Goal: Browse casually: Explore the website without a specific task or goal

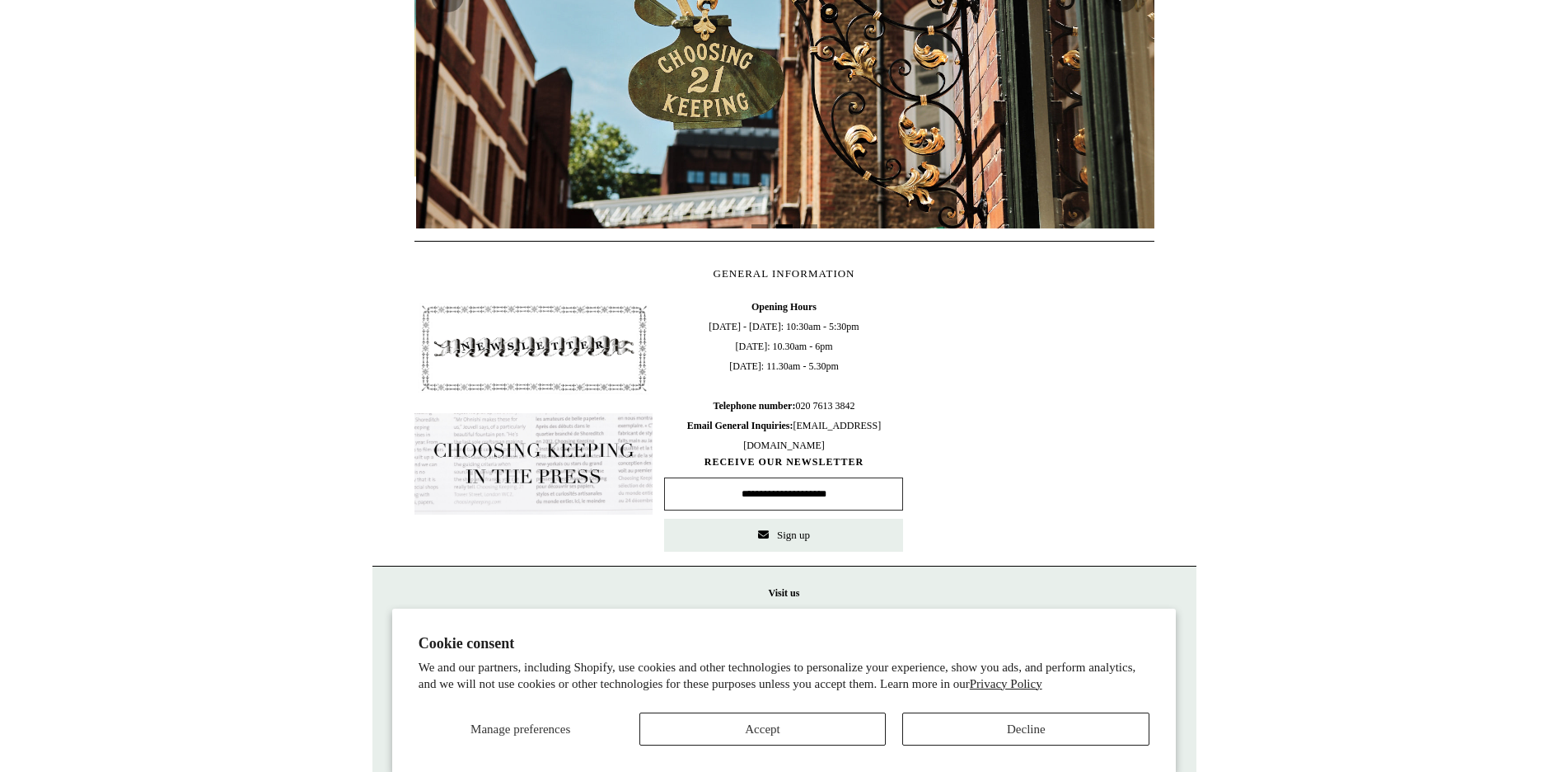
scroll to position [0, 740]
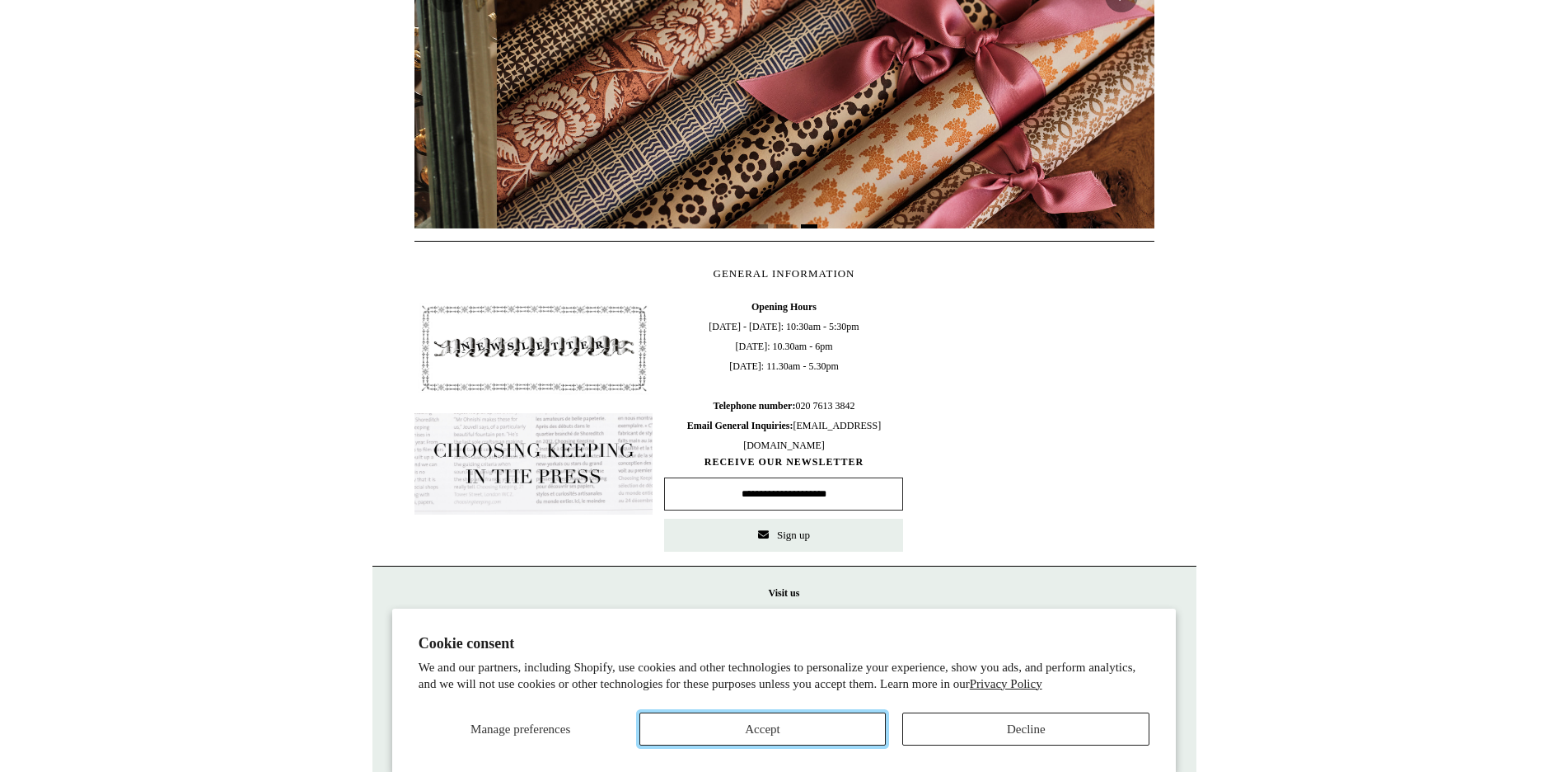
click at [775, 725] on button "Accept" at bounding box center [763, 729] width 248 height 33
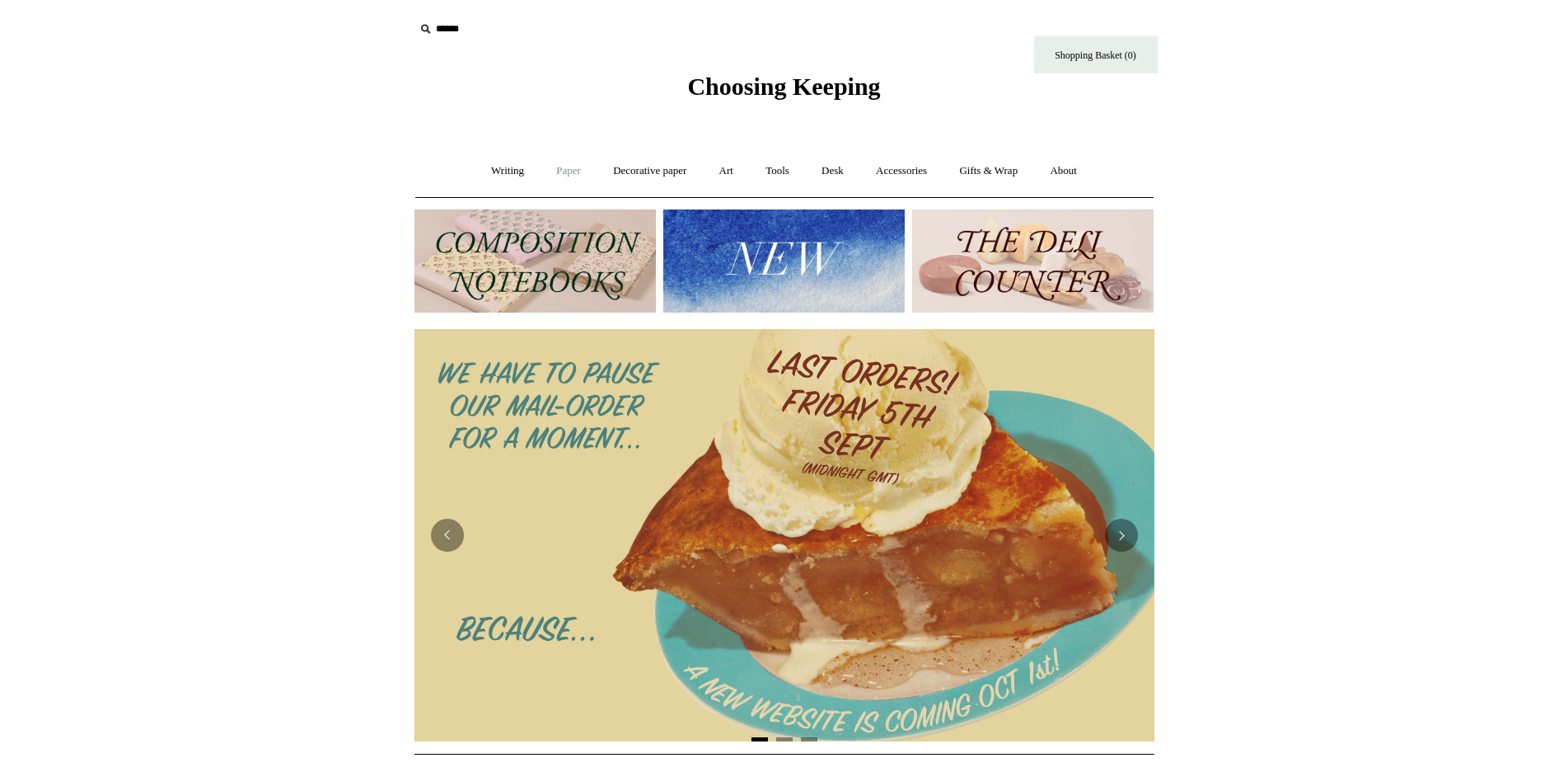
scroll to position [0, 0]
click at [488, 165] on link "Writing +" at bounding box center [507, 170] width 63 height 43
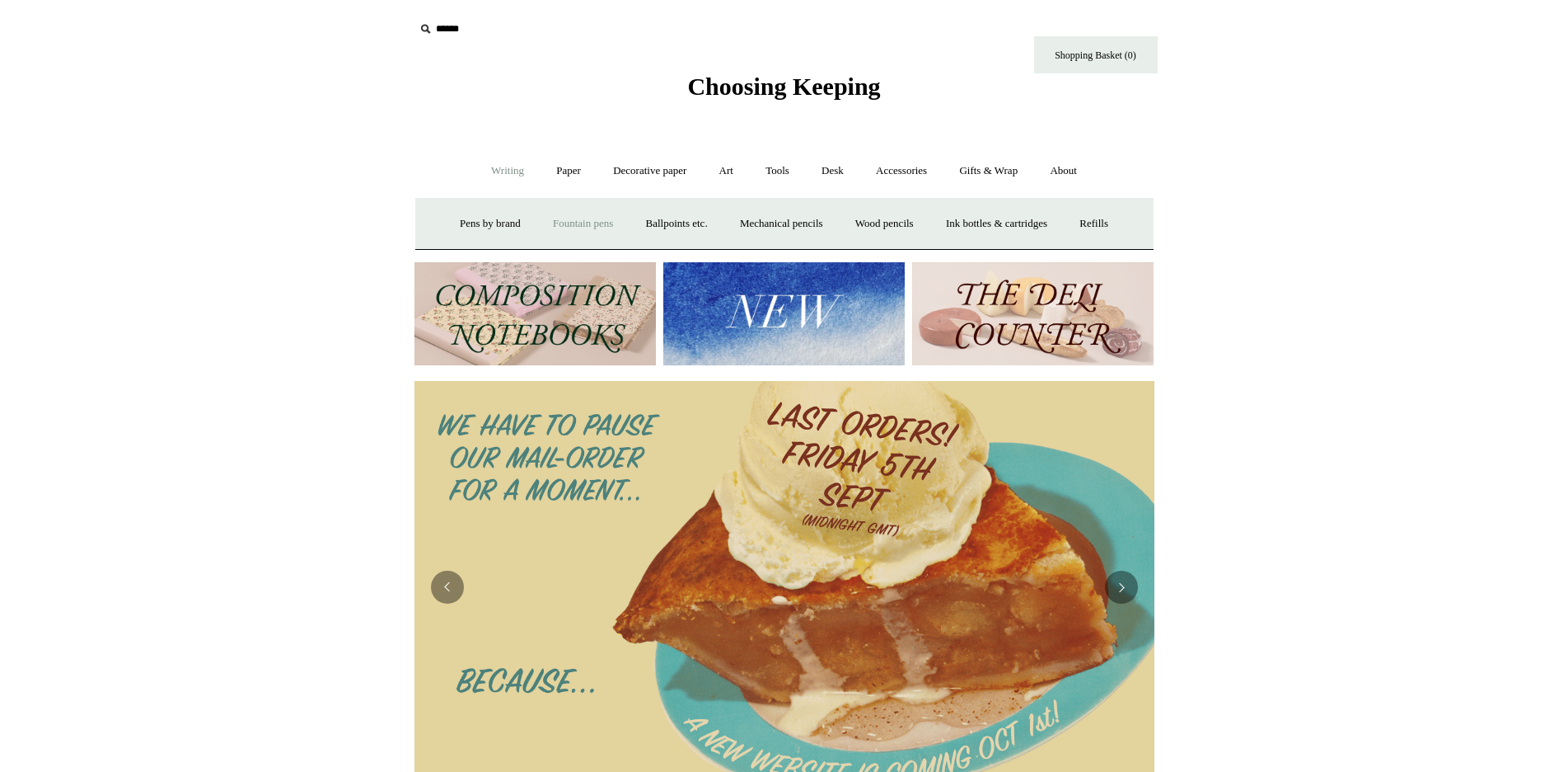
click at [558, 221] on link "Fountain pens +" at bounding box center [582, 223] width 90 height 43
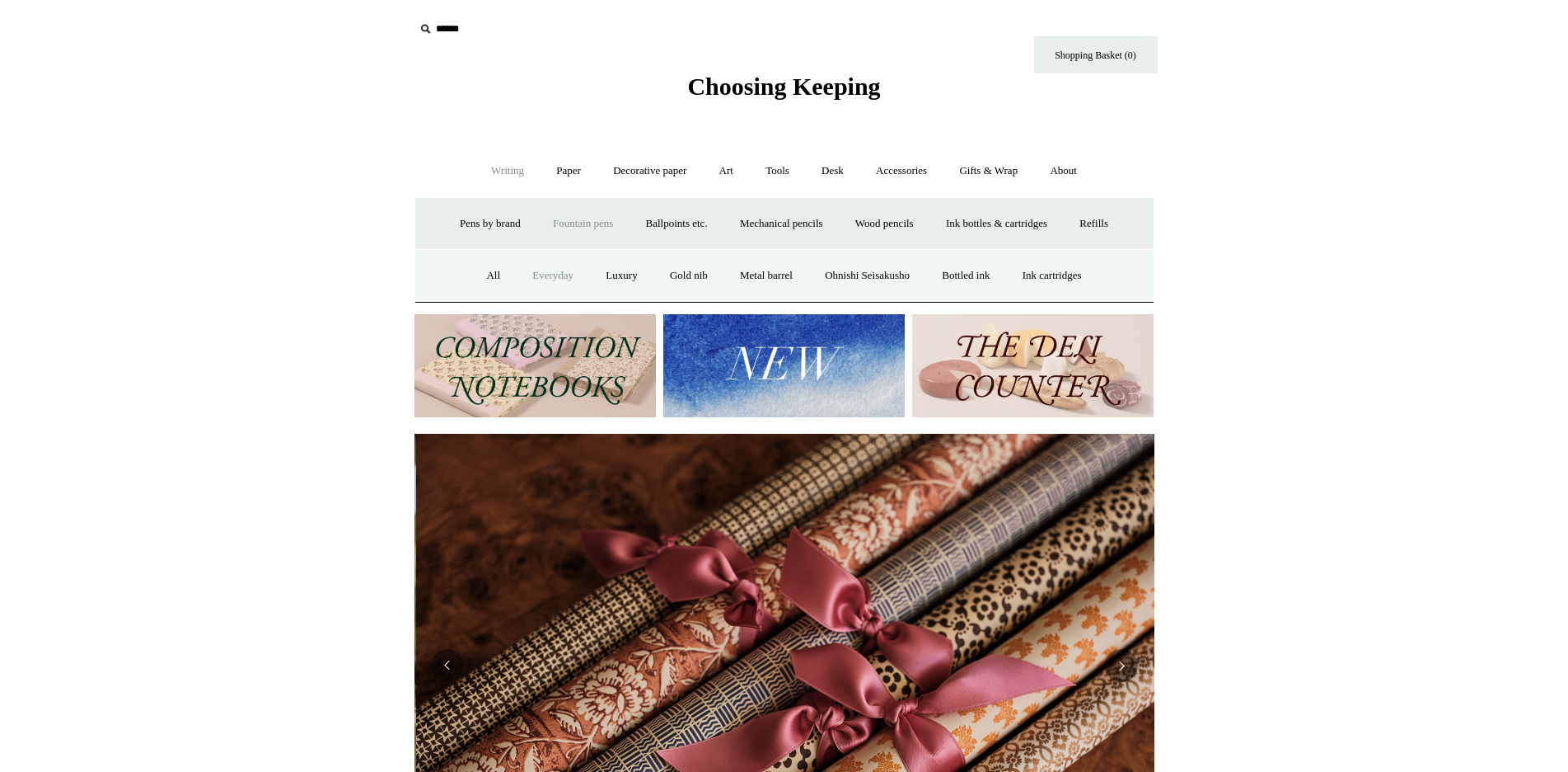
click at [543, 275] on link "Everyday" at bounding box center [553, 276] width 71 height 43
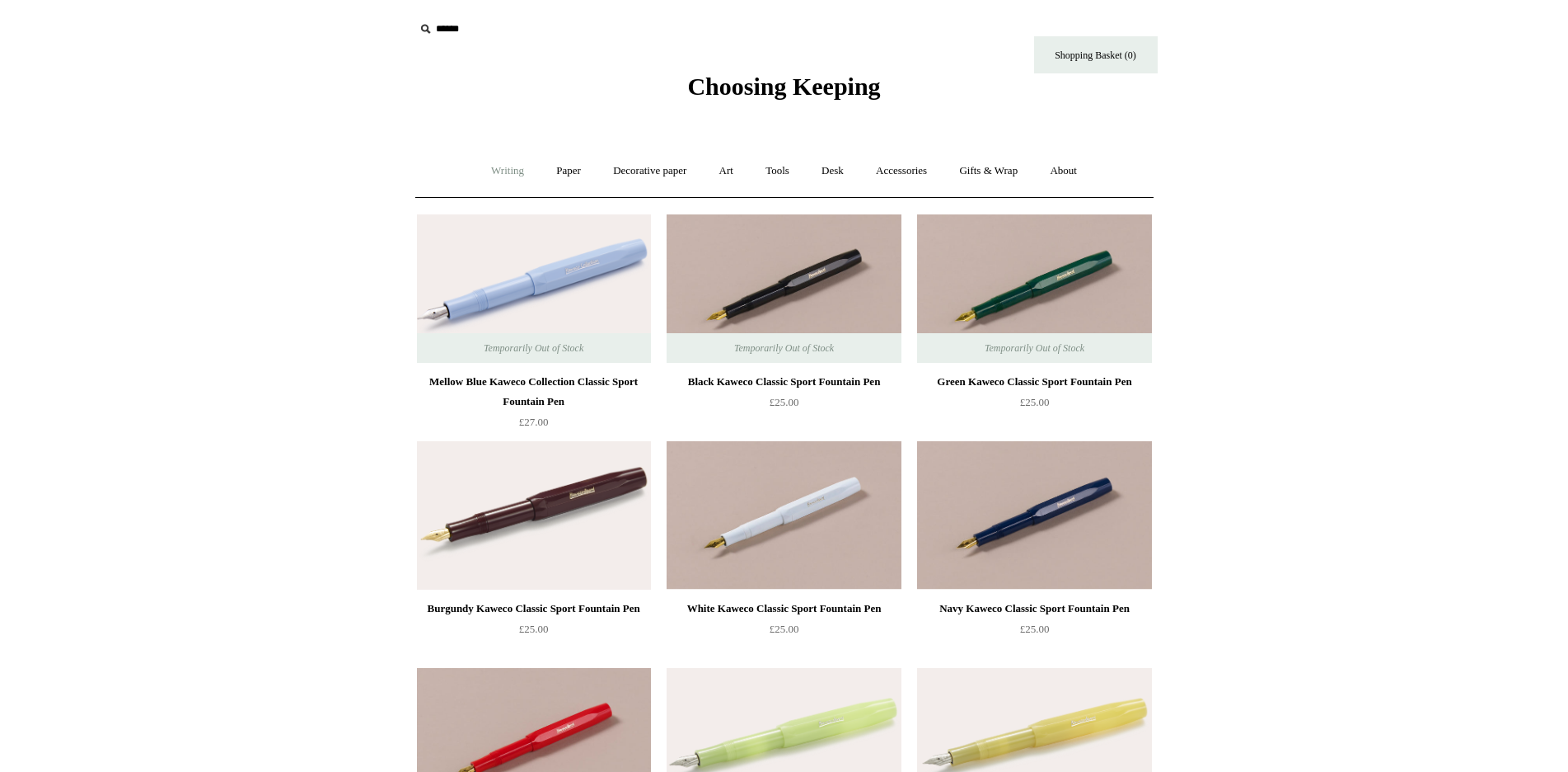
click at [499, 169] on link "Writing +" at bounding box center [507, 170] width 63 height 43
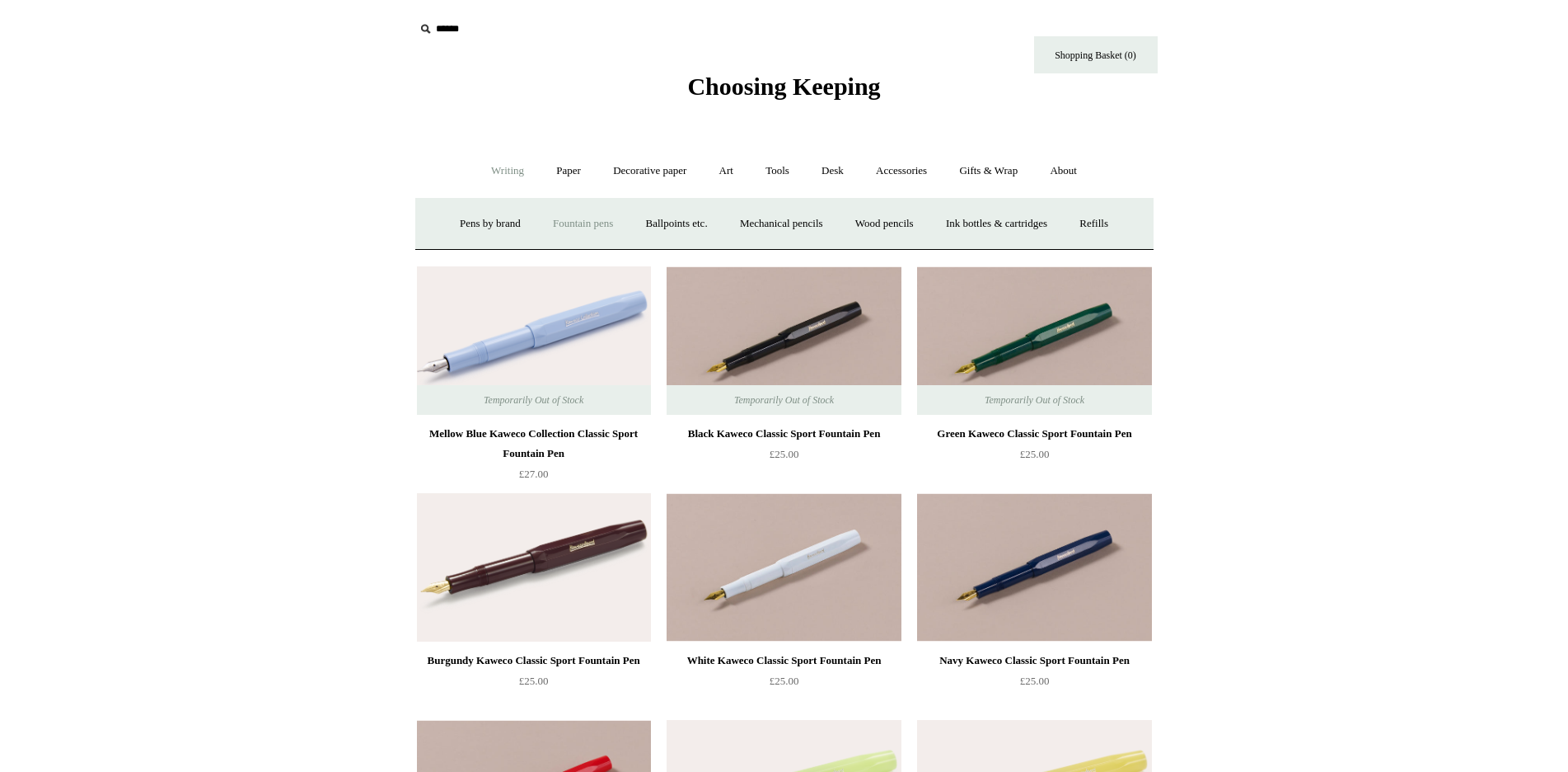
click at [557, 223] on link "Fountain pens +" at bounding box center [582, 223] width 90 height 43
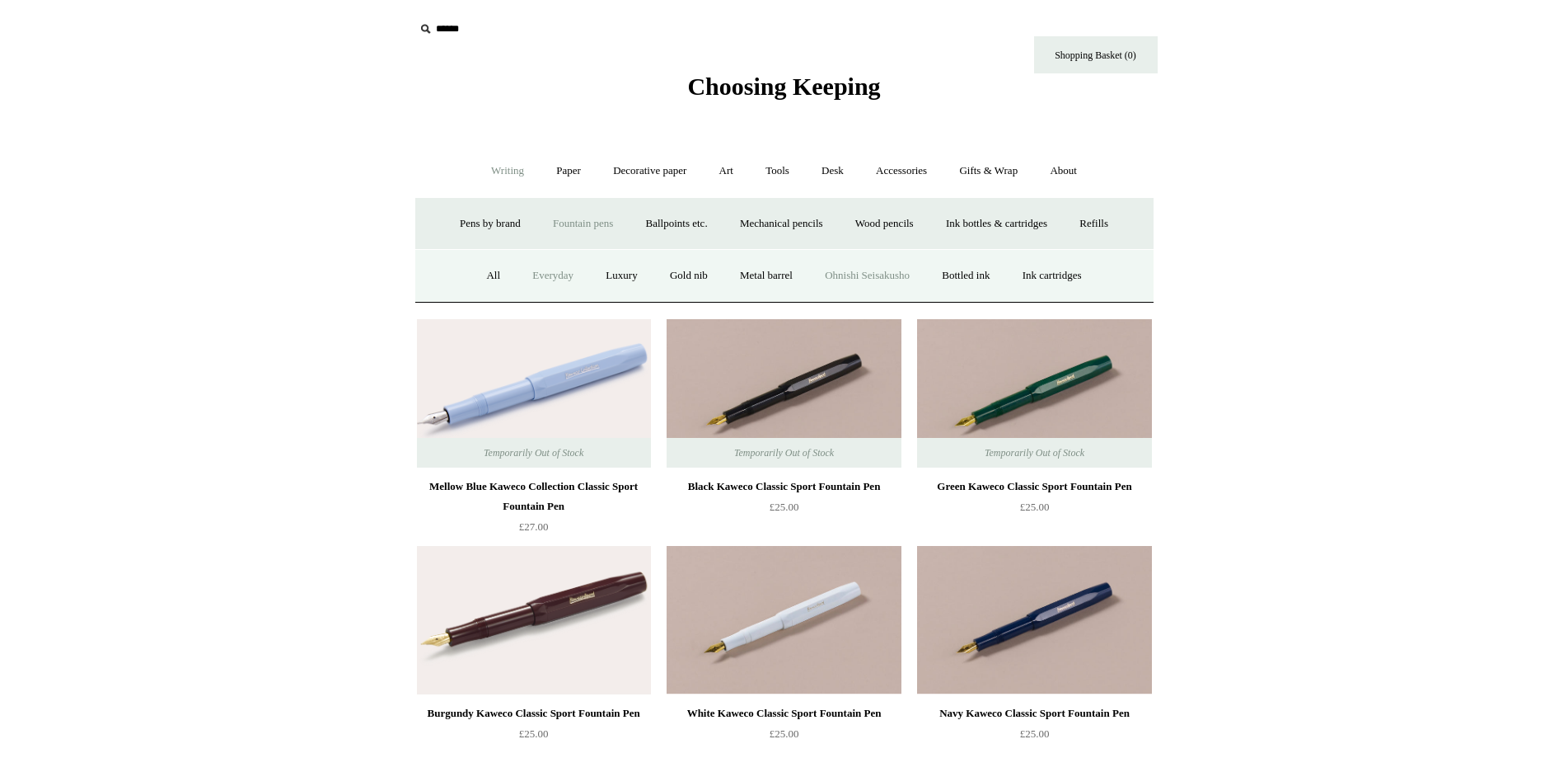
click at [852, 271] on link "Ohnishi Seisakusho" at bounding box center [868, 276] width 115 height 43
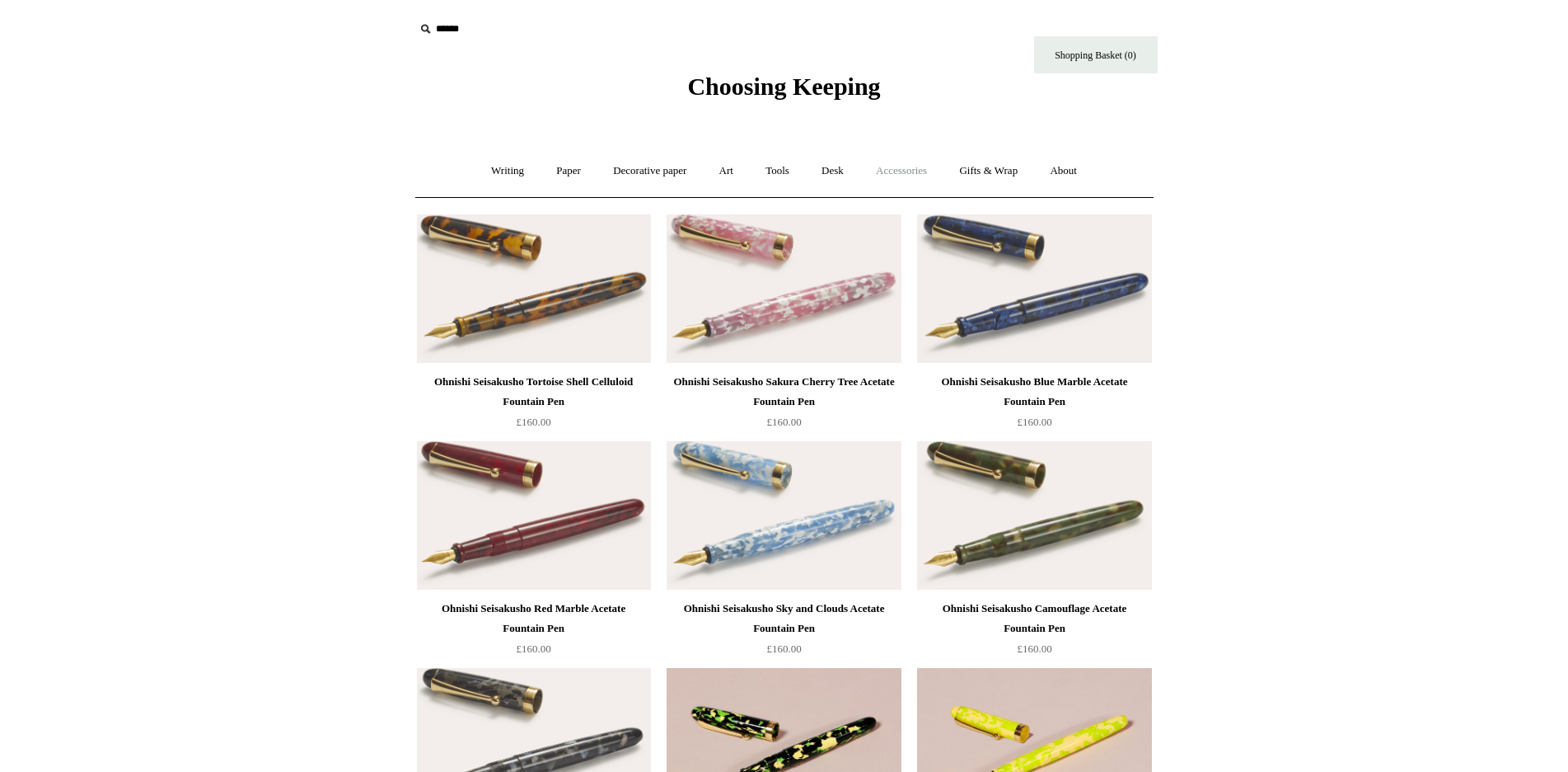
scroll to position [1, 0]
click at [915, 168] on link "Accessories +" at bounding box center [901, 170] width 80 height 43
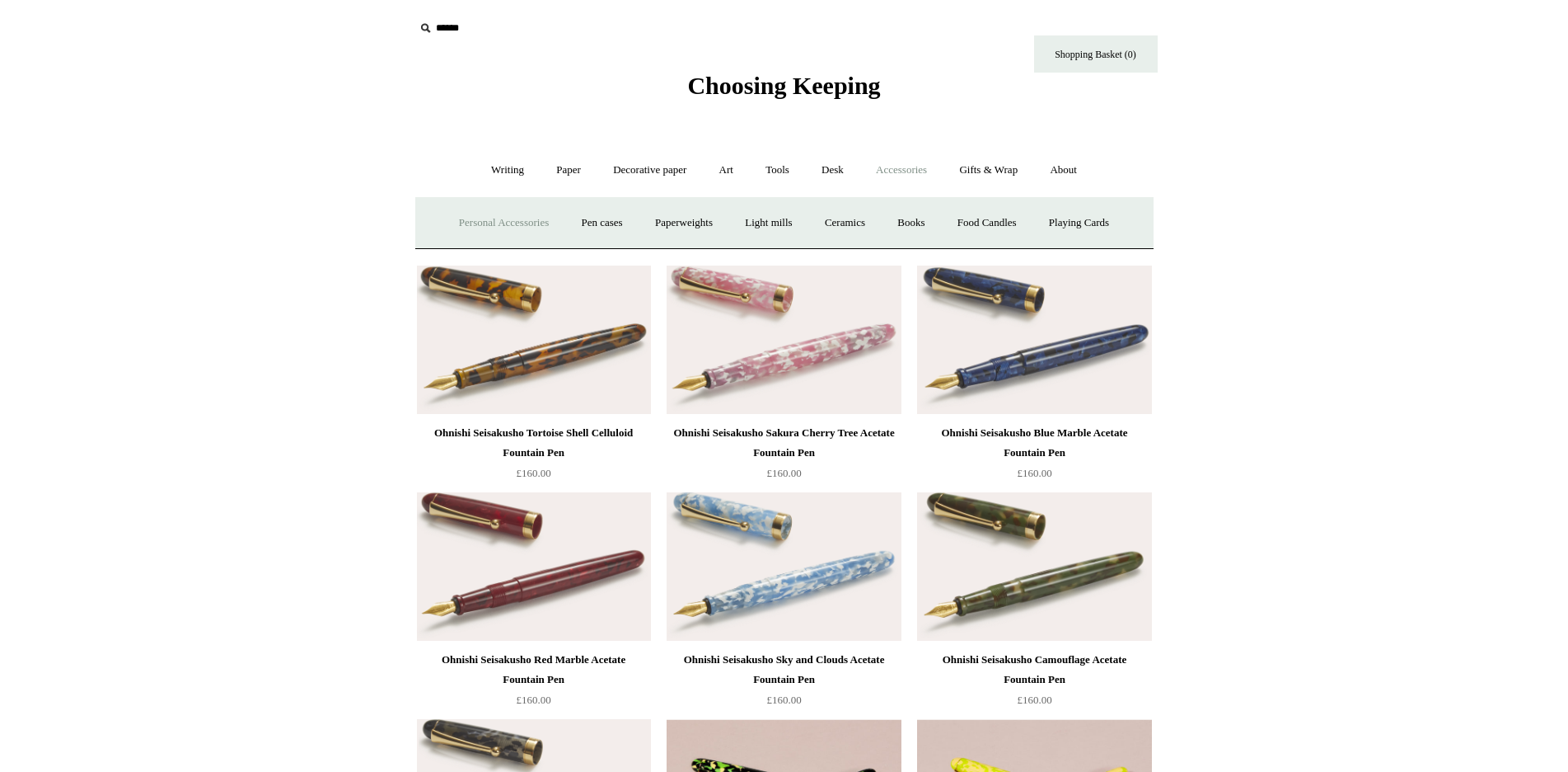
click at [493, 220] on link "Personal Accessories +" at bounding box center [504, 223] width 119 height 43
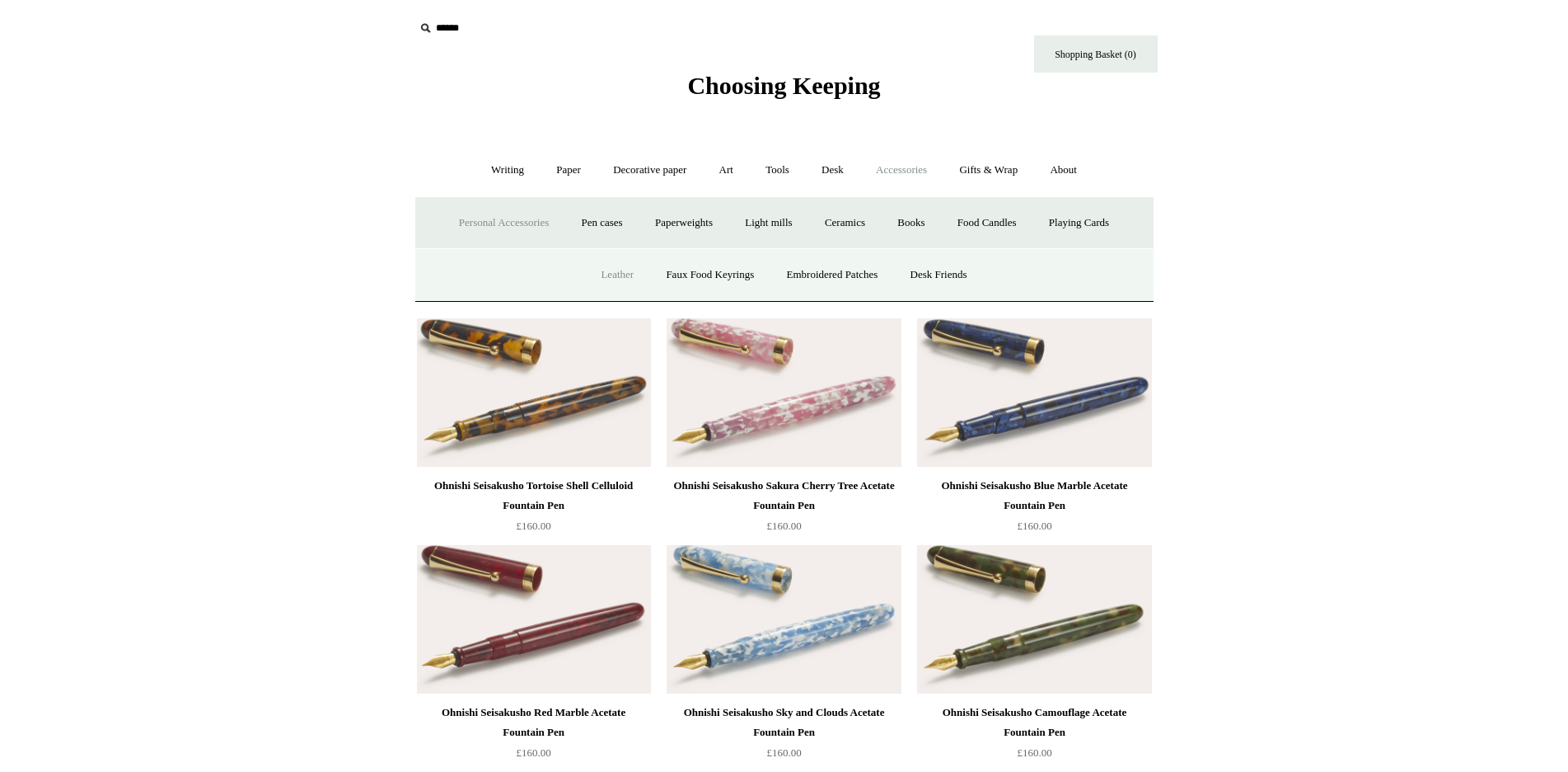
click at [605, 271] on link "Leather" at bounding box center [617, 275] width 63 height 43
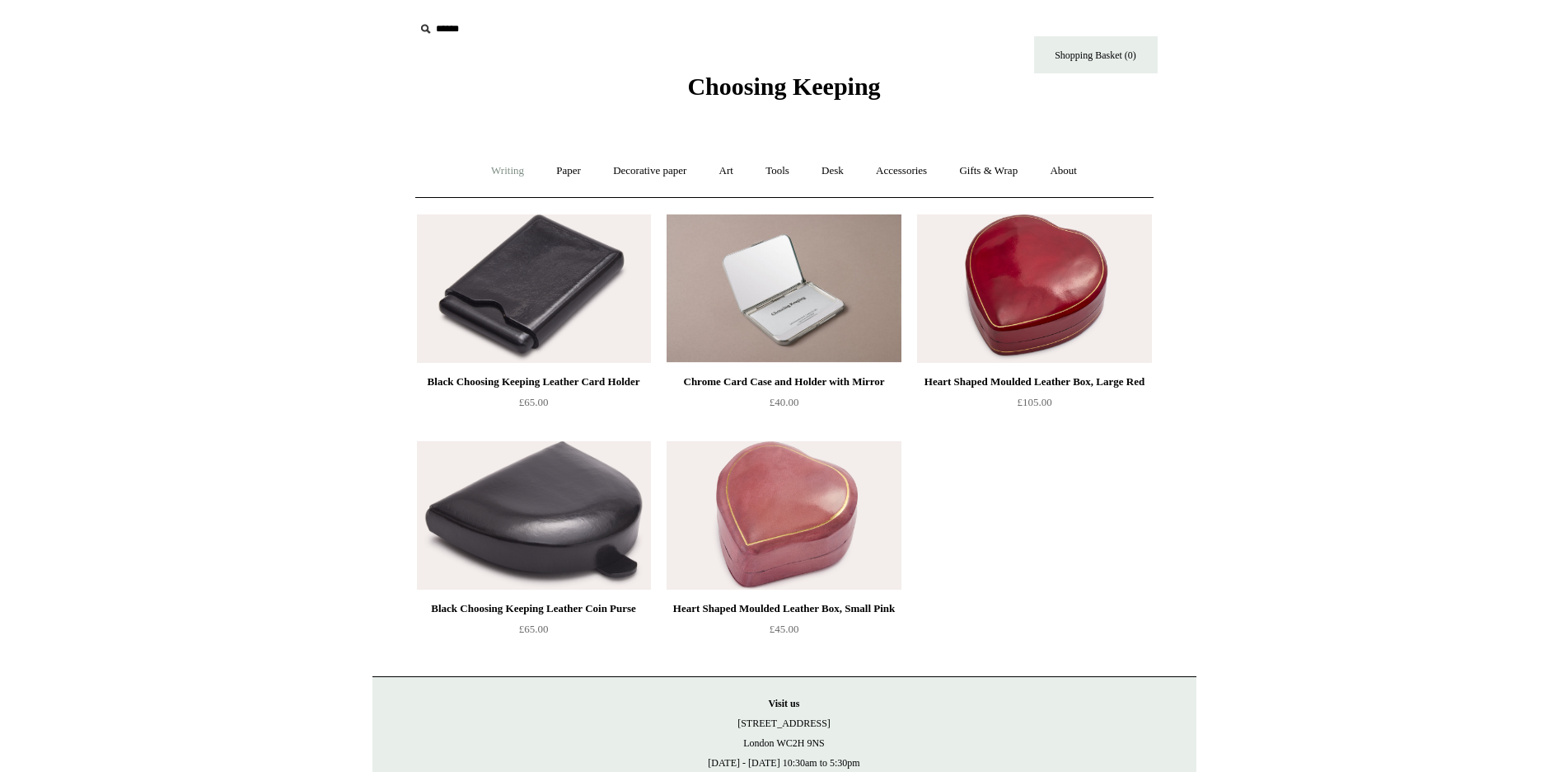
click at [496, 165] on link "Writing +" at bounding box center [507, 170] width 63 height 43
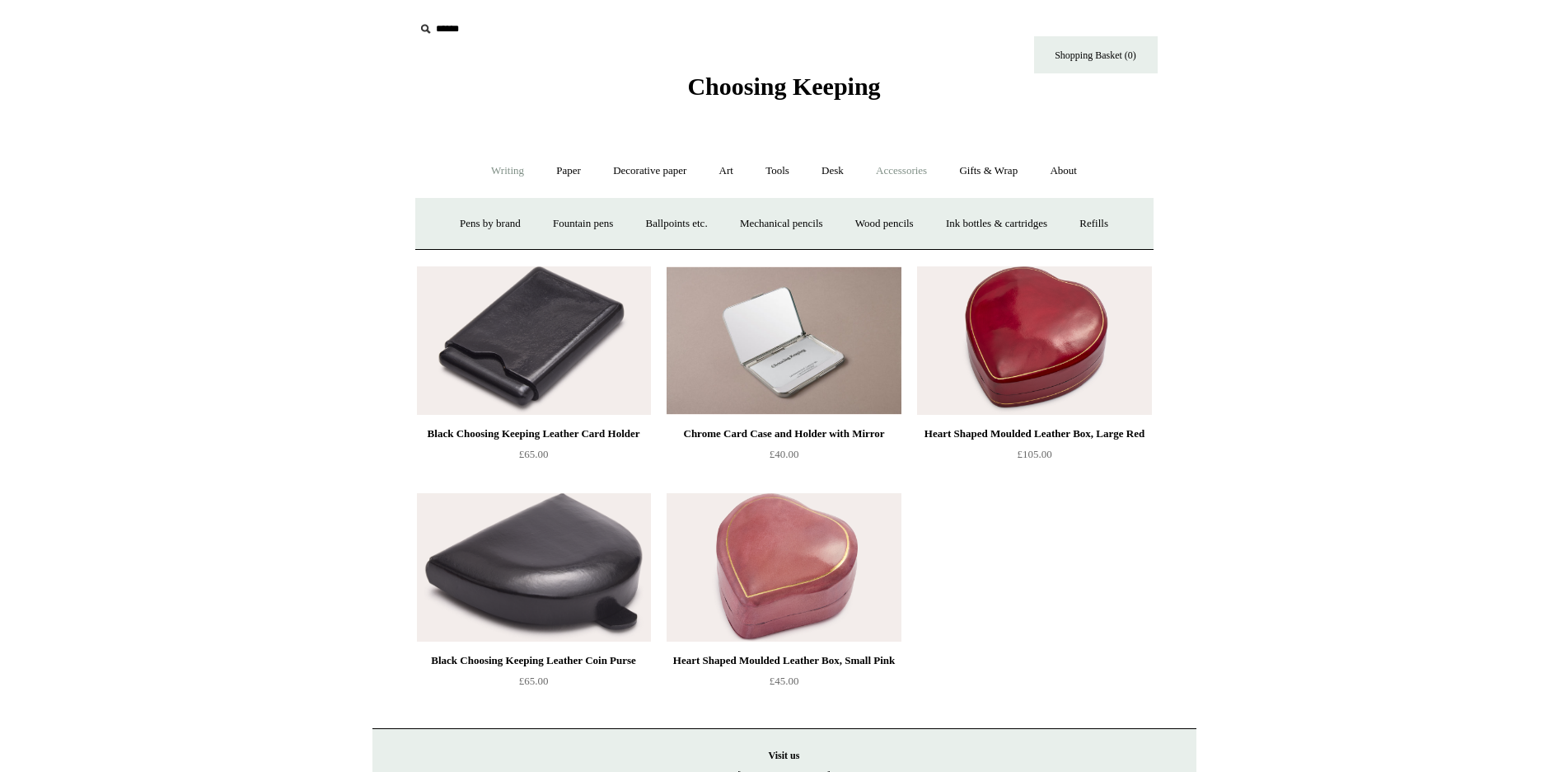
click at [893, 169] on link "Accessories +" at bounding box center [901, 170] width 80 height 43
click at [1086, 221] on link "Playing Cards" at bounding box center [1078, 223] width 90 height 43
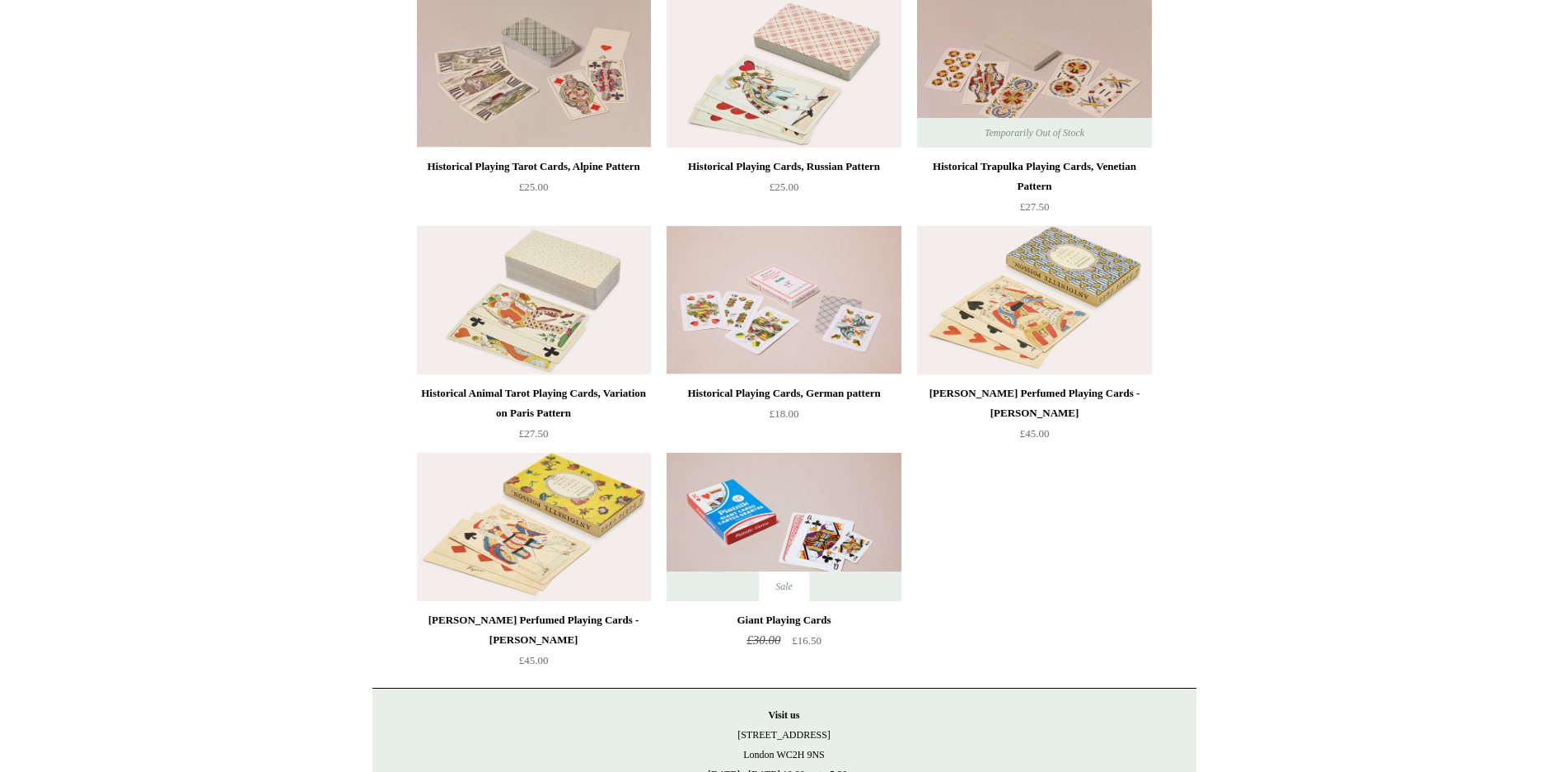
scroll to position [216, 0]
click at [502, 165] on div "Historical Playing Tarot Cards, Alpine Pattern" at bounding box center [534, 165] width 225 height 19
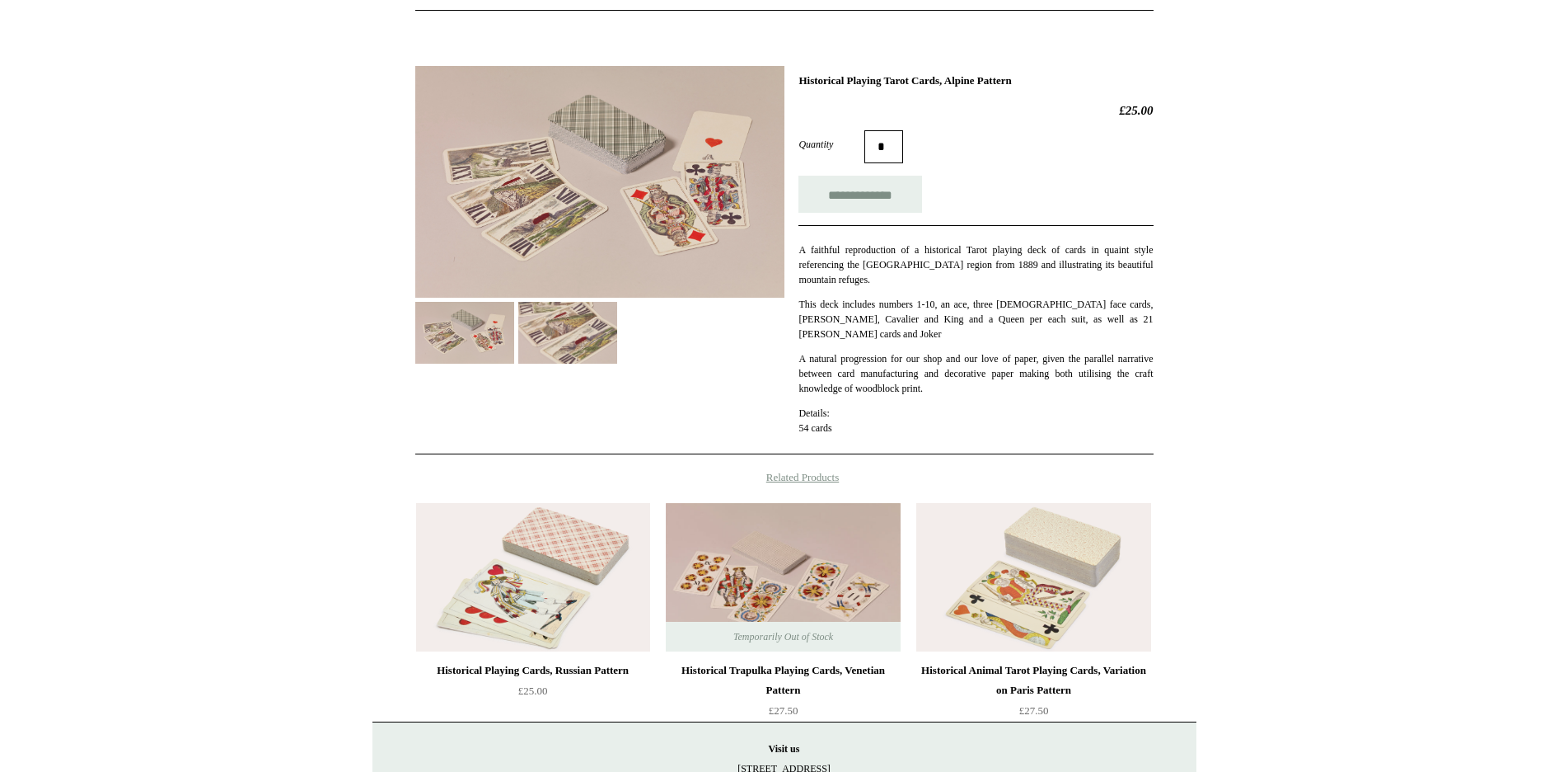
scroll to position [189, 0]
click at [623, 179] on img at bounding box center [599, 180] width 369 height 232
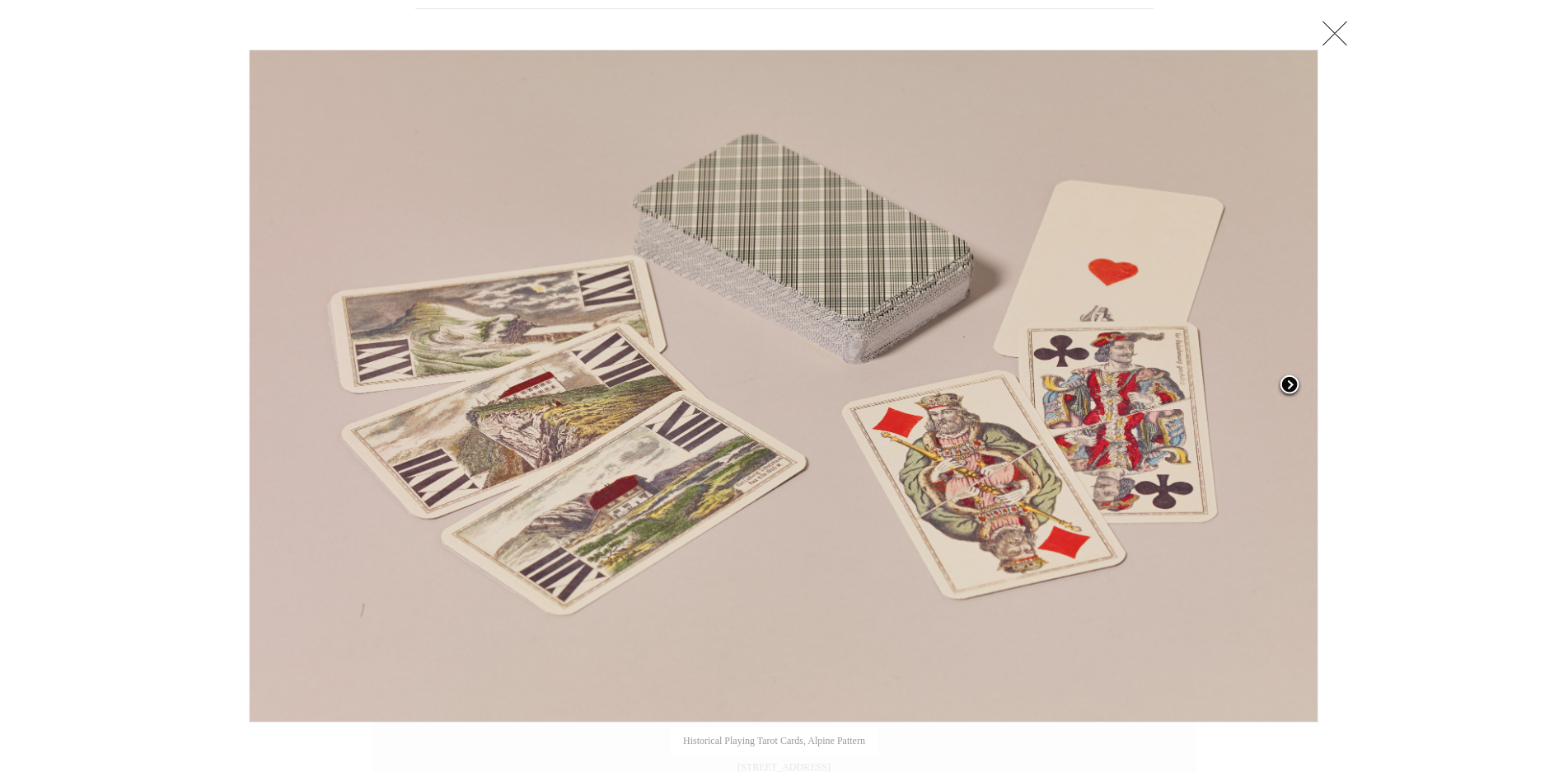
click at [1285, 379] on span at bounding box center [1289, 386] width 25 height 25
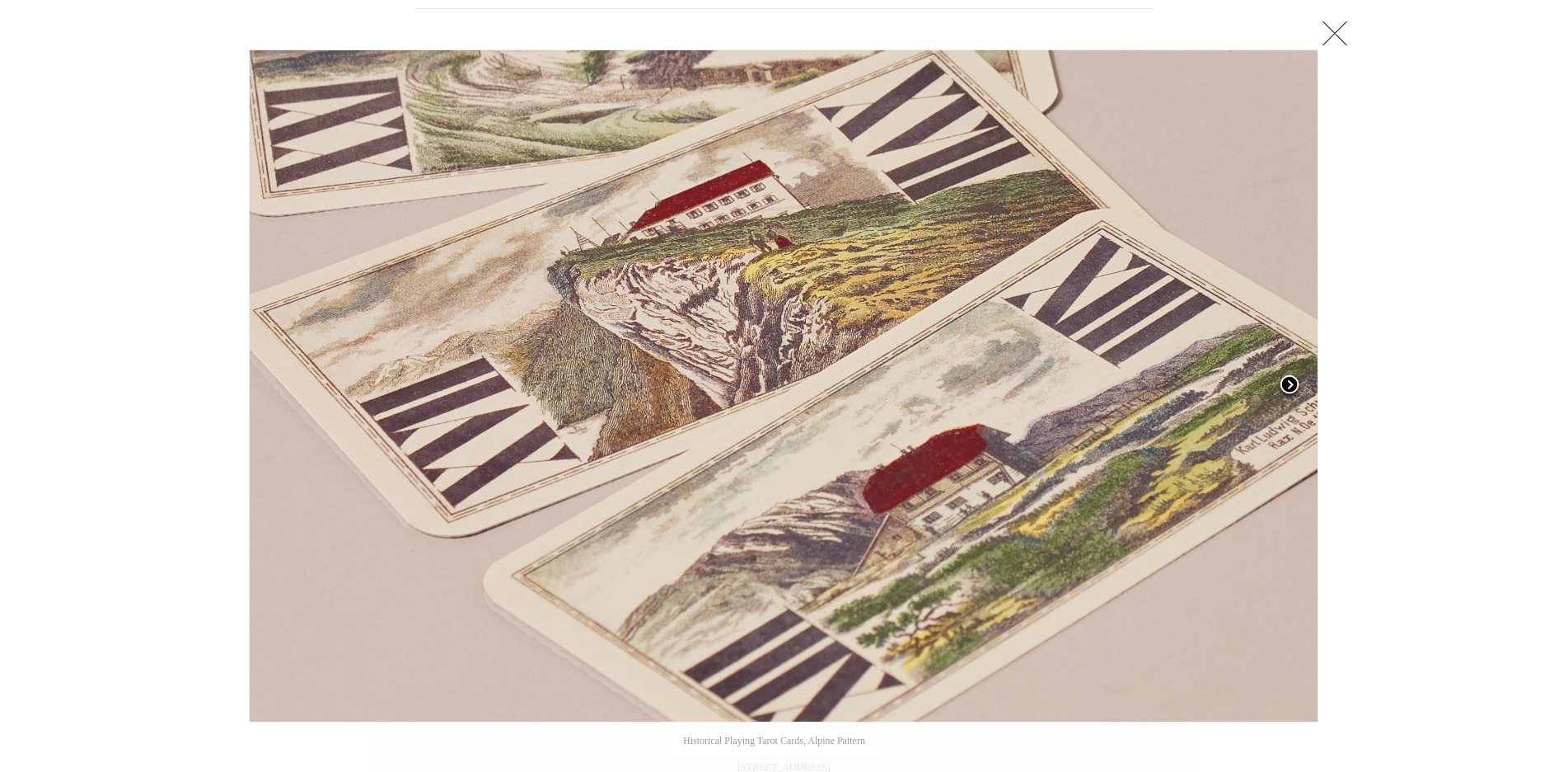
click at [1285, 379] on span at bounding box center [1289, 386] width 25 height 25
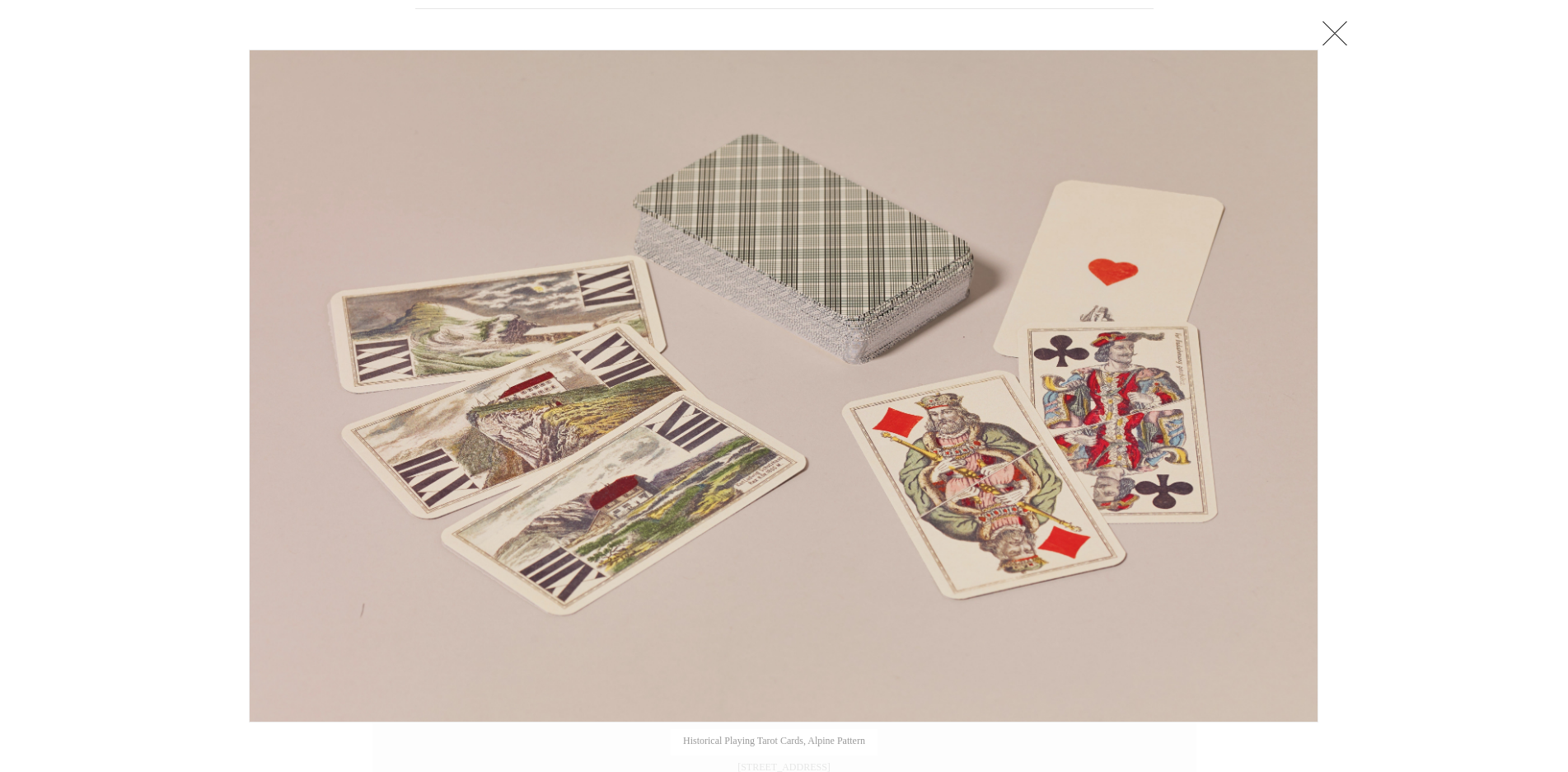
click at [1431, 373] on div at bounding box center [784, 387] width 1568 height 1153
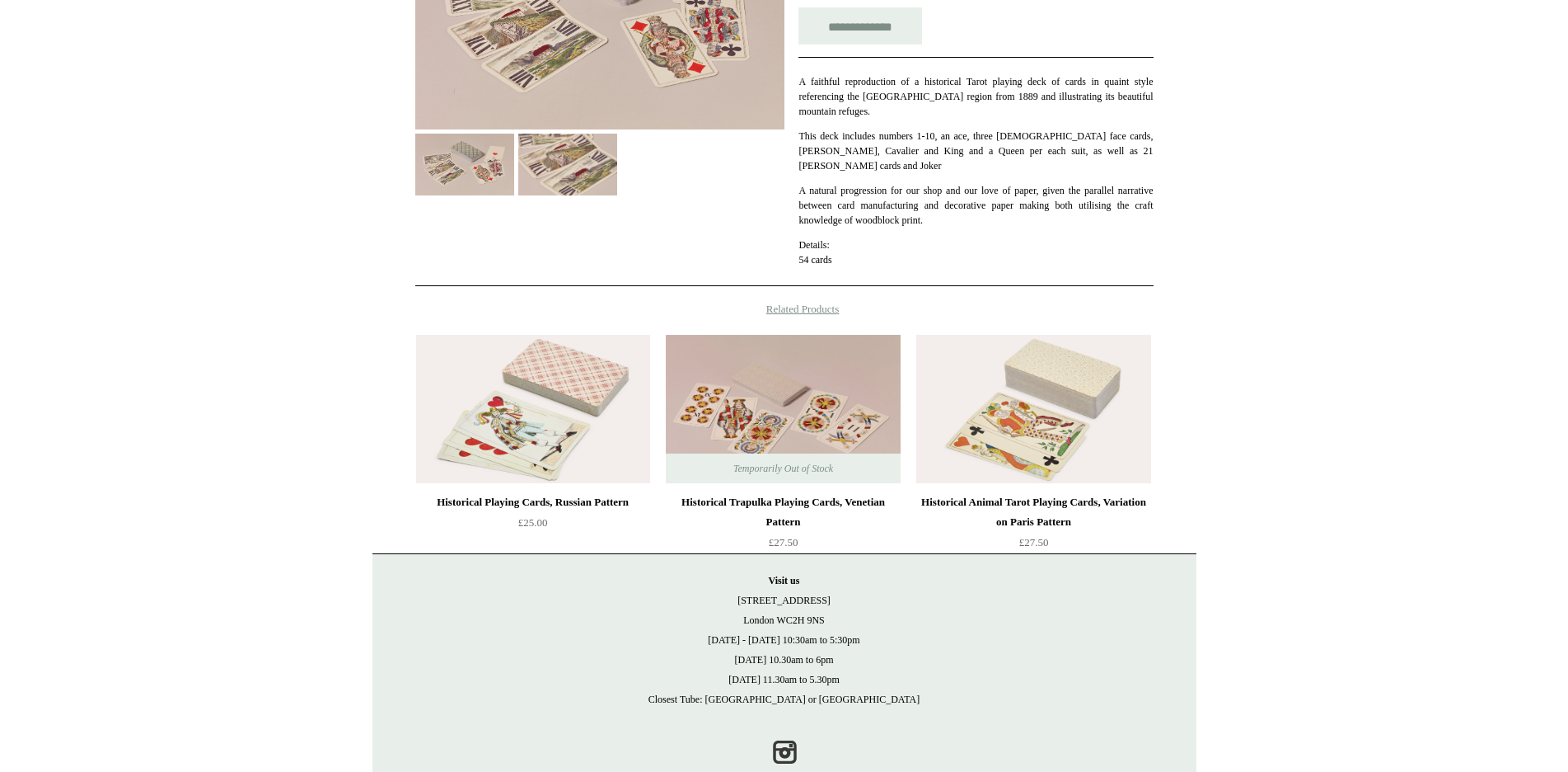
scroll to position [381, 0]
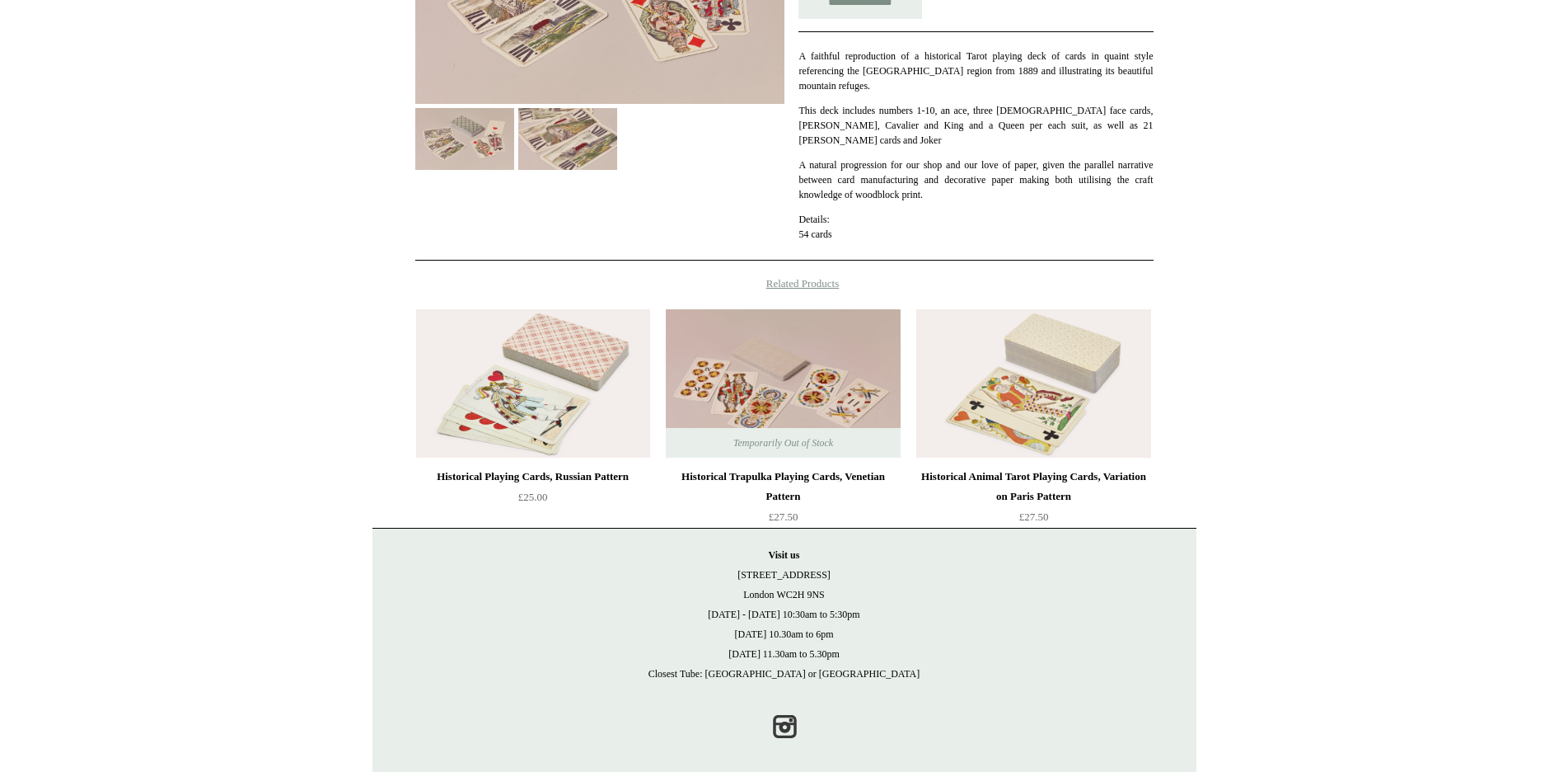
click at [986, 467] on div "Historical Animal Tarot Playing Cards, Variation on Paris Pattern" at bounding box center [1033, 486] width 225 height 40
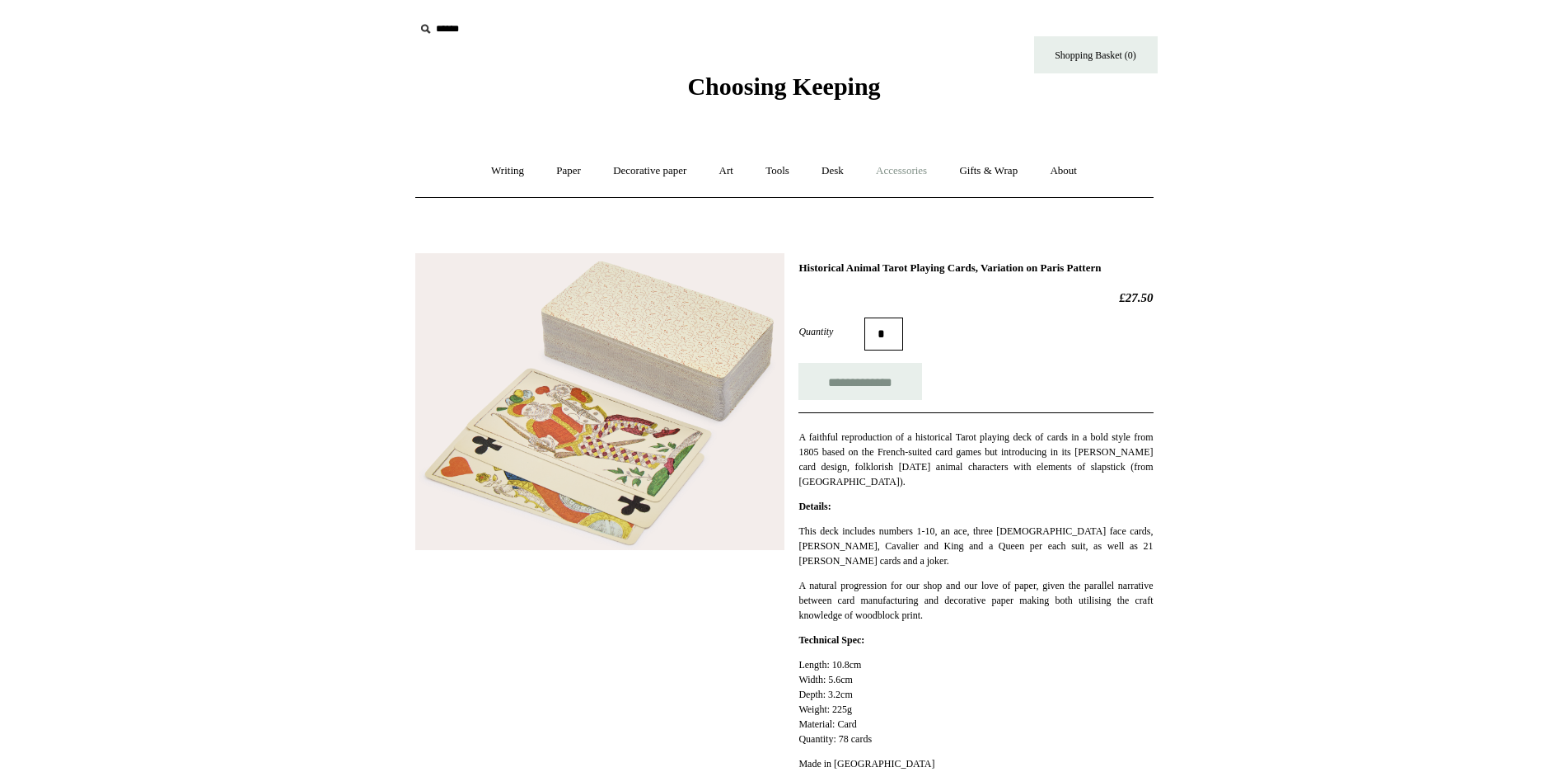
click at [904, 169] on link "Accessories +" at bounding box center [901, 170] width 80 height 43
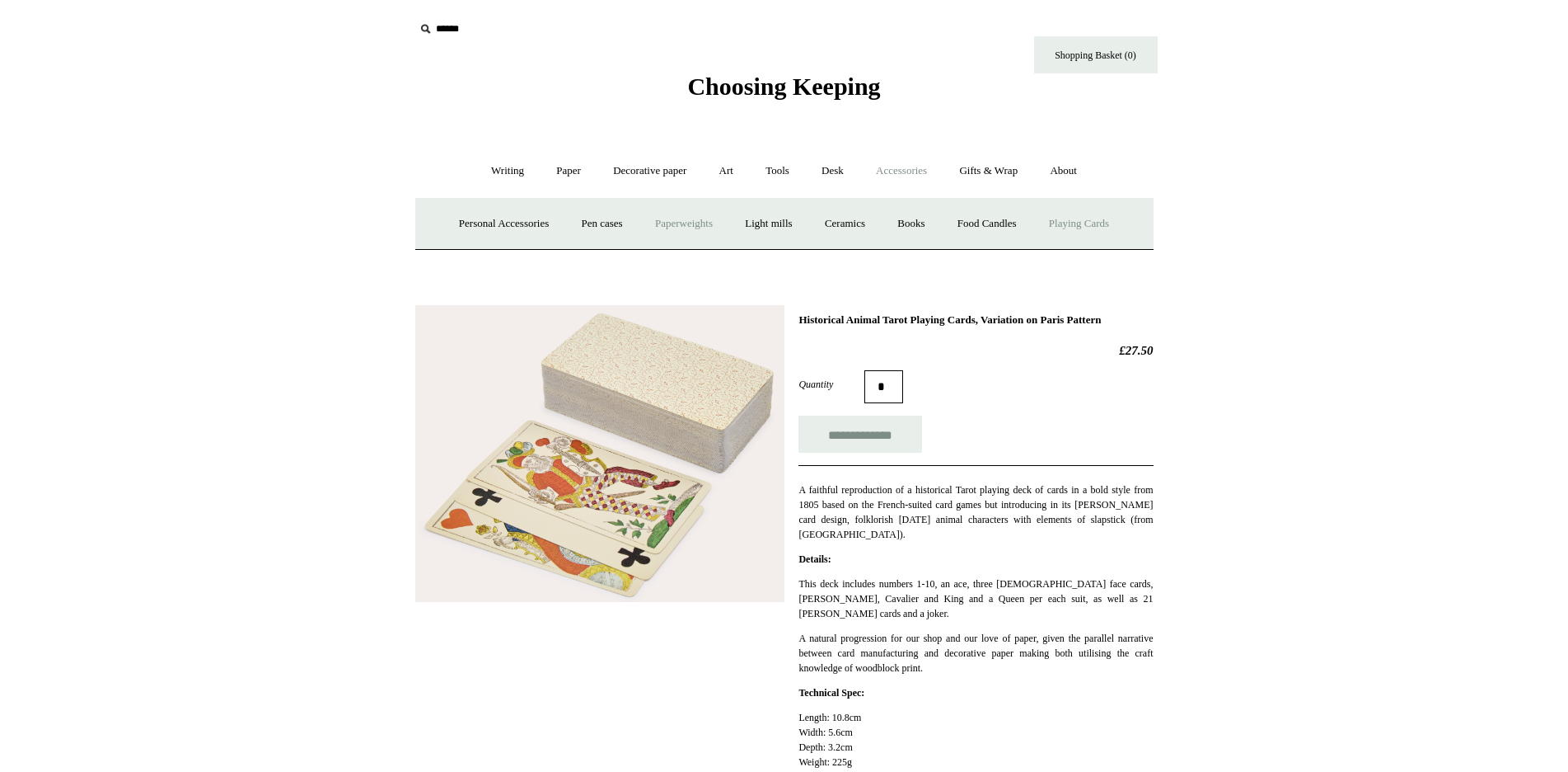
click at [675, 220] on link "Paperweights +" at bounding box center [684, 223] width 88 height 43
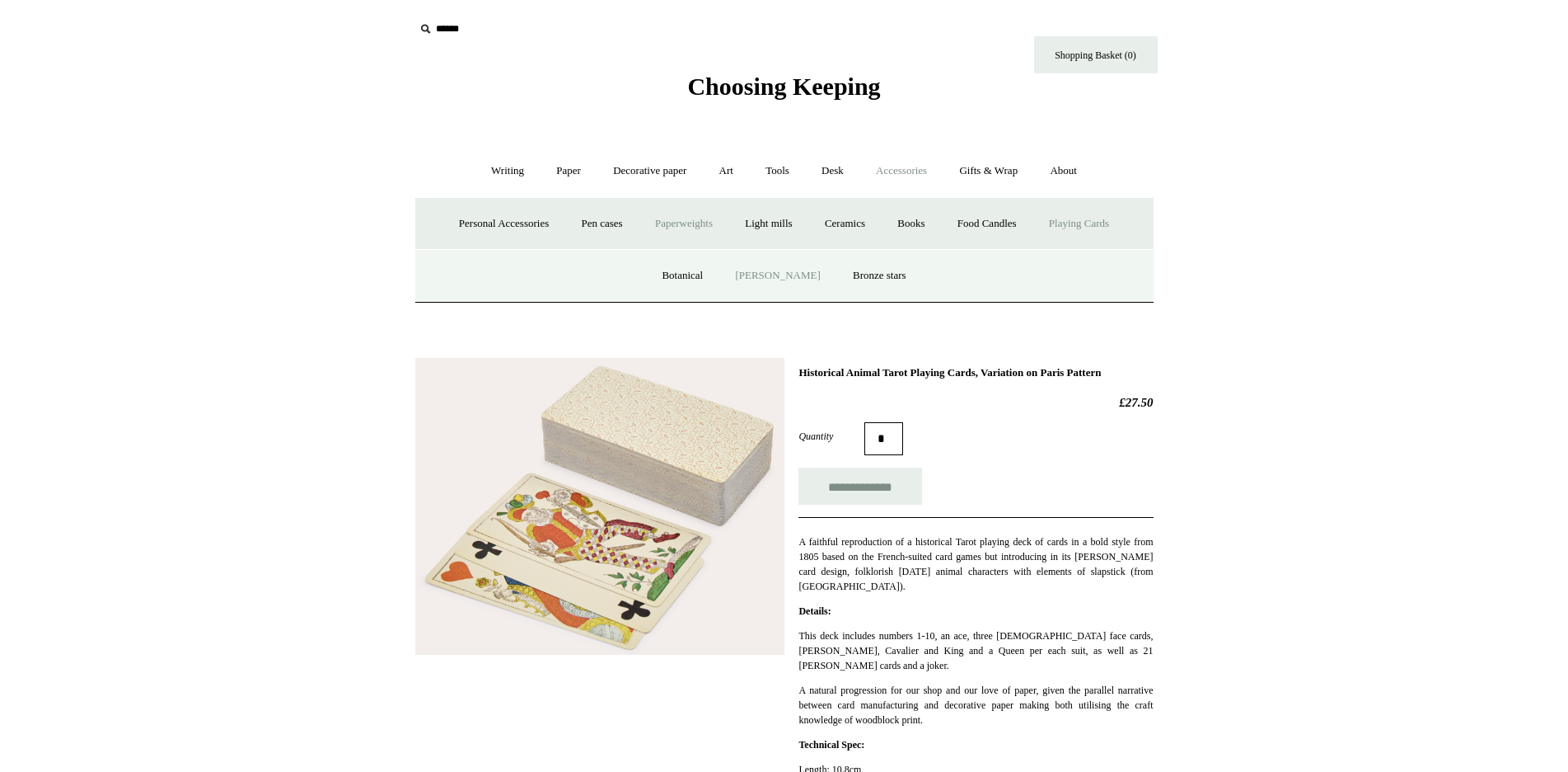
click at [787, 272] on link "[PERSON_NAME]" at bounding box center [777, 276] width 115 height 43
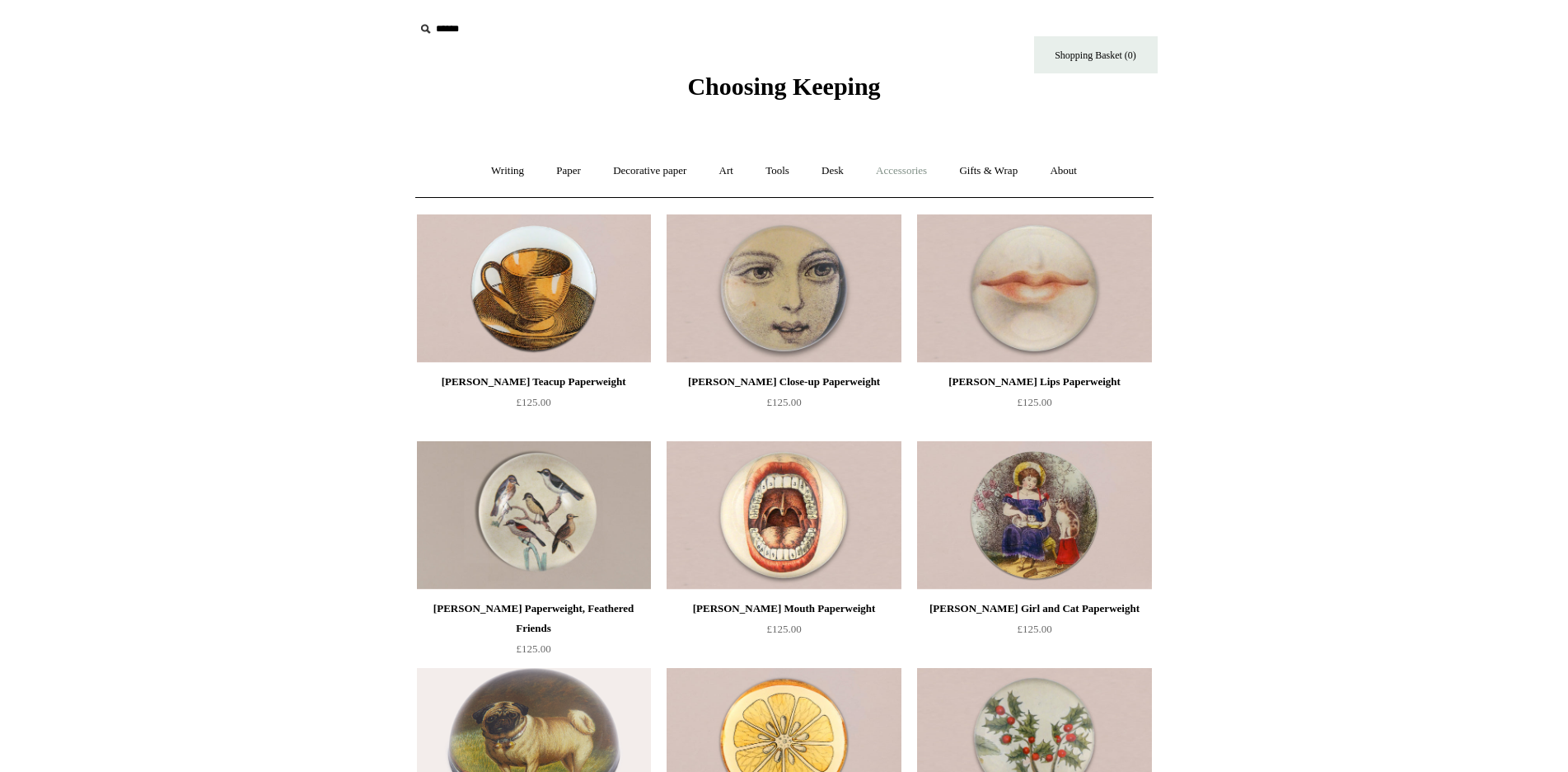
click at [909, 171] on link "Accessories +" at bounding box center [901, 170] width 80 height 43
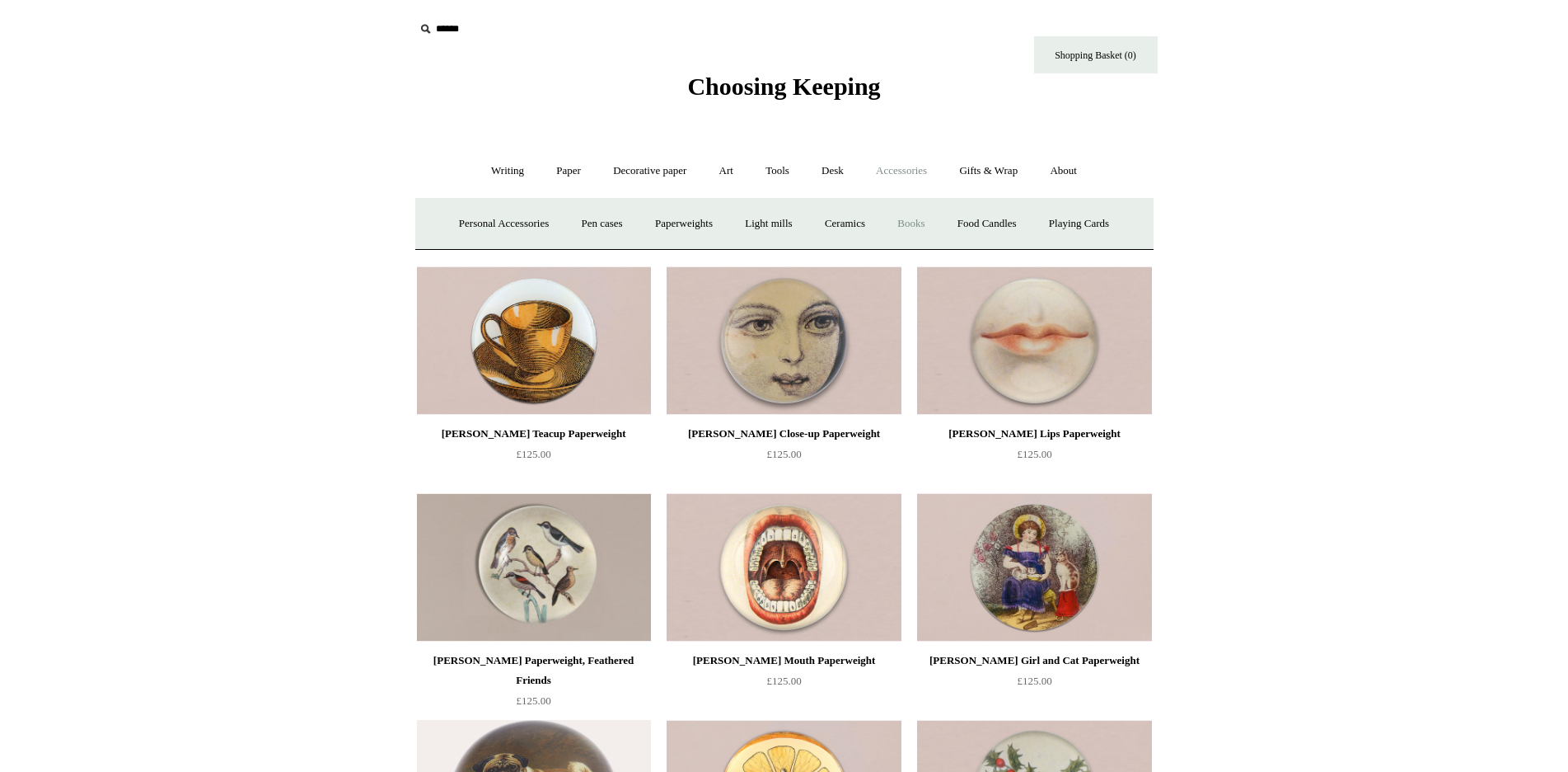
scroll to position [3, 0]
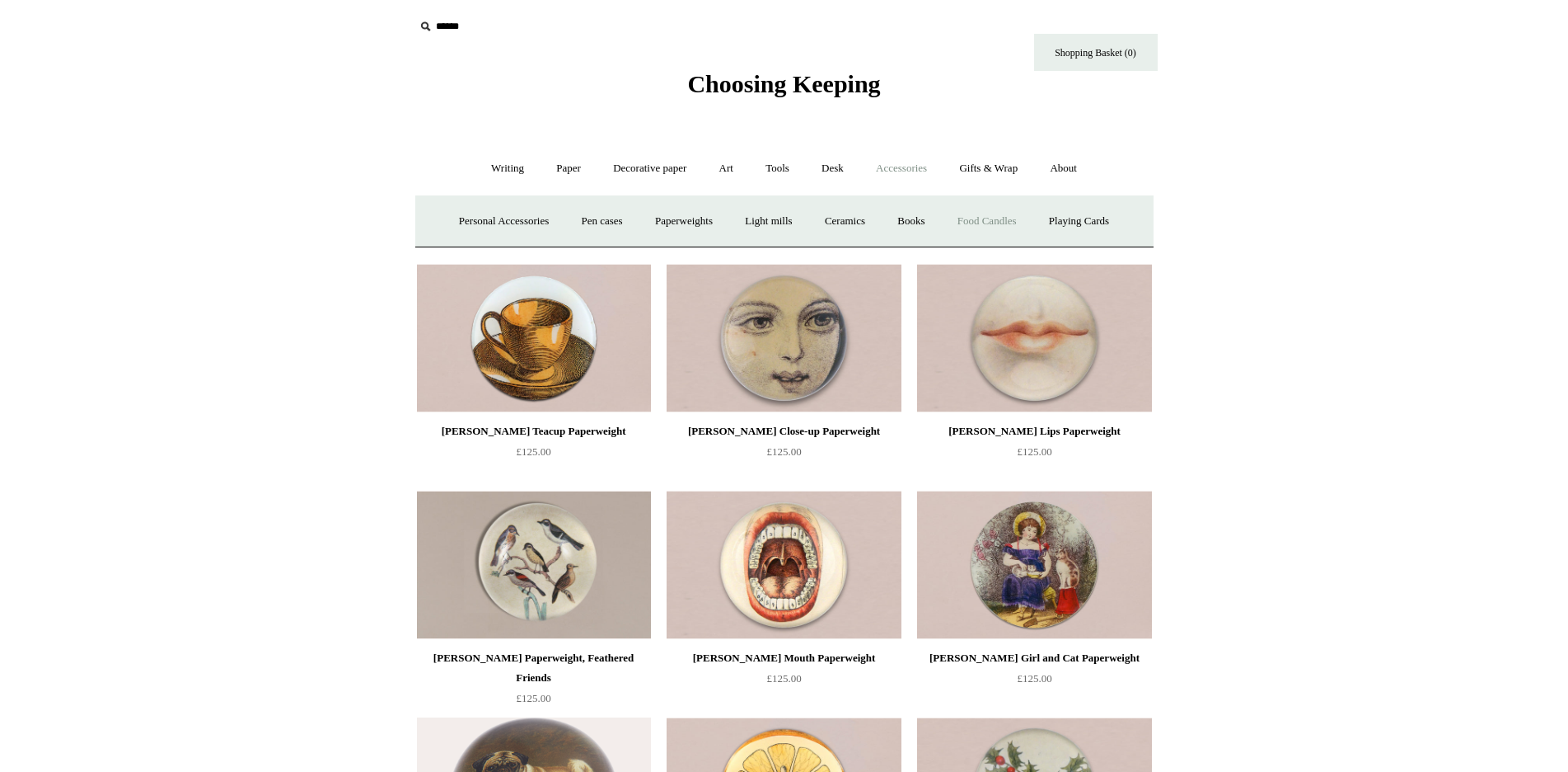
click at [983, 218] on link "Food Candles" at bounding box center [987, 221] width 89 height 43
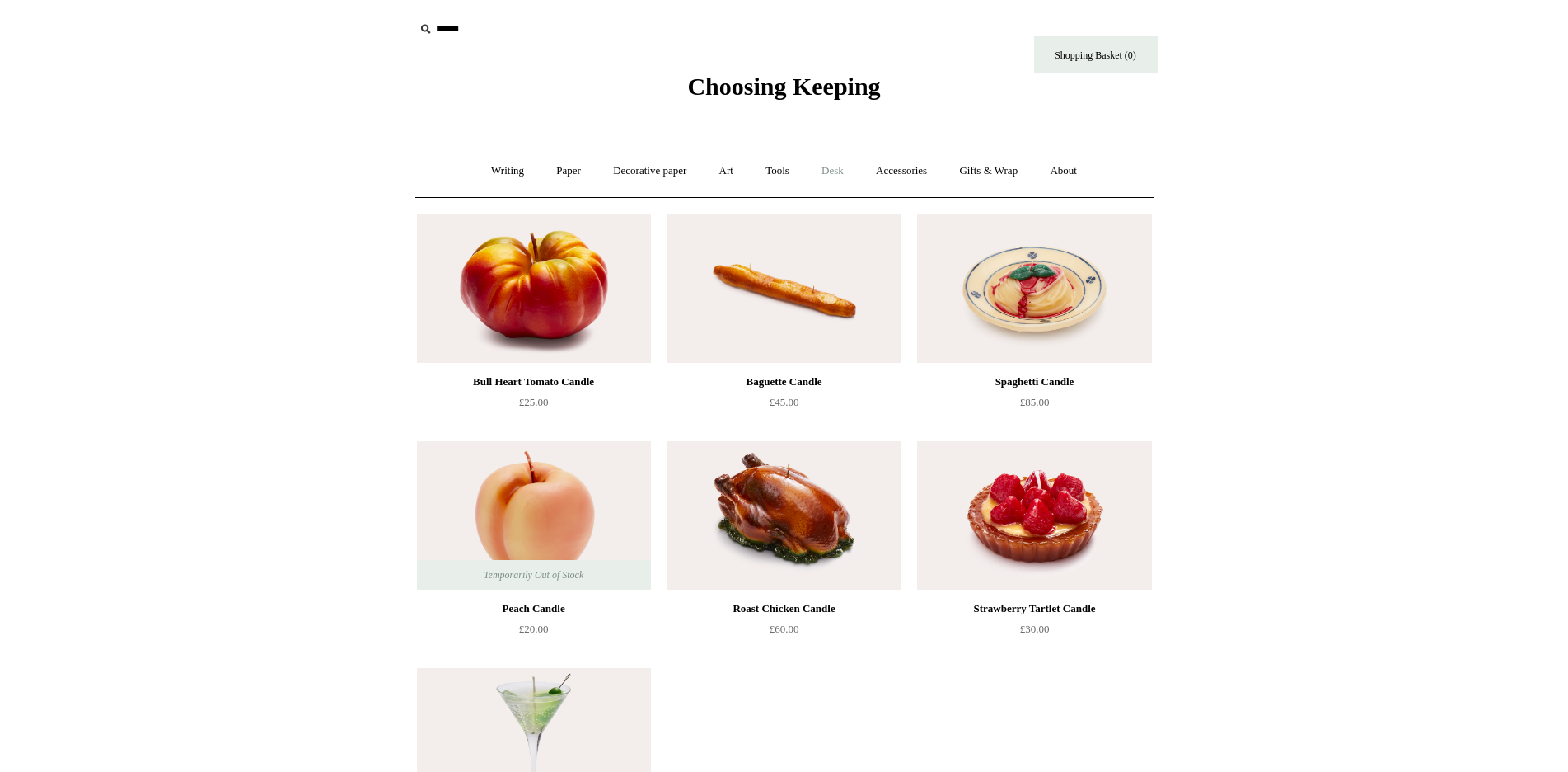
click at [833, 167] on link "Desk +" at bounding box center [833, 170] width 52 height 43
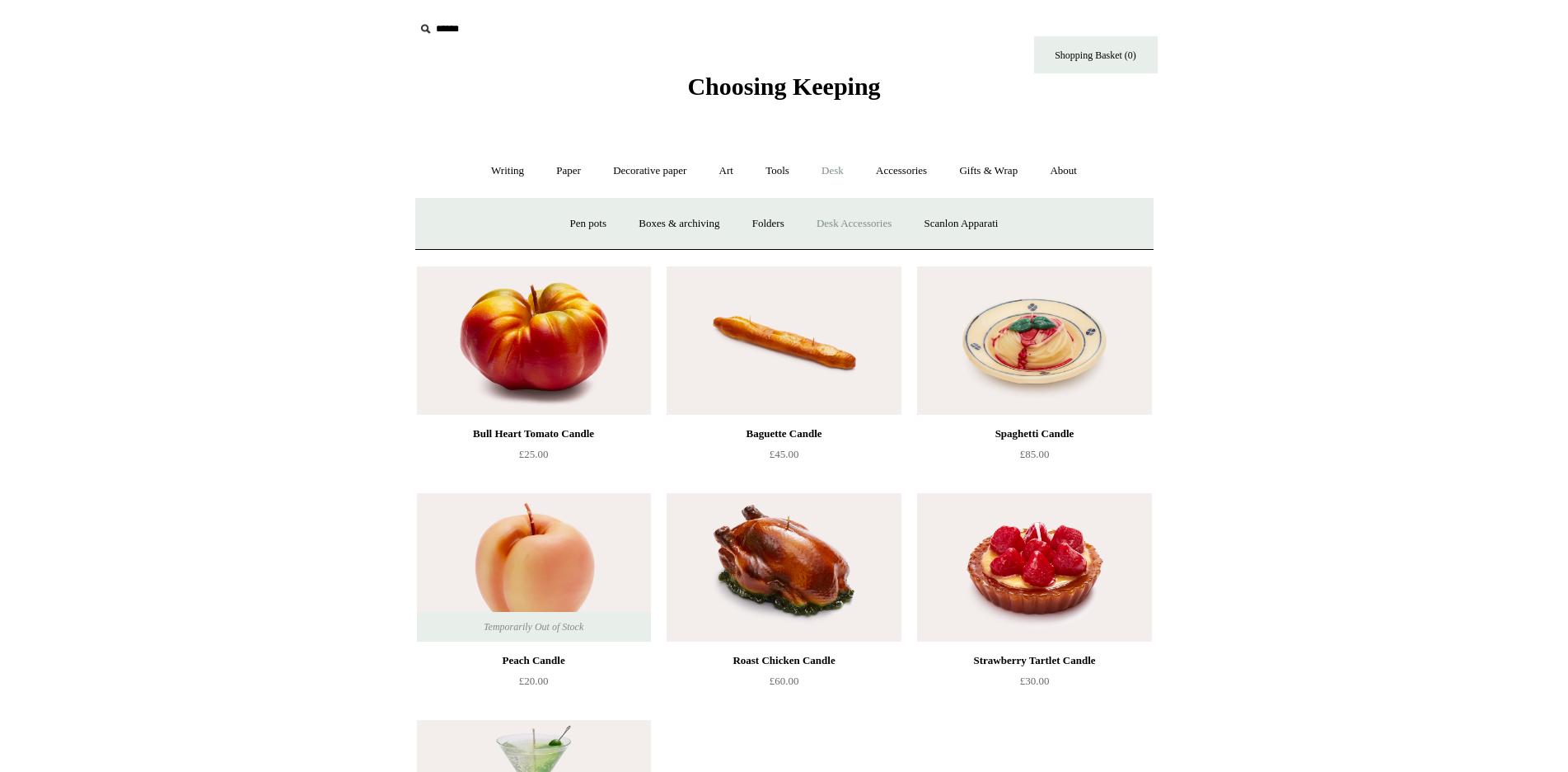
click at [863, 219] on link "Desk Accessories" at bounding box center [854, 223] width 104 height 43
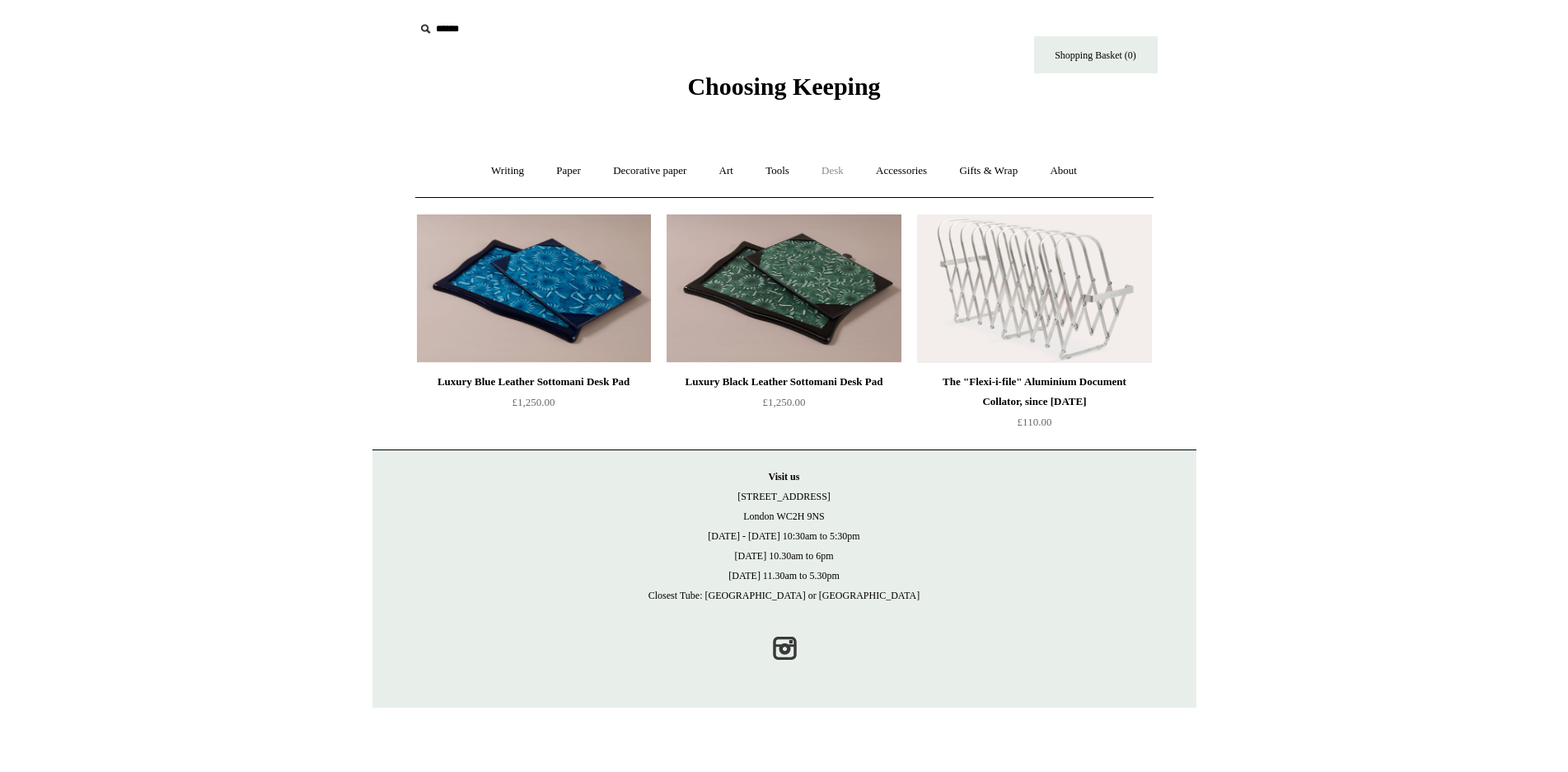
click at [836, 170] on link "Desk +" at bounding box center [833, 170] width 52 height 43
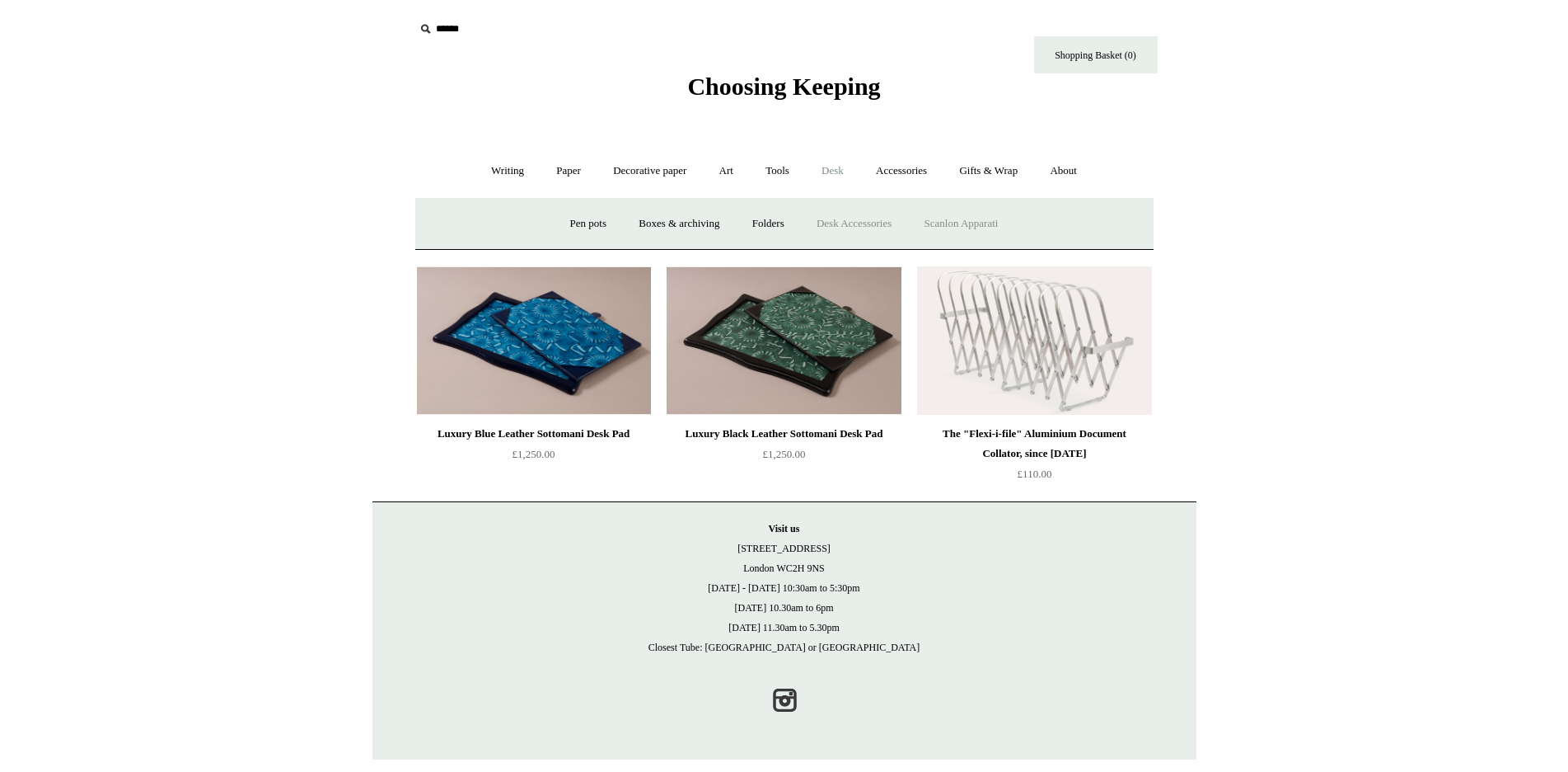
click at [988, 223] on link "Scanlon Apparati" at bounding box center [961, 223] width 103 height 43
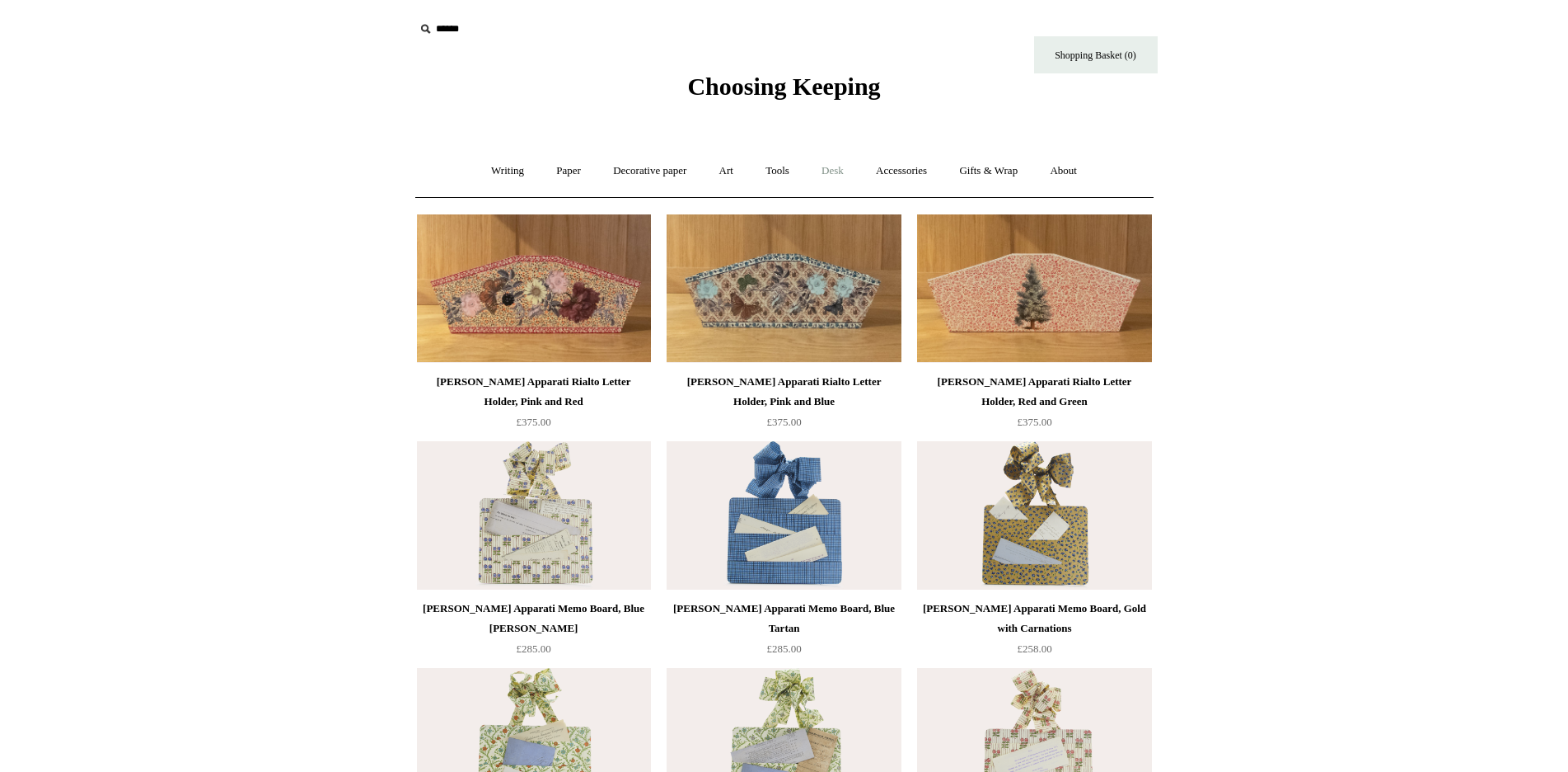
click at [833, 169] on link "Desk +" at bounding box center [833, 170] width 52 height 43
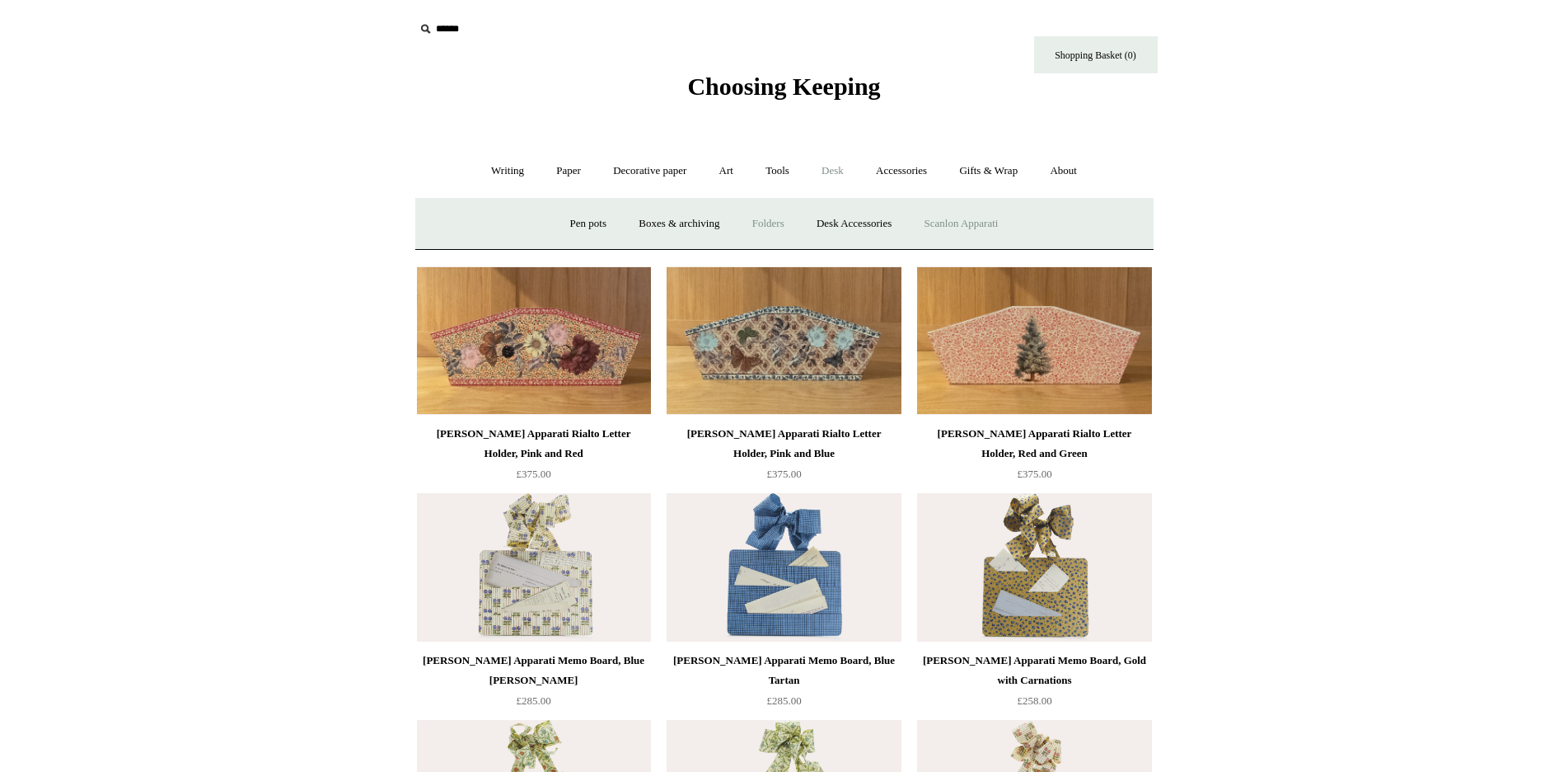
click at [761, 222] on link "Folders" at bounding box center [768, 223] width 62 height 43
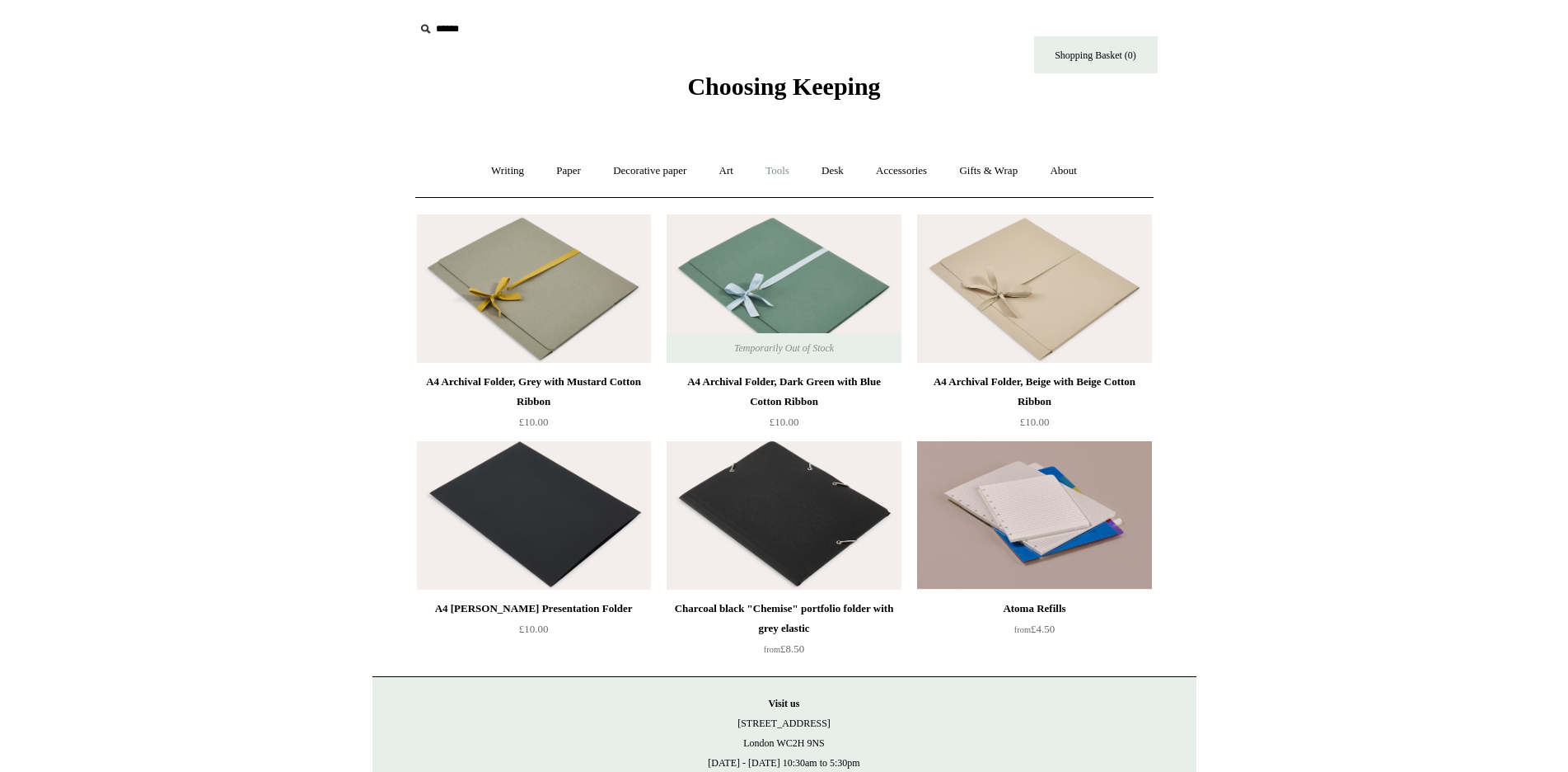
click at [780, 168] on link "Tools +" at bounding box center [777, 170] width 54 height 43
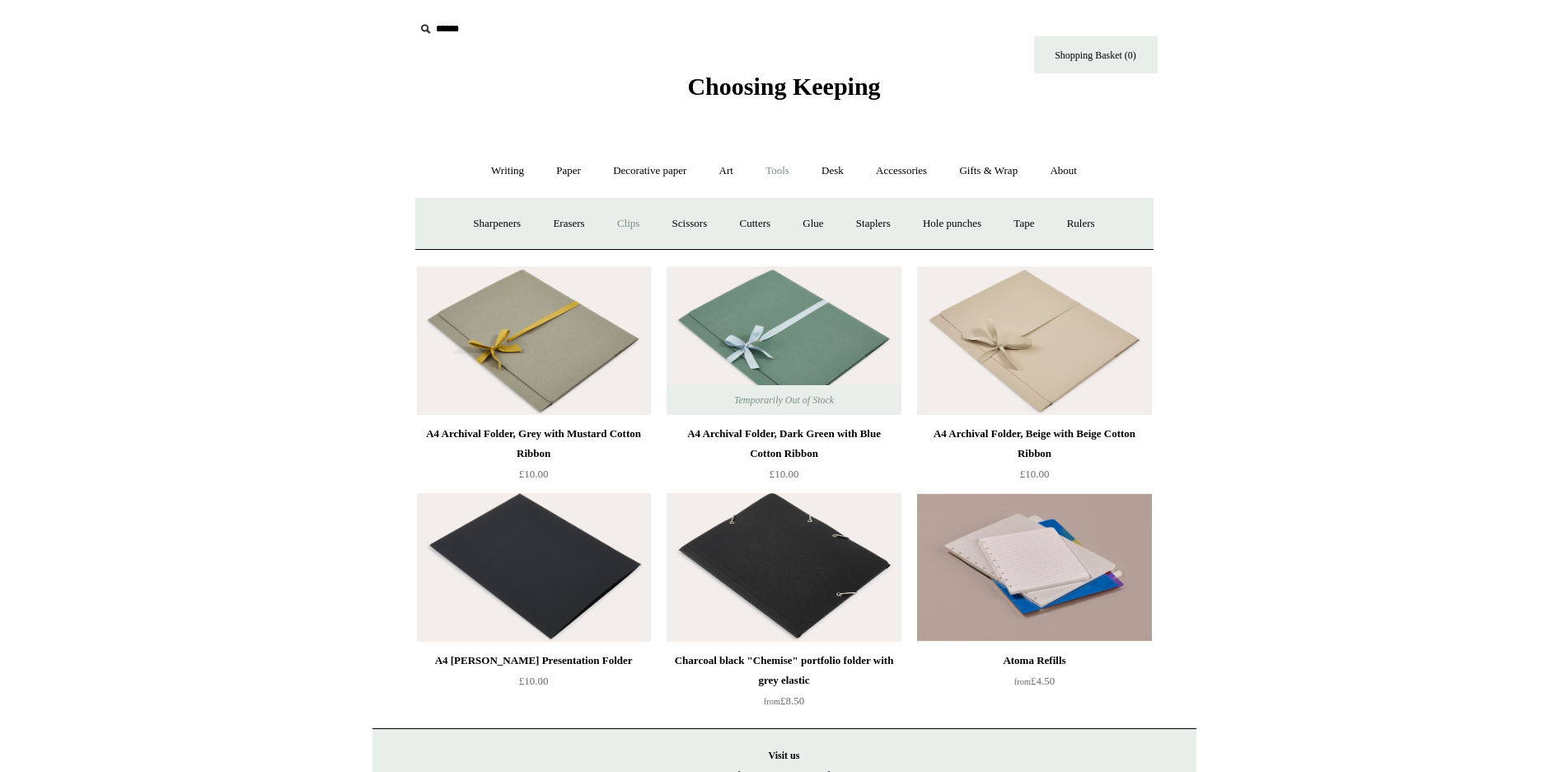
click at [626, 221] on link "Clips +" at bounding box center [628, 223] width 52 height 43
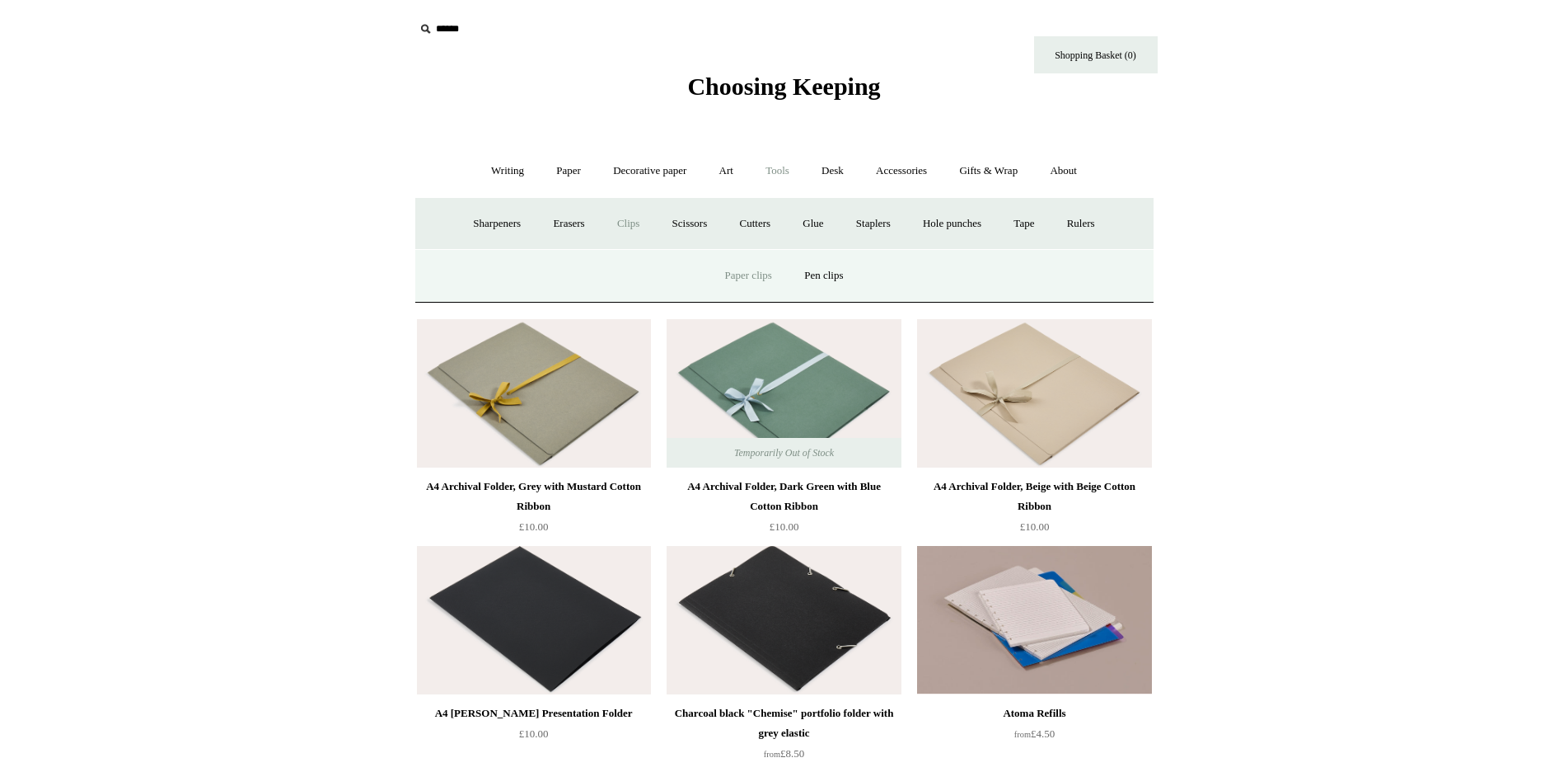
click at [746, 273] on link "Paper clips" at bounding box center [748, 276] width 77 height 43
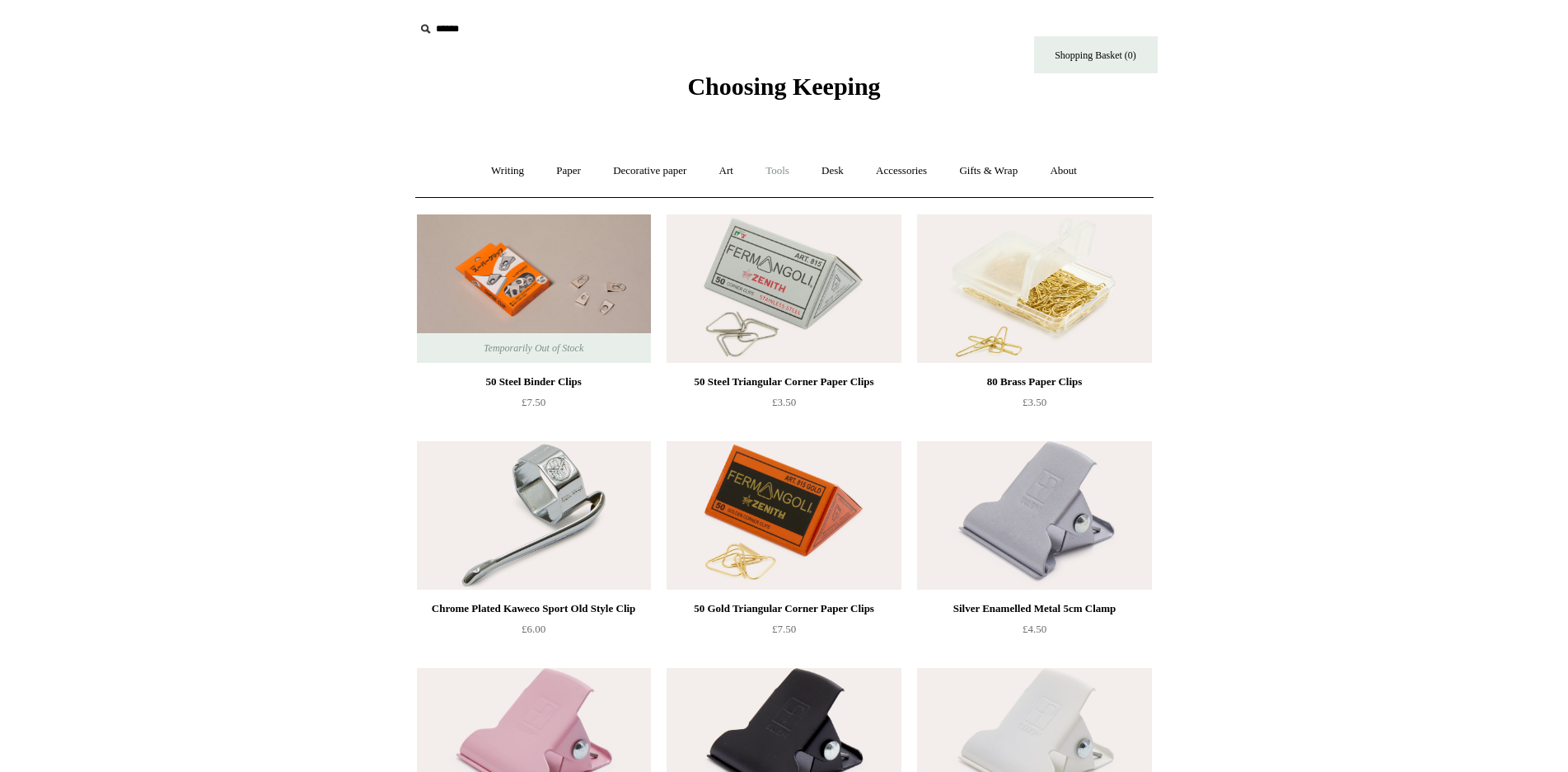
click at [764, 165] on link "Tools +" at bounding box center [777, 170] width 54 height 43
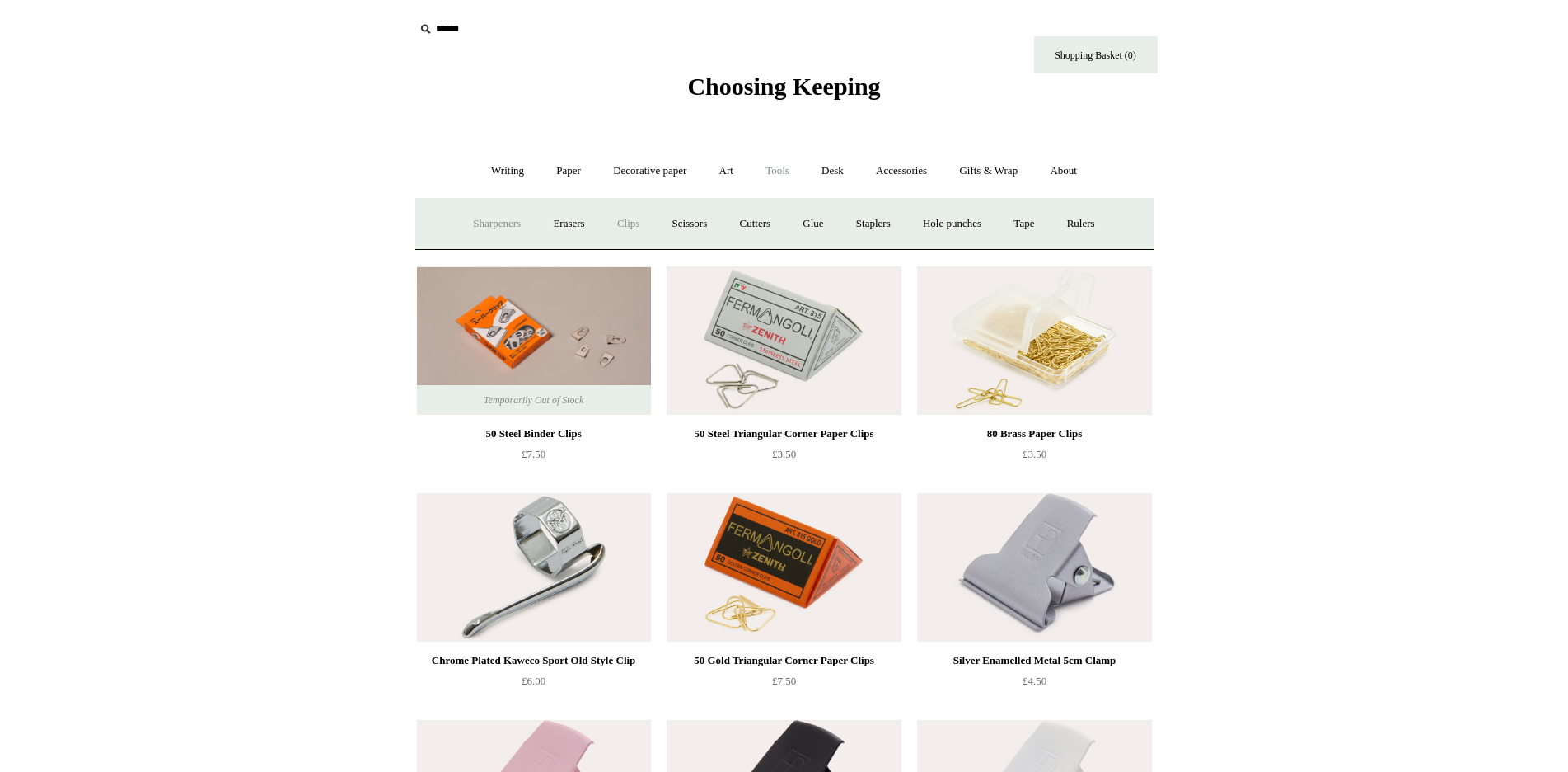
click at [492, 220] on link "Sharpeners" at bounding box center [497, 223] width 78 height 43
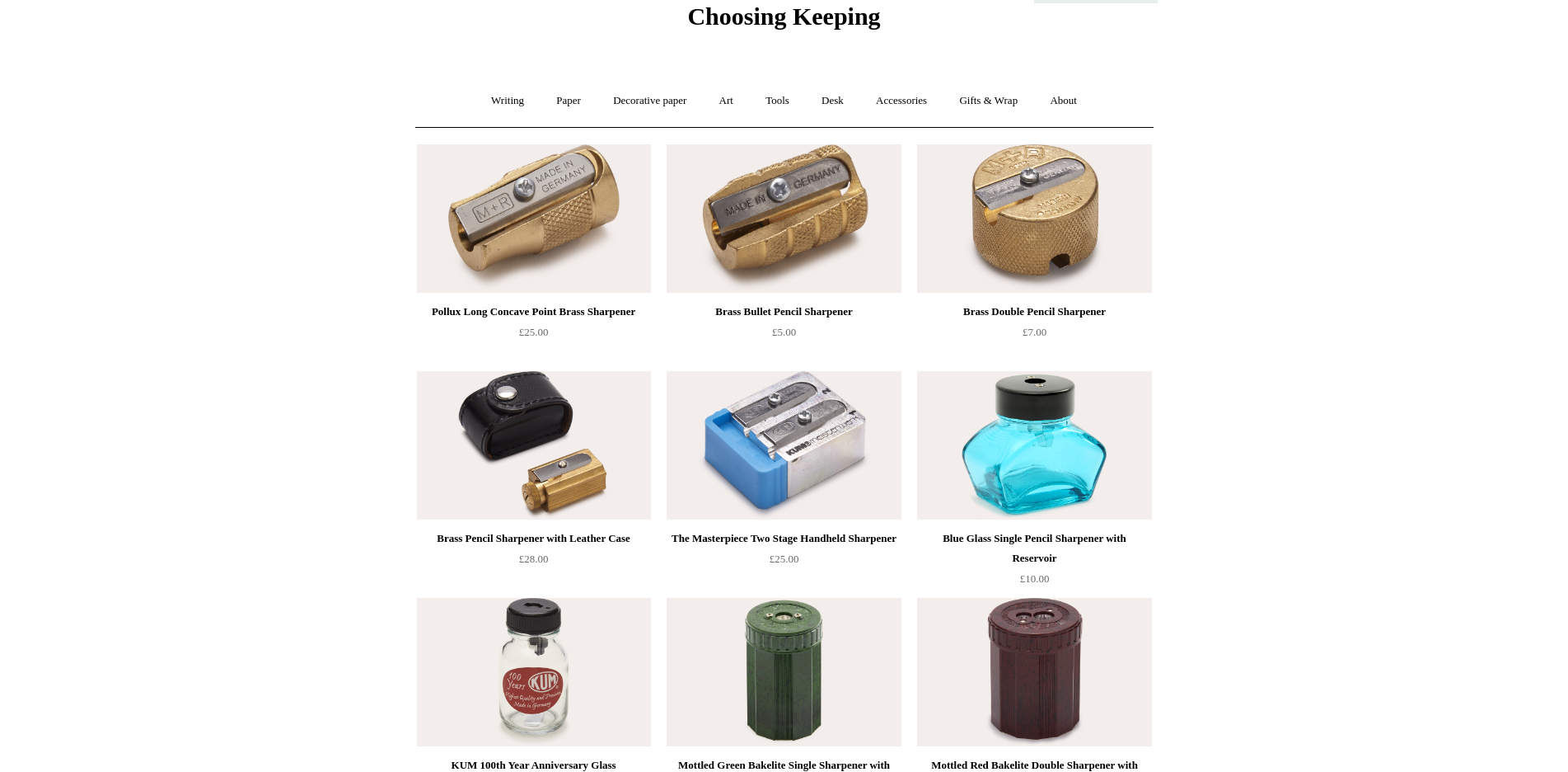
scroll to position [41, 0]
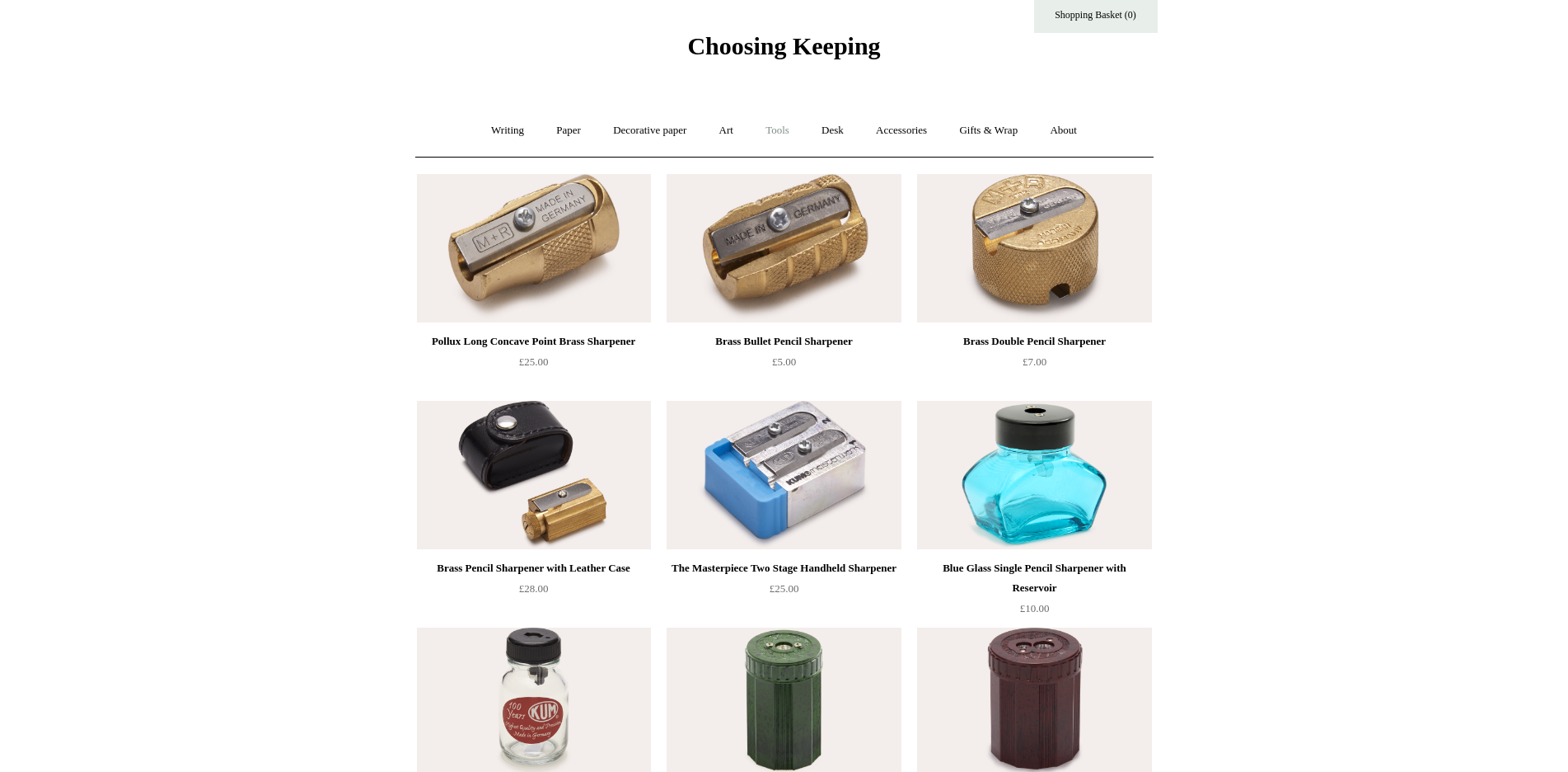
click at [771, 126] on link "Tools +" at bounding box center [777, 130] width 54 height 43
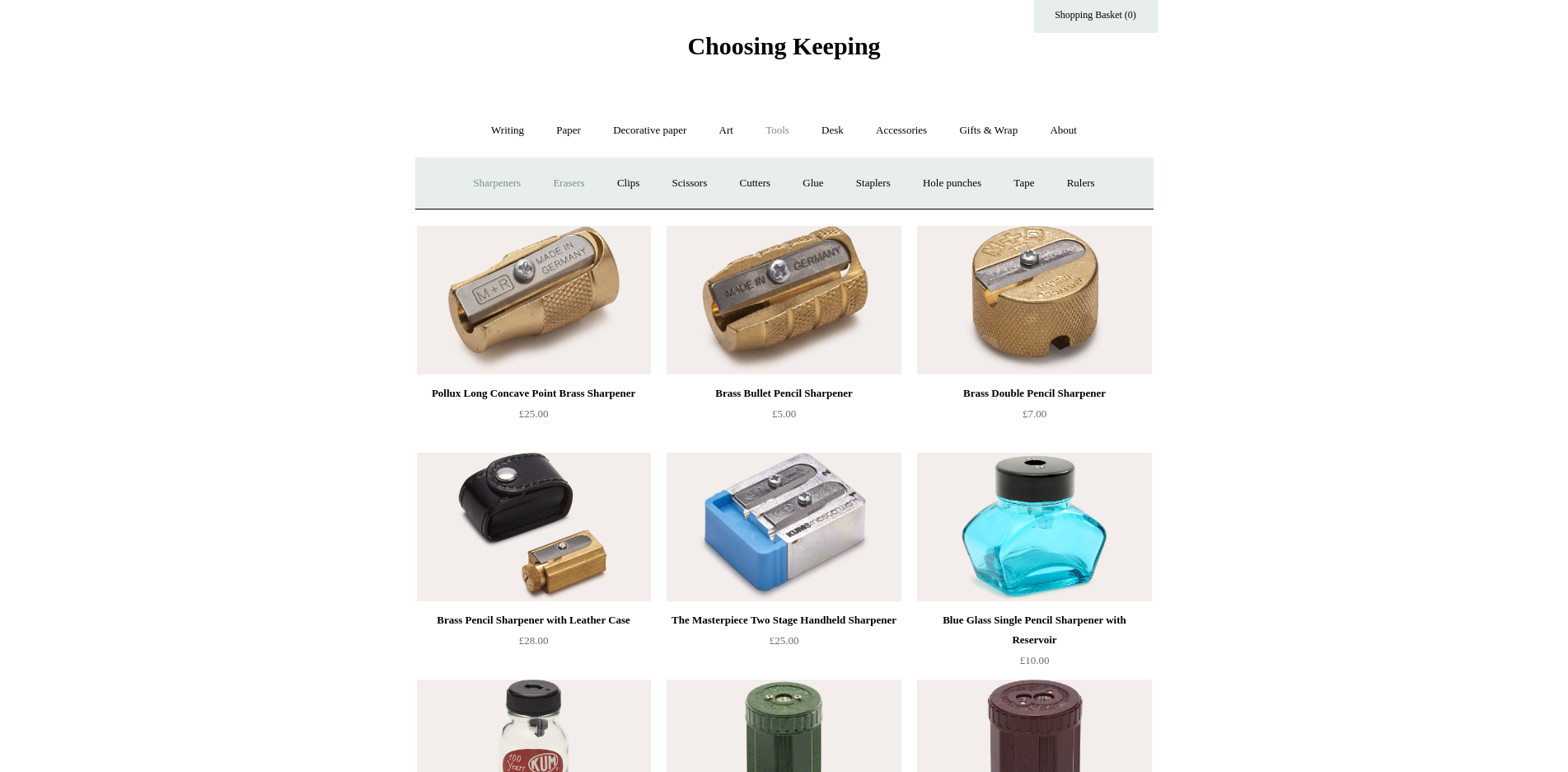
click at [560, 178] on link "Erasers" at bounding box center [568, 183] width 61 height 43
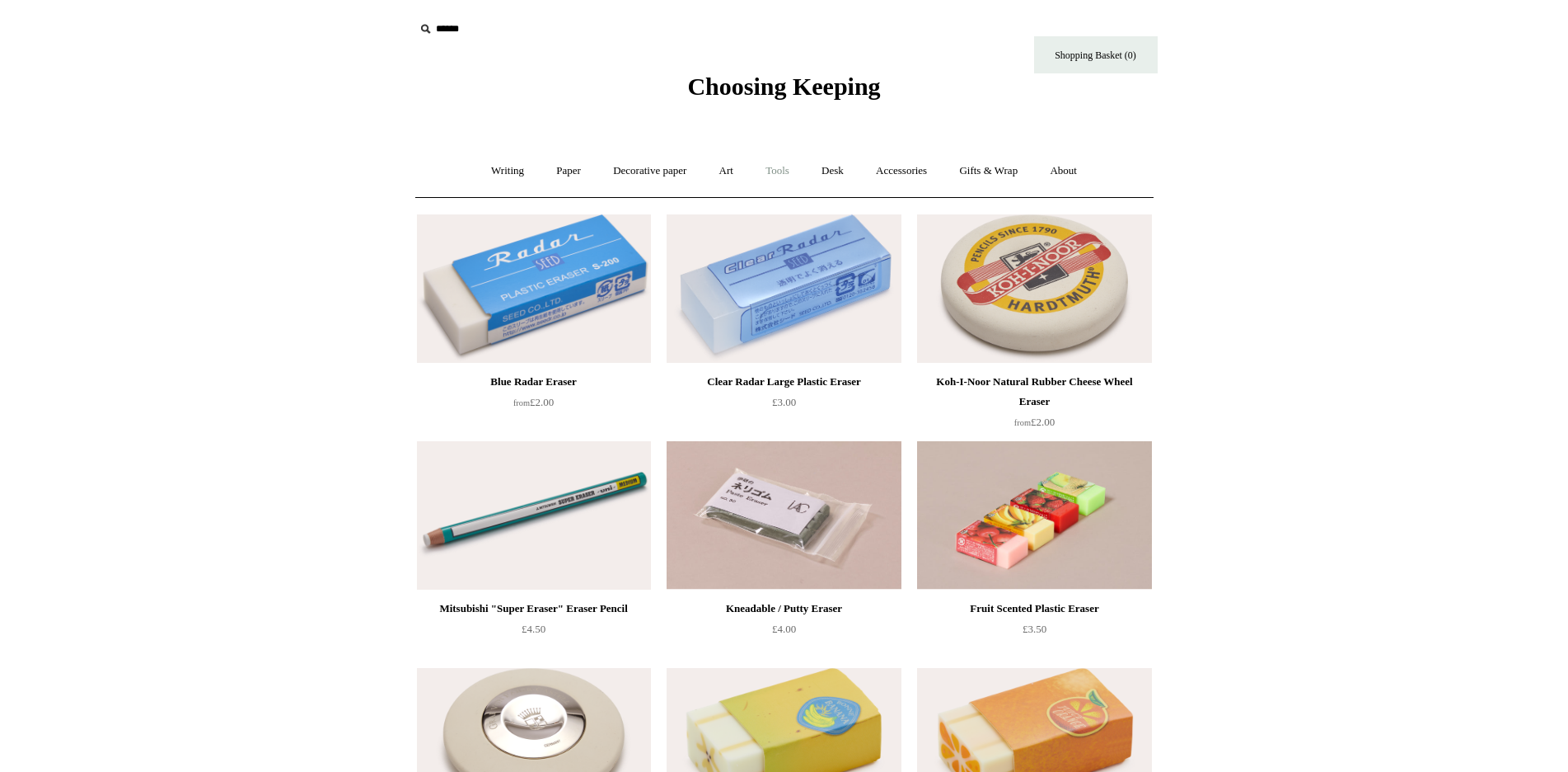
click at [785, 170] on link "Tools +" at bounding box center [777, 170] width 54 height 43
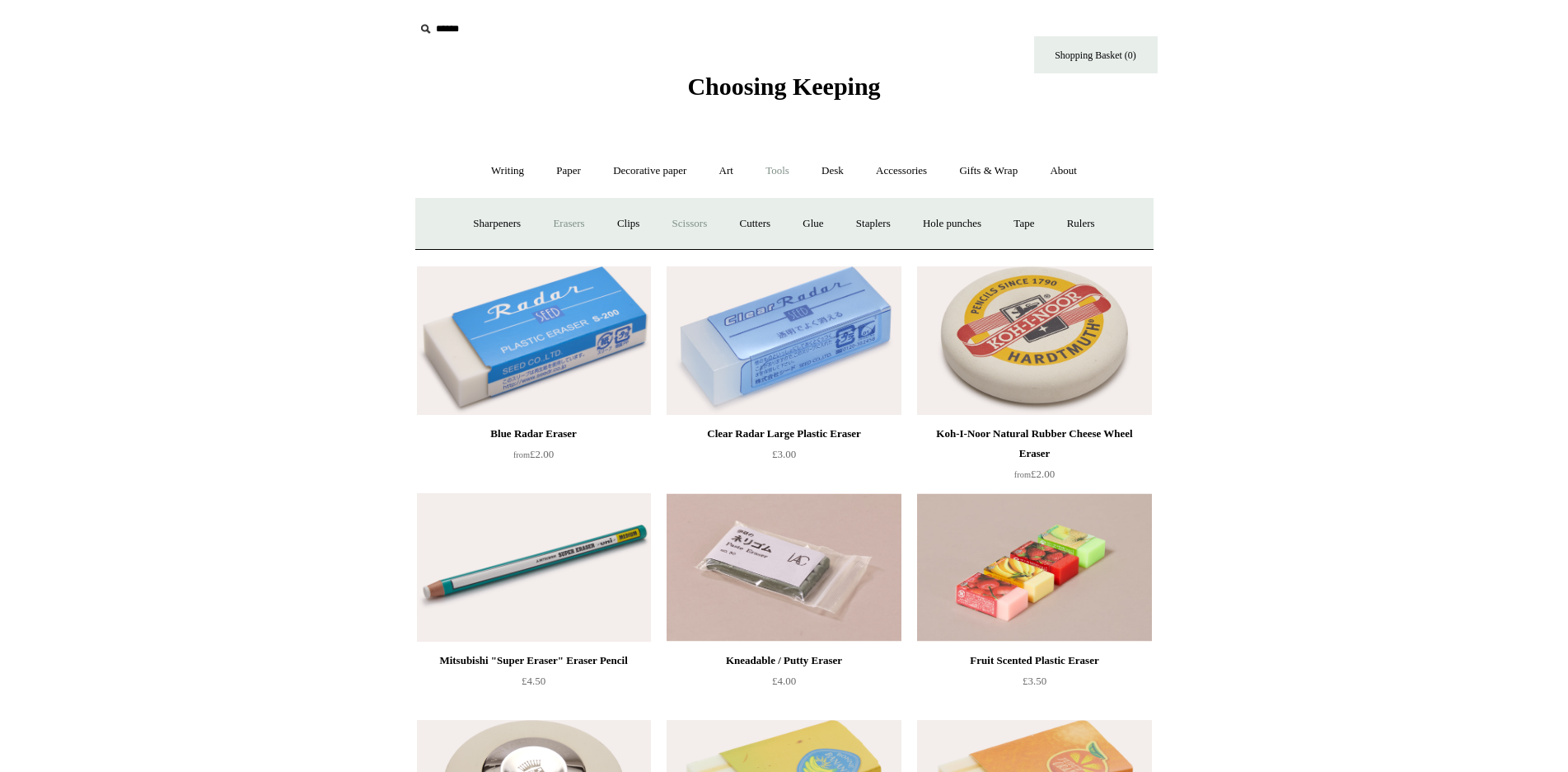
click at [686, 220] on link "Scissors" at bounding box center [690, 223] width 65 height 43
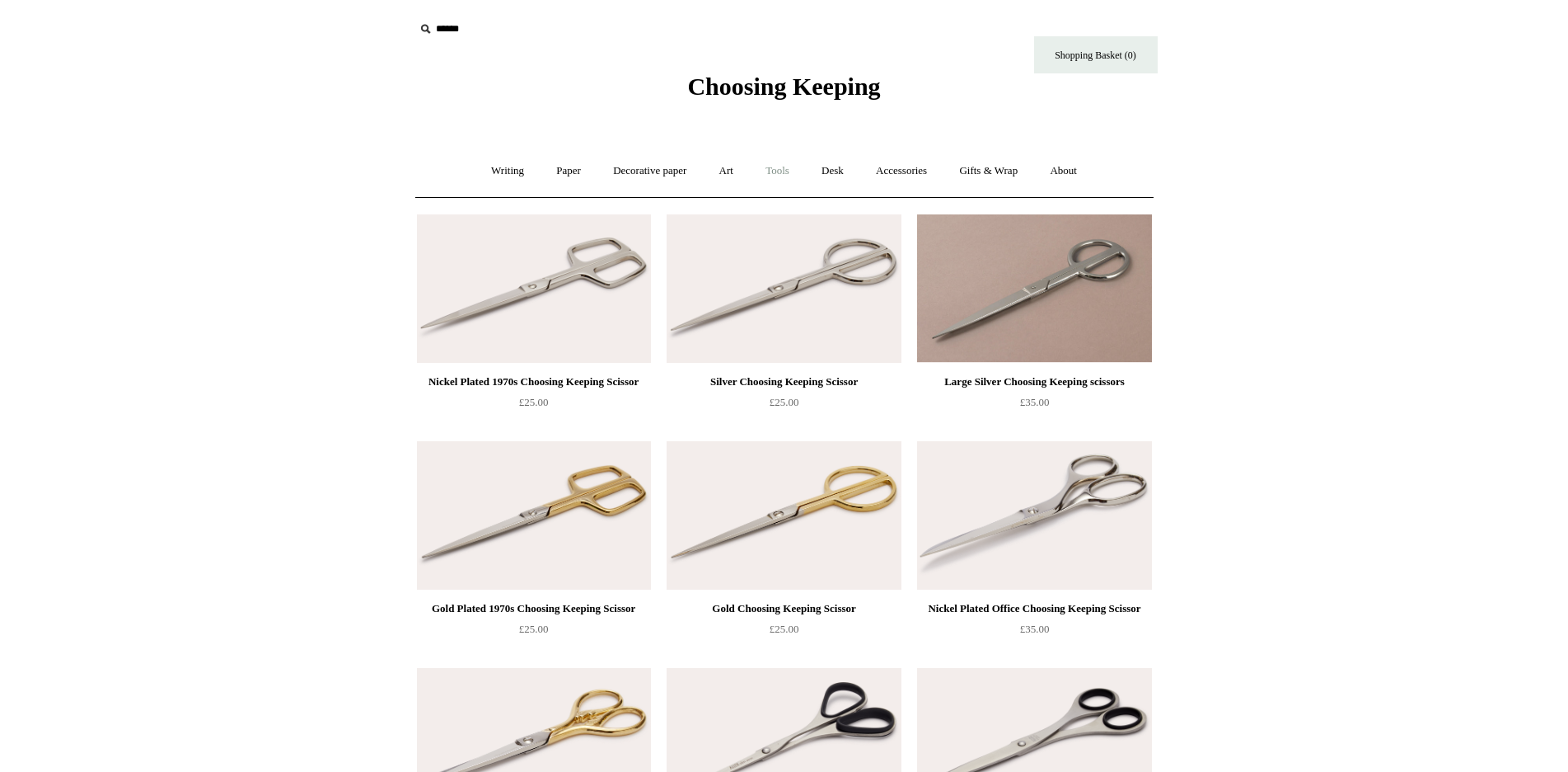
click at [777, 165] on link "Tools +" at bounding box center [777, 170] width 54 height 43
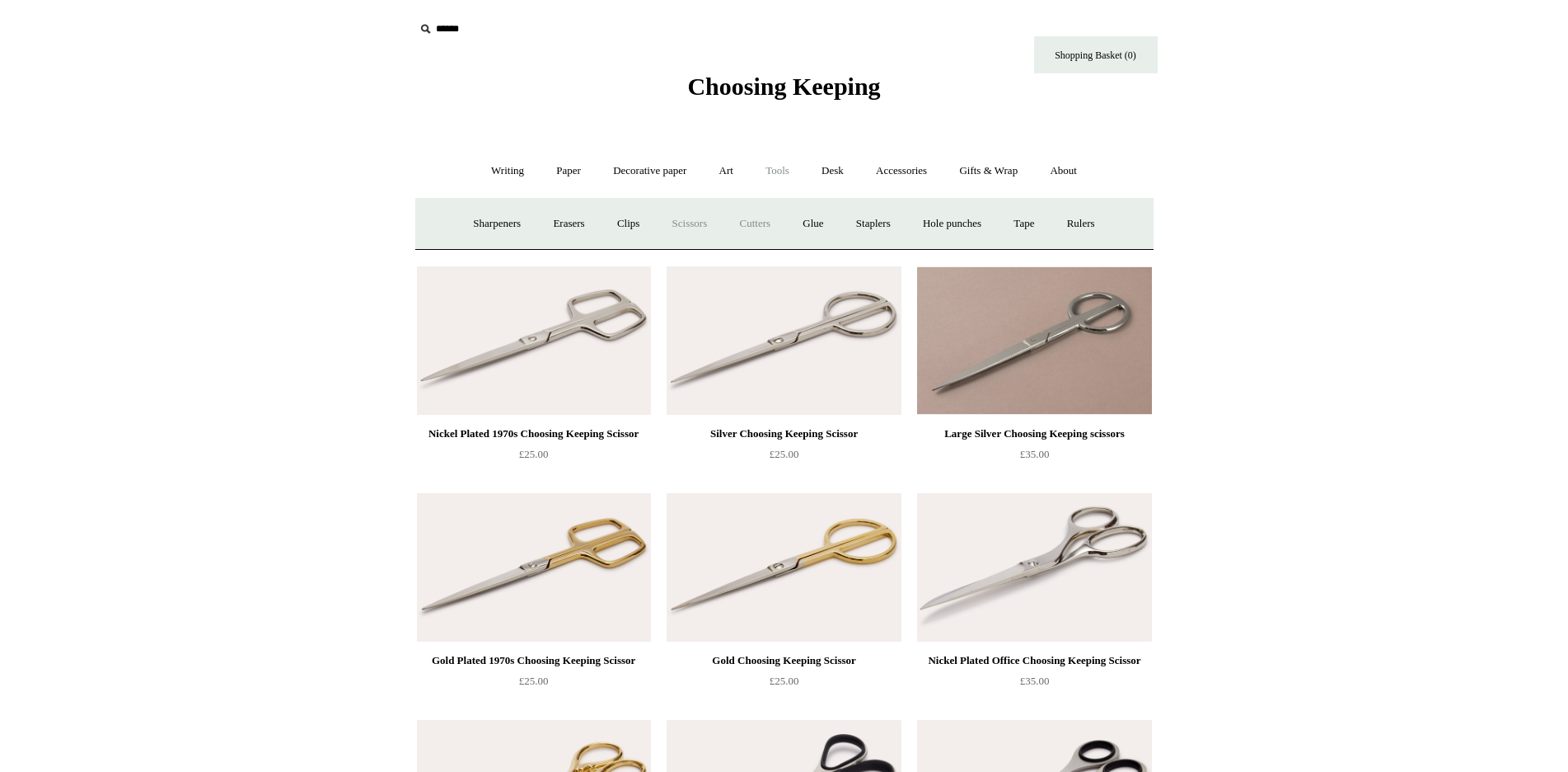
click at [757, 220] on link "Cutters" at bounding box center [755, 223] width 61 height 43
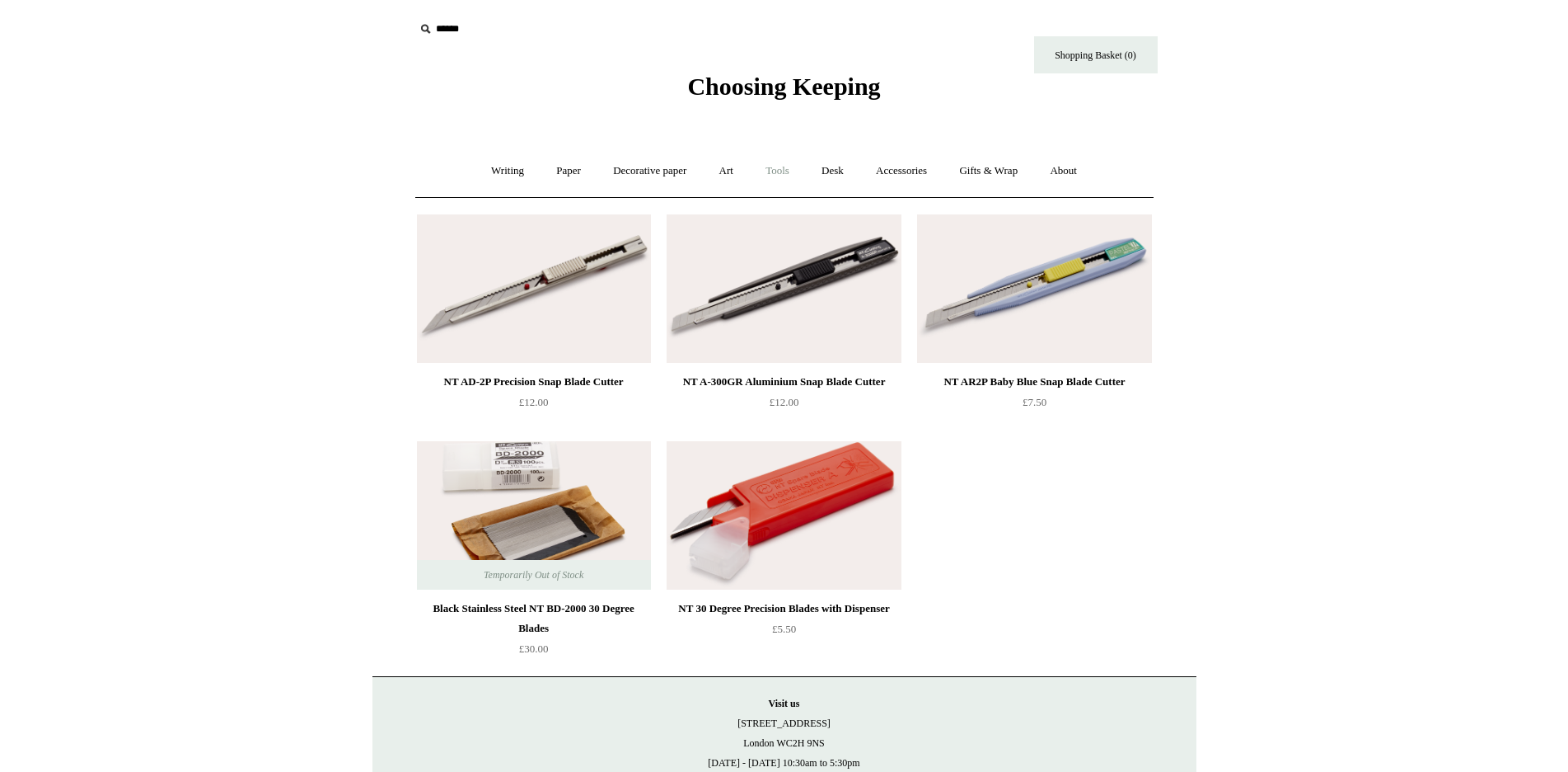
click at [775, 165] on link "Tools +" at bounding box center [777, 170] width 54 height 43
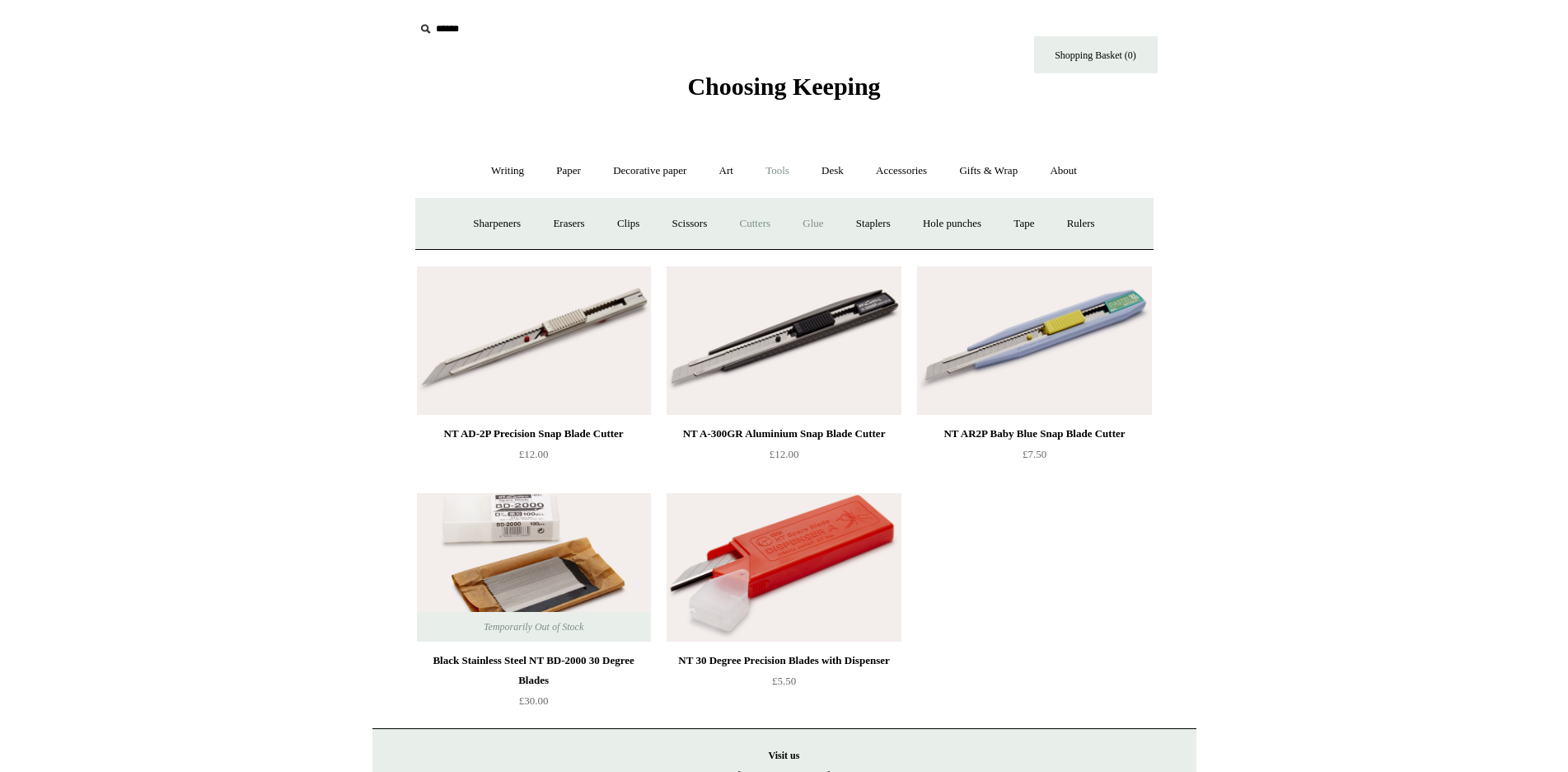
click at [812, 221] on link "Glue" at bounding box center [812, 223] width 50 height 43
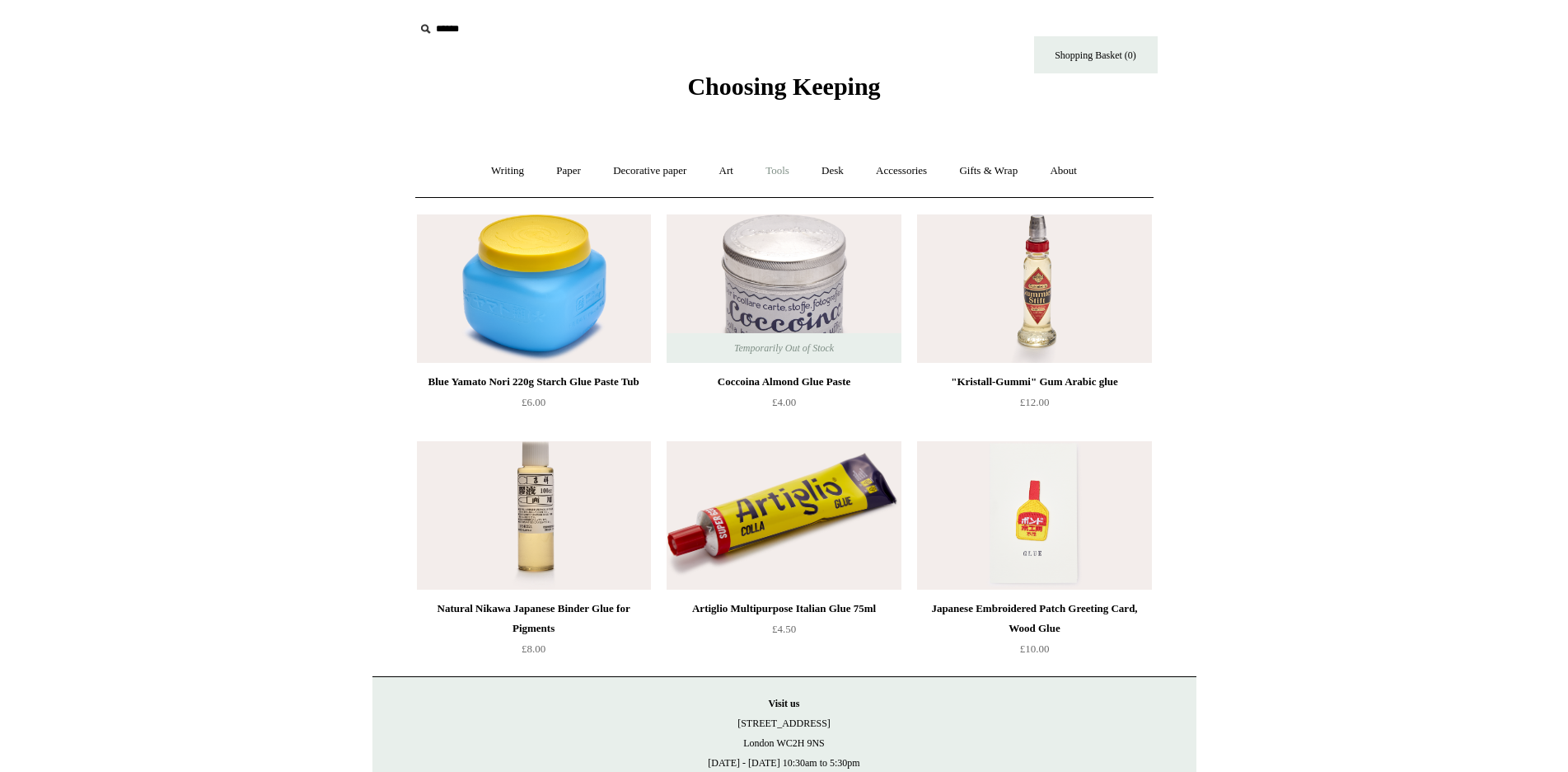
click at [779, 170] on link "Tools +" at bounding box center [777, 170] width 54 height 43
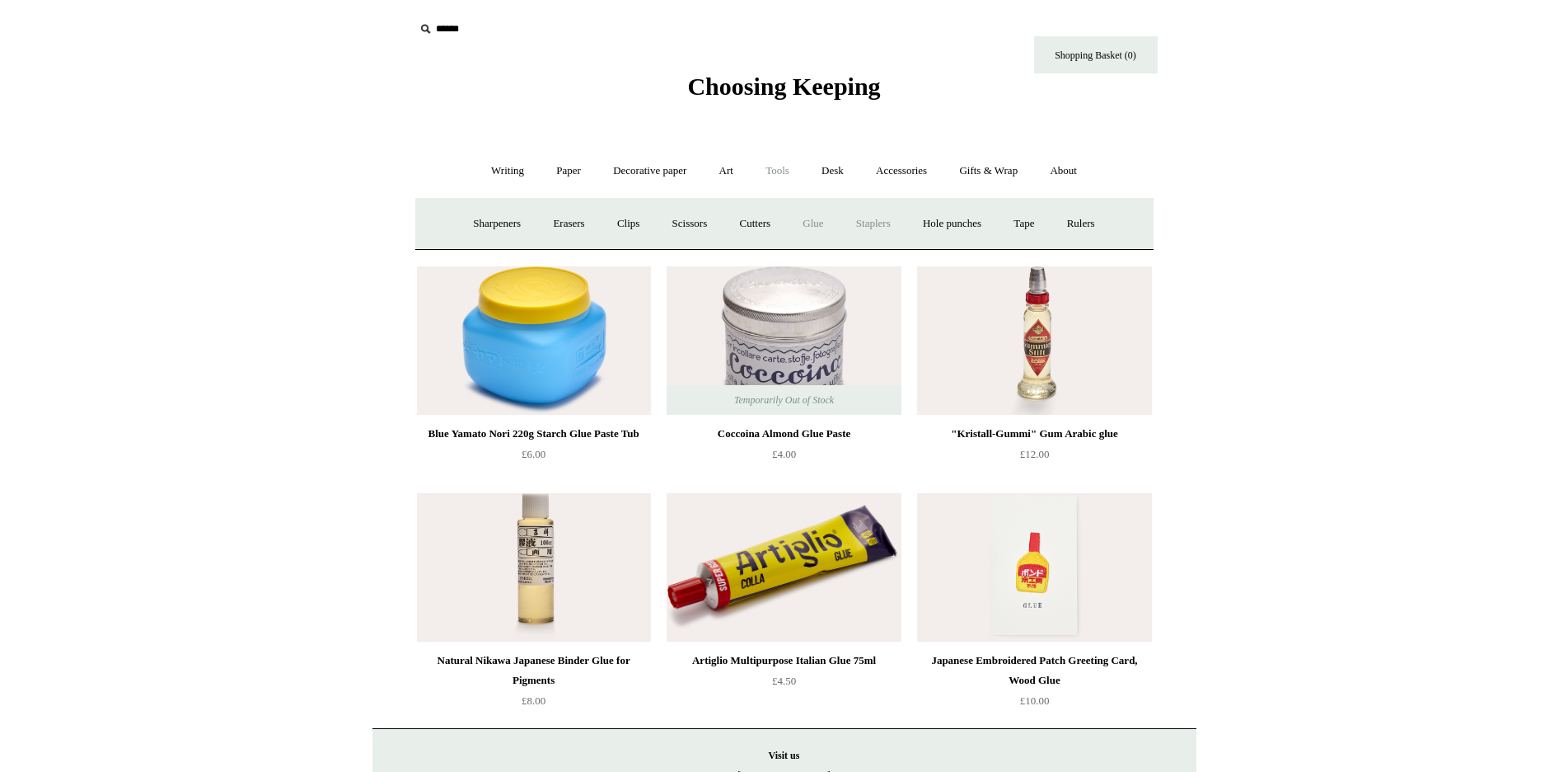
click at [869, 221] on link "Staplers +" at bounding box center [873, 223] width 65 height 43
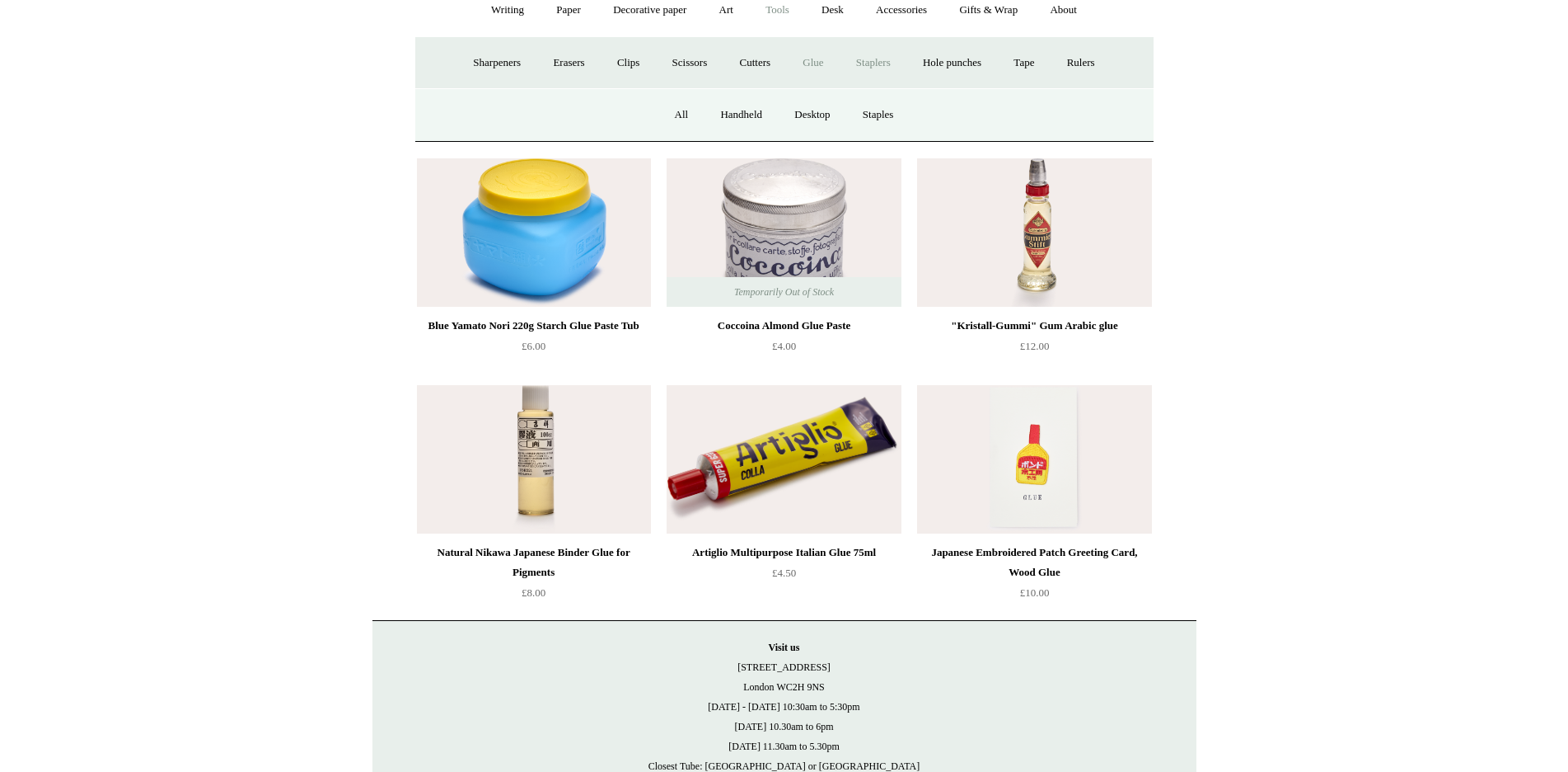
scroll to position [158, 0]
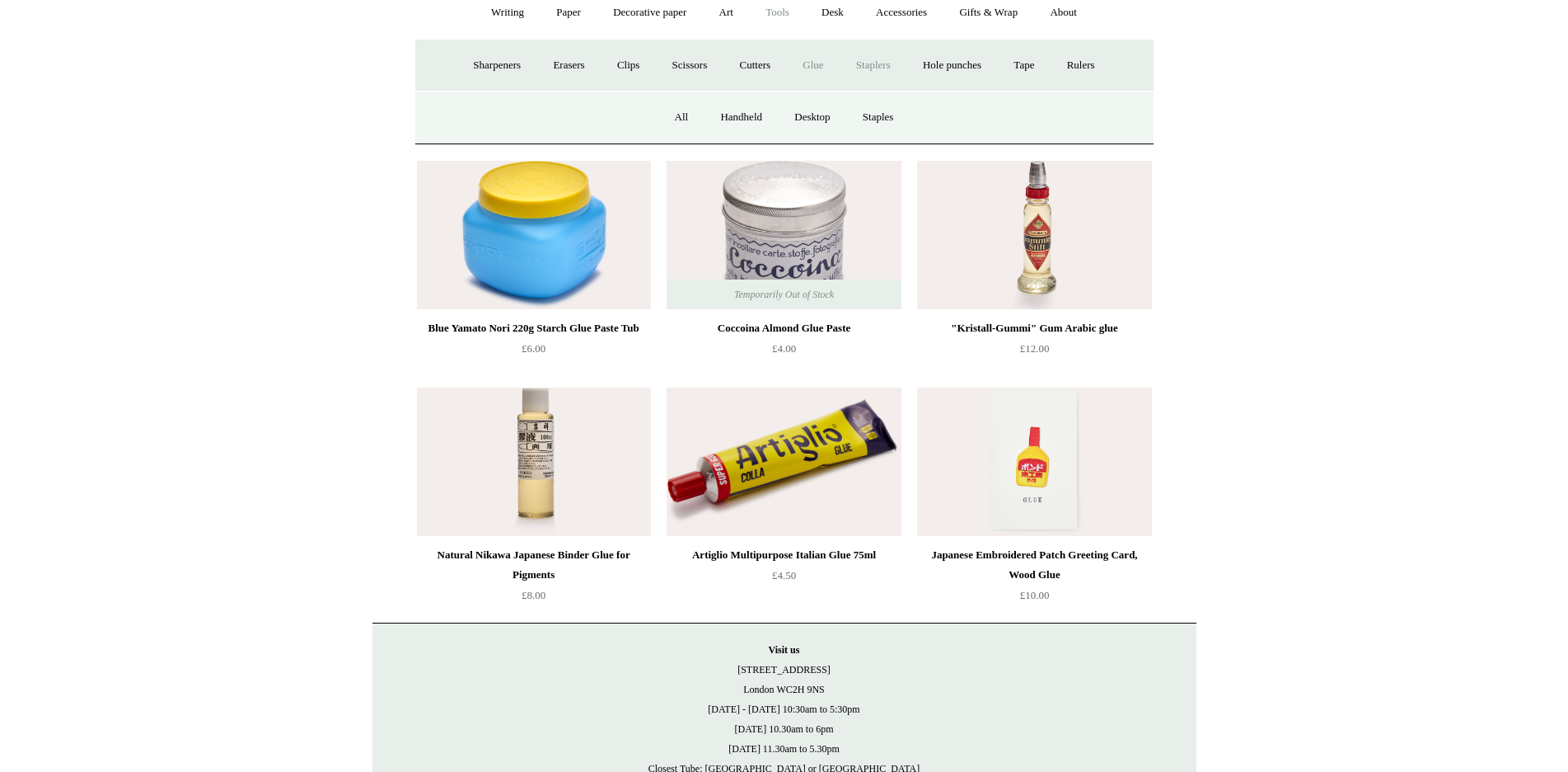
click at [870, 62] on link "Staplers -" at bounding box center [873, 65] width 65 height 43
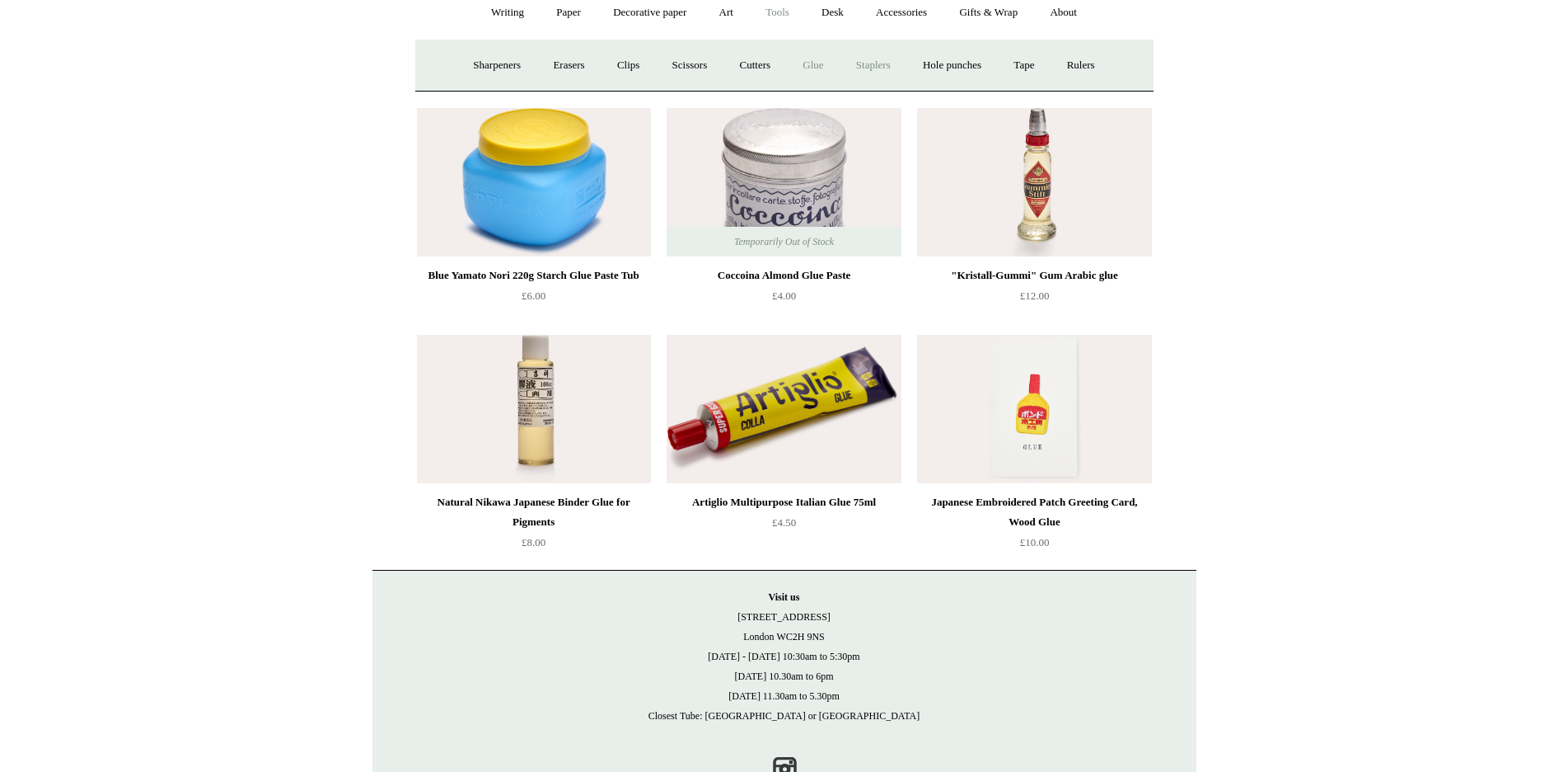
click at [870, 62] on link "Staplers +" at bounding box center [873, 65] width 65 height 43
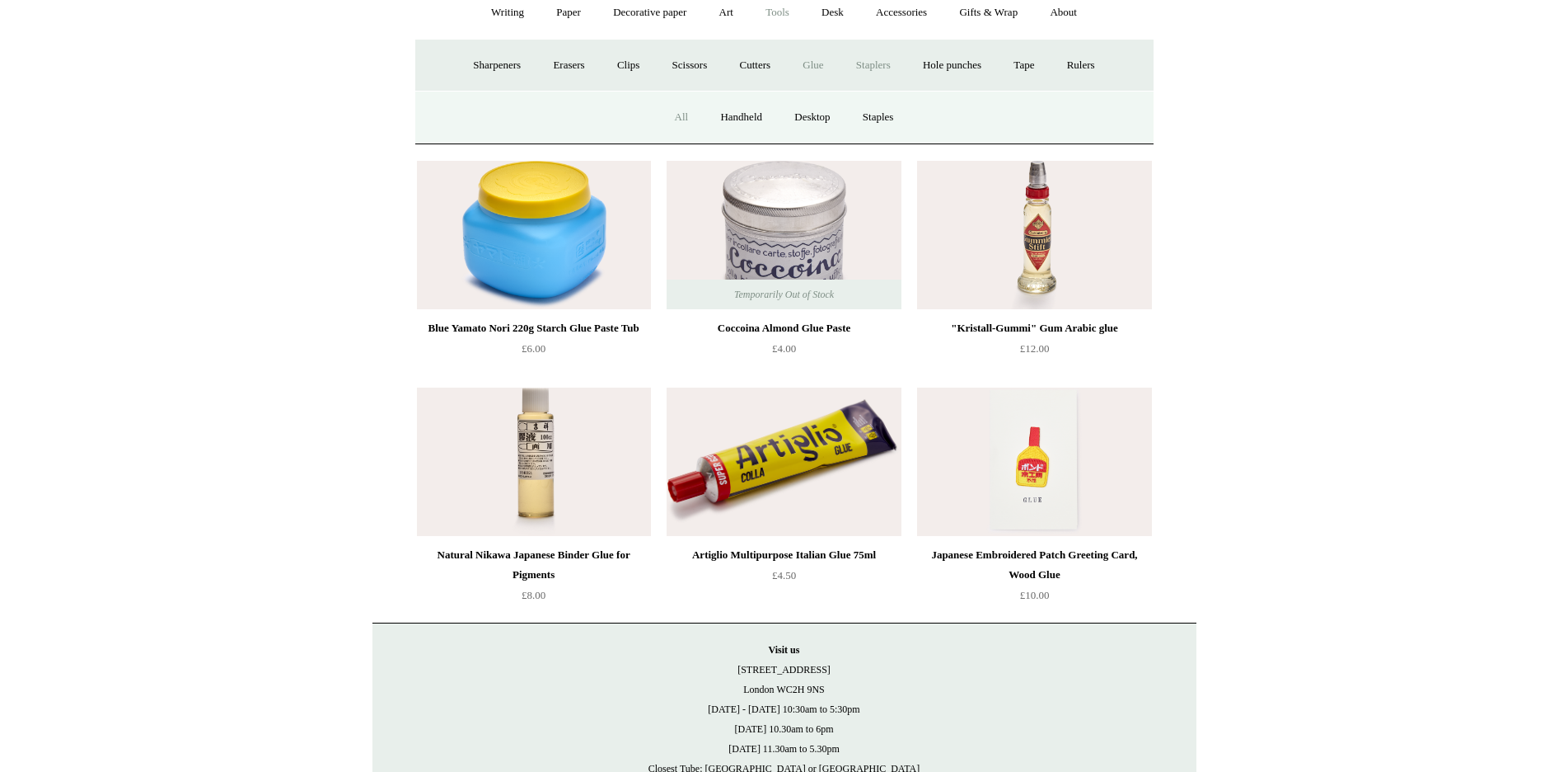
click at [674, 112] on link "All" at bounding box center [681, 116] width 43 height 43
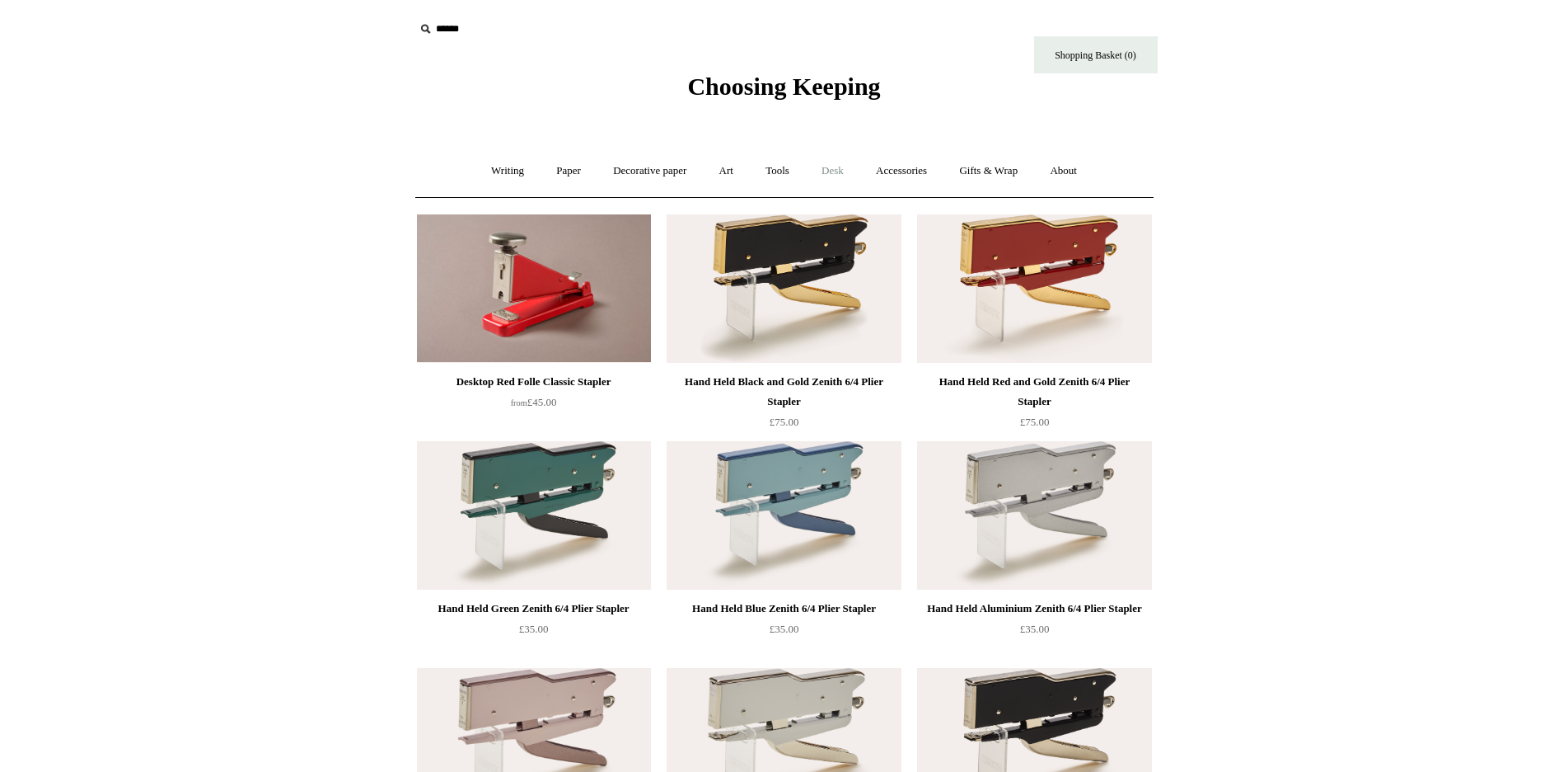
click at [832, 169] on link "Desk +" at bounding box center [833, 170] width 52 height 43
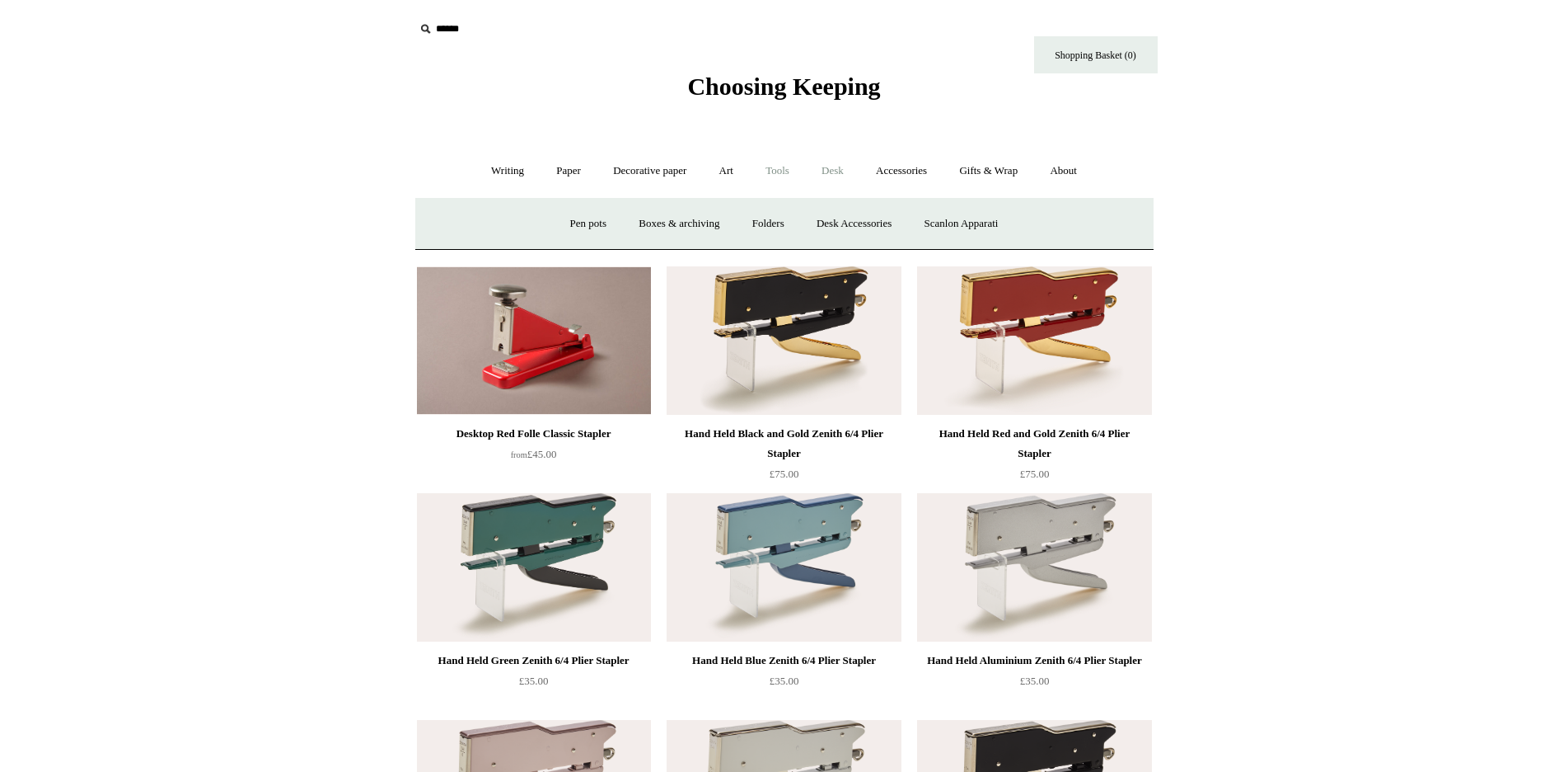
click at [788, 168] on link "Tools +" at bounding box center [777, 170] width 54 height 43
click at [963, 223] on link "Hole punches" at bounding box center [952, 223] width 88 height 43
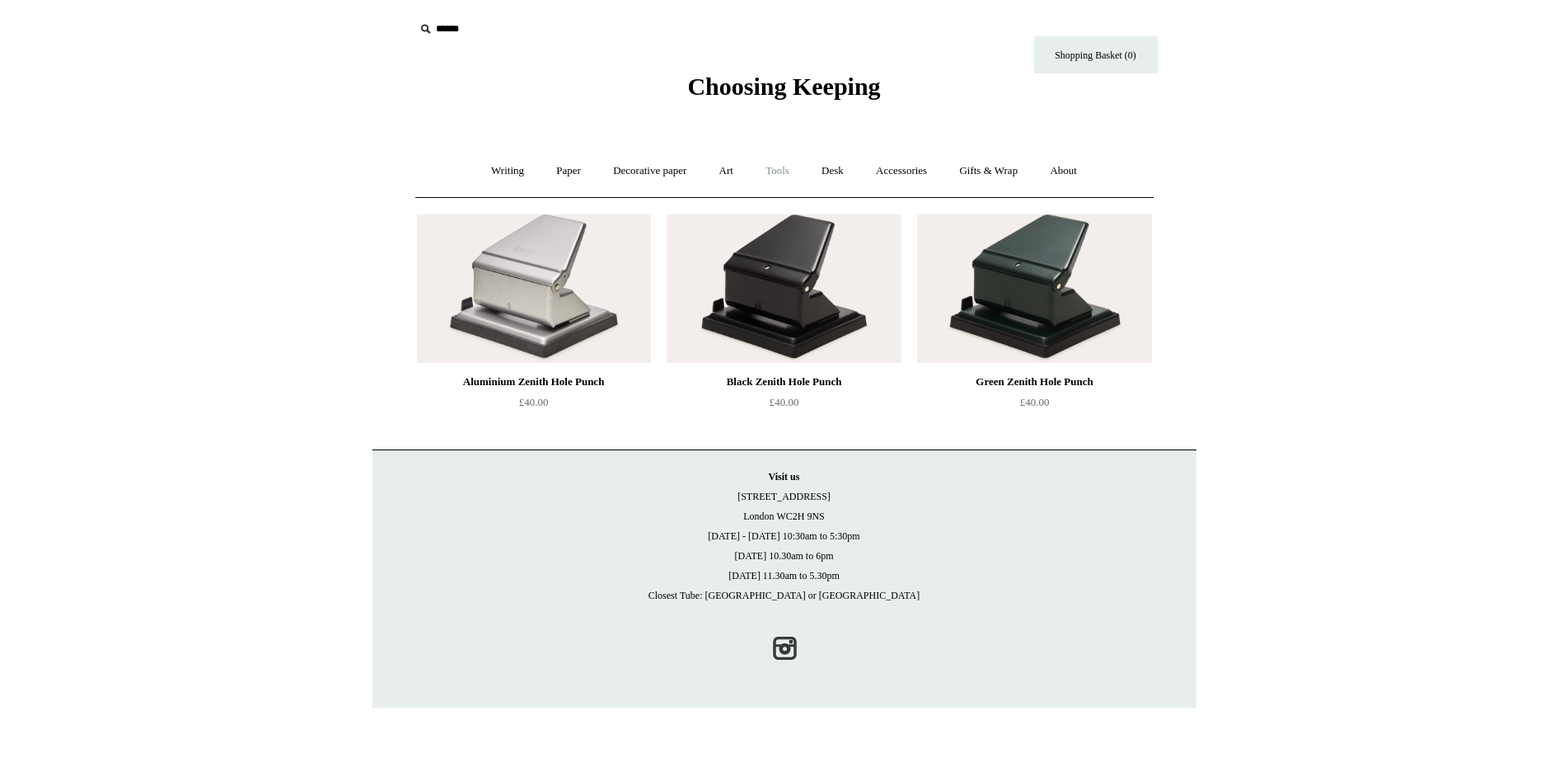
click at [780, 168] on link "Tools +" at bounding box center [777, 170] width 54 height 43
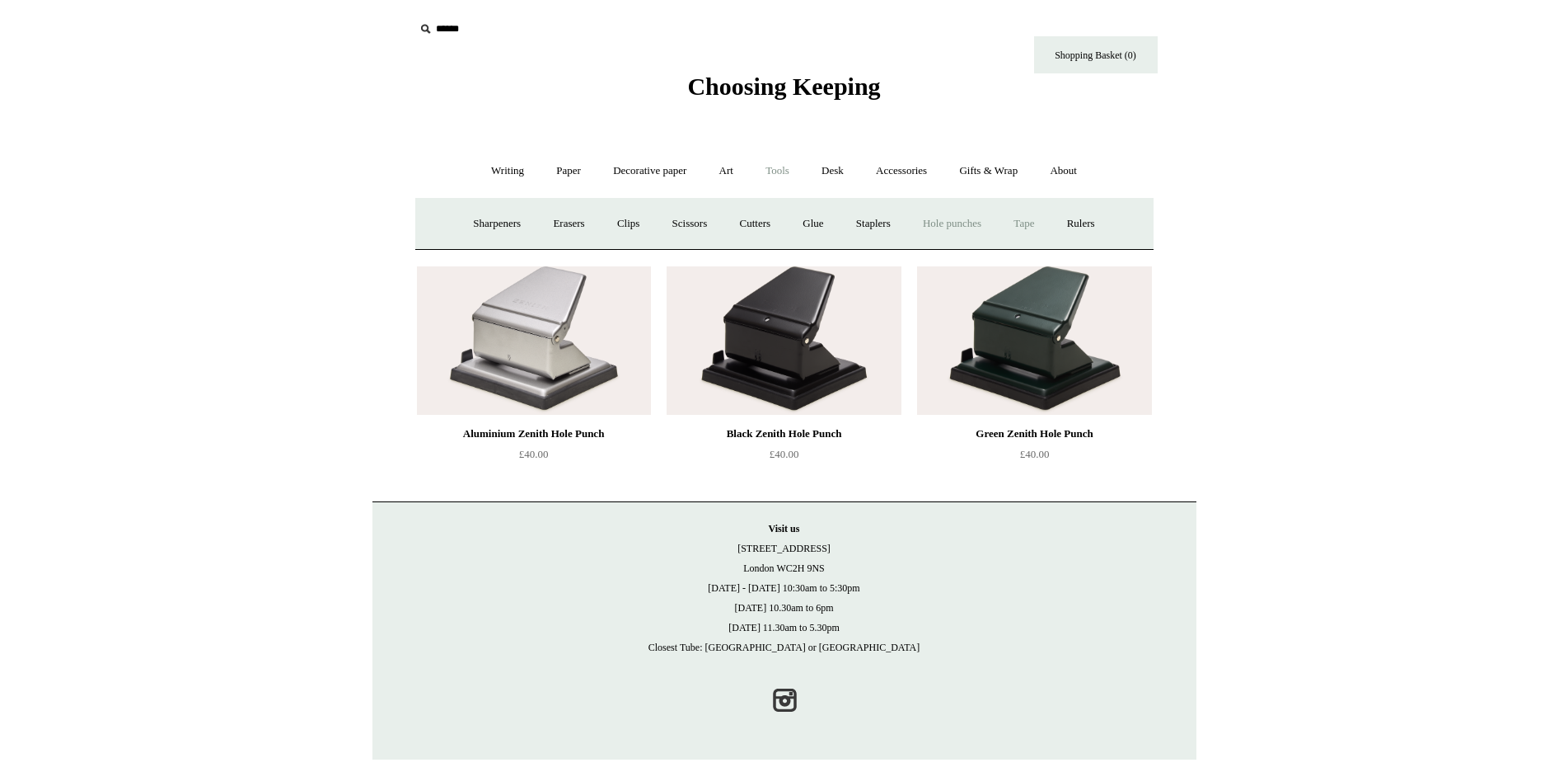
click at [1039, 222] on link "Tape +" at bounding box center [1024, 223] width 50 height 43
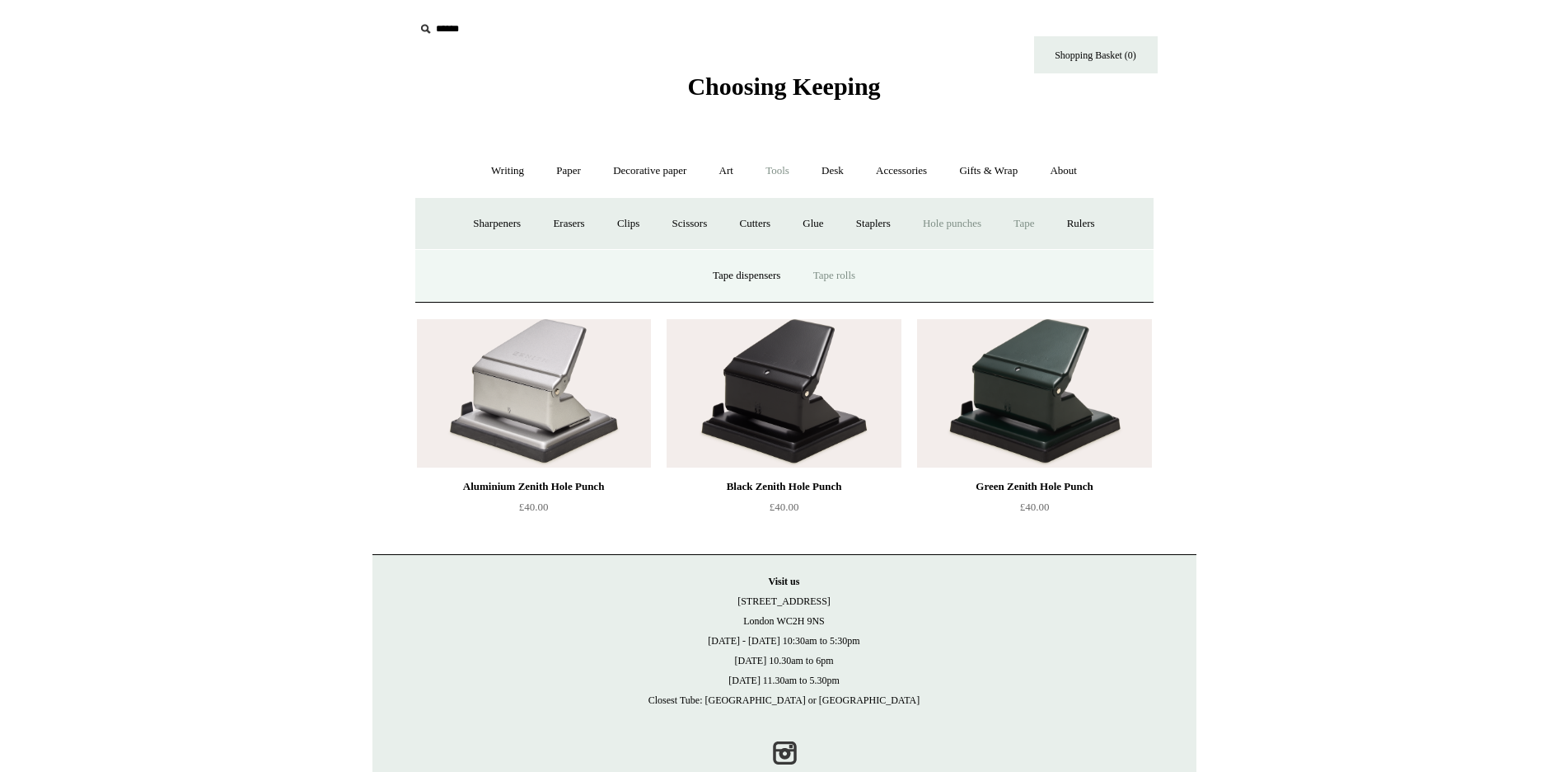
click at [839, 273] on link "Tape rolls" at bounding box center [834, 276] width 72 height 43
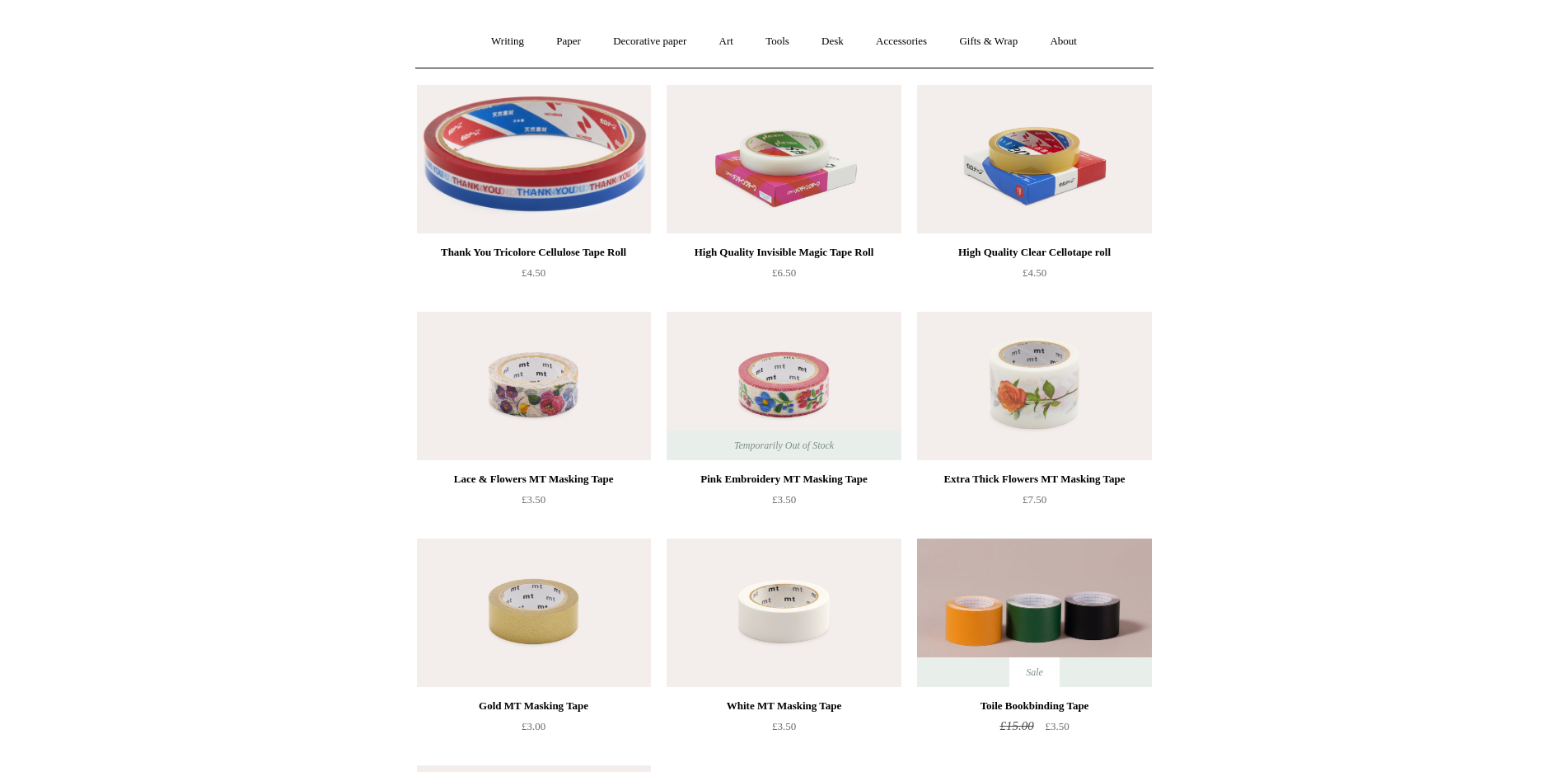
scroll to position [106, 0]
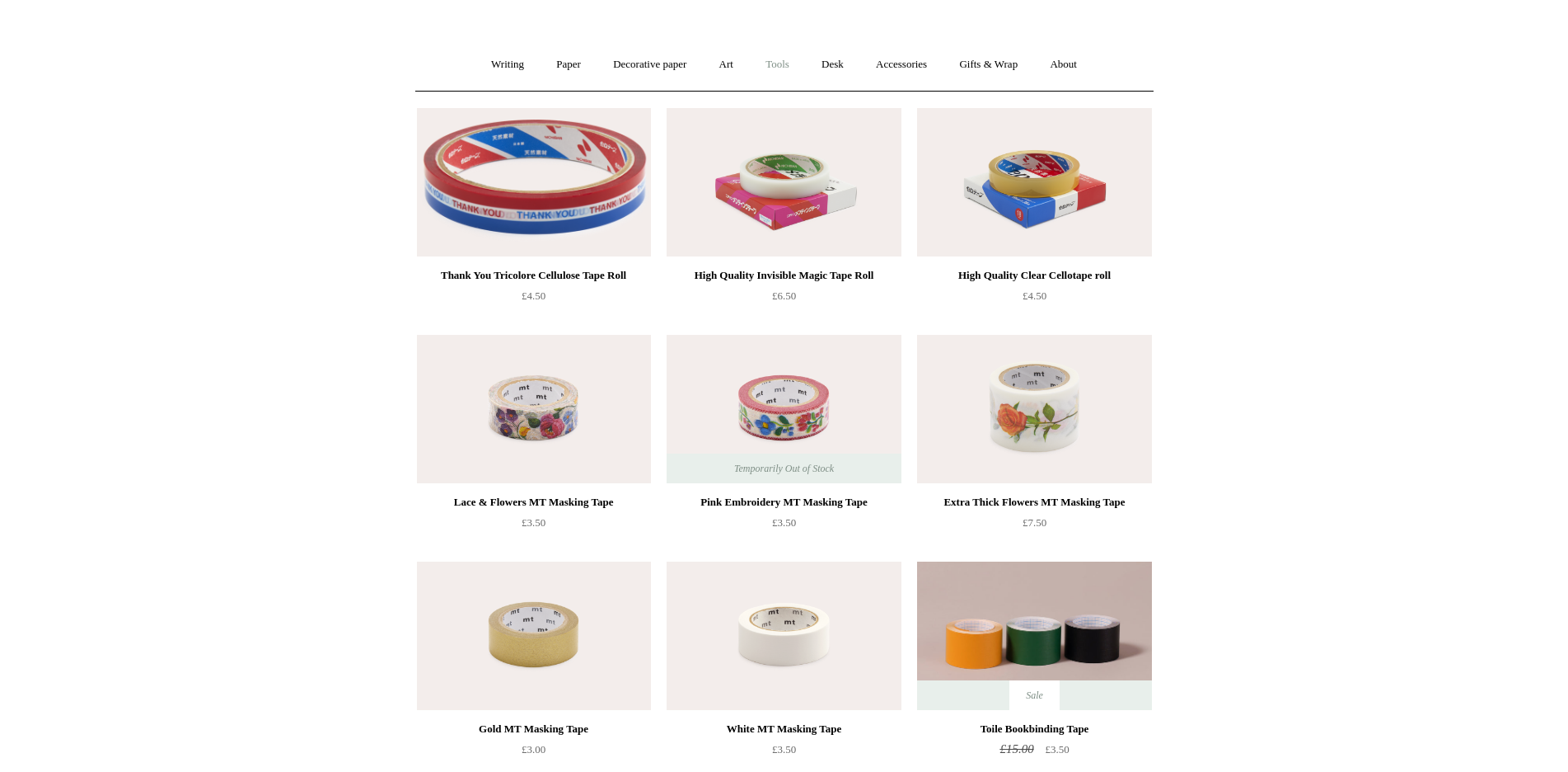
click at [781, 59] on link "Tools +" at bounding box center [777, 64] width 54 height 43
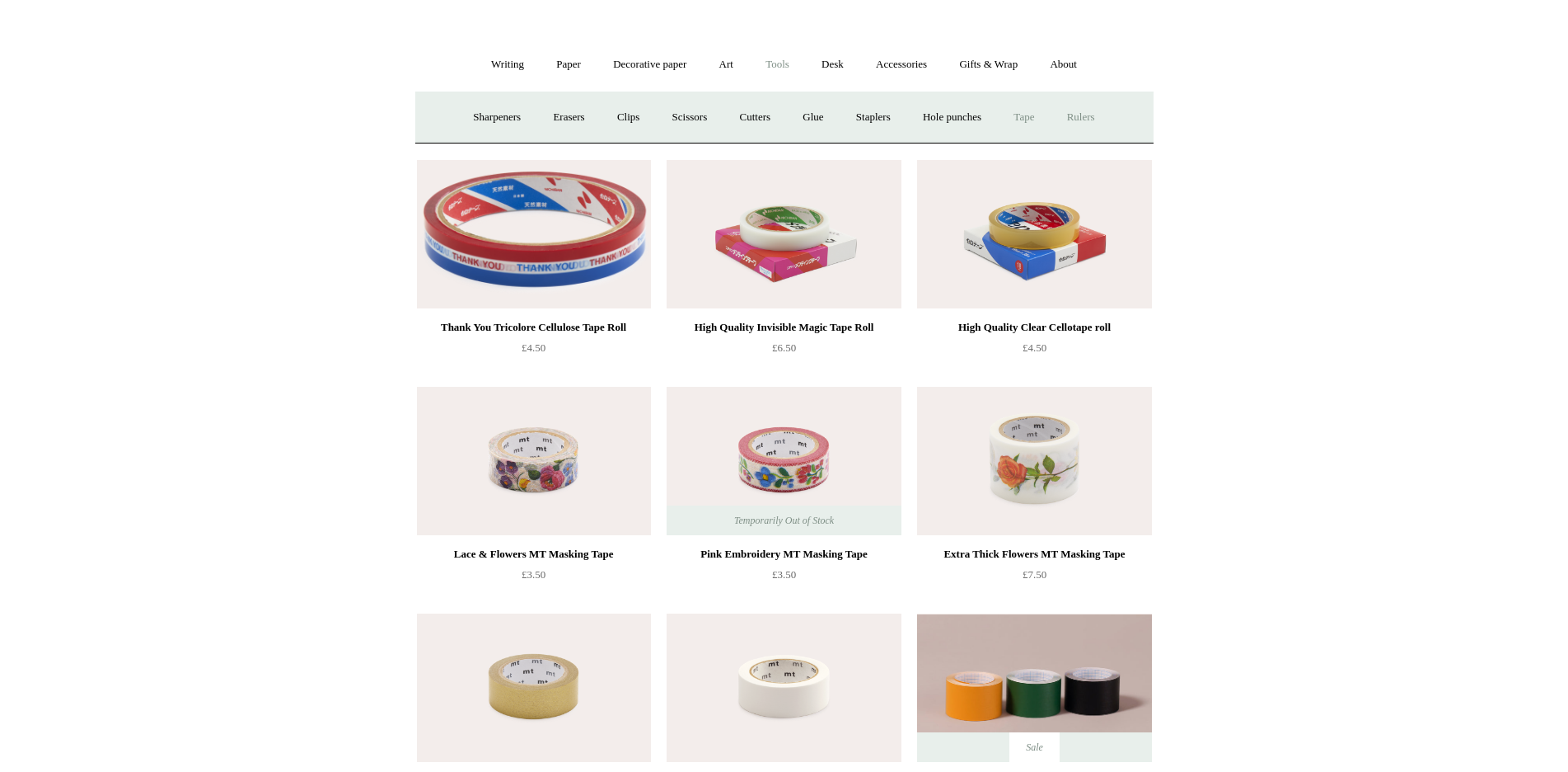
click at [1088, 116] on link "Rulers" at bounding box center [1081, 116] width 57 height 43
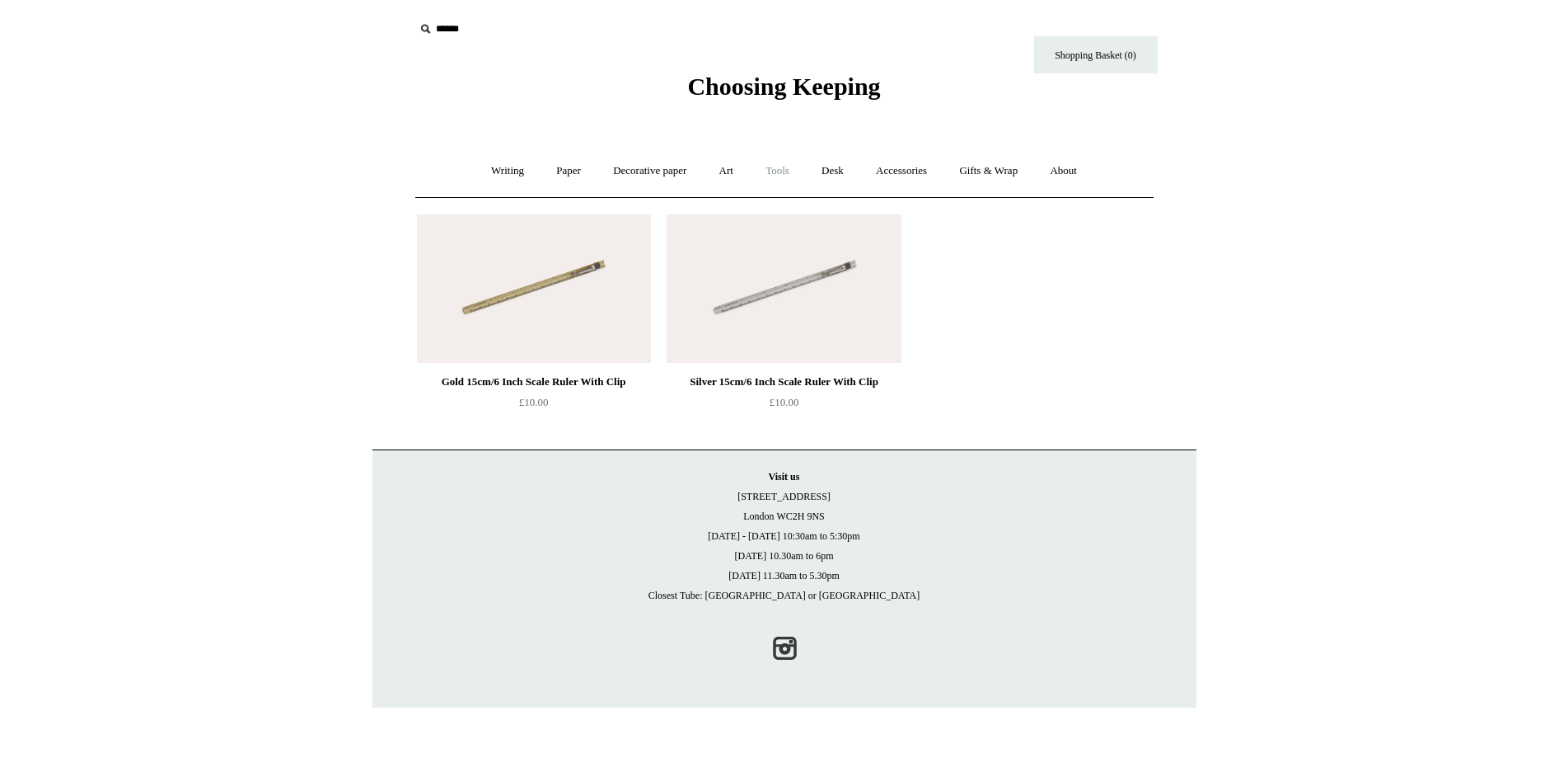
click at [773, 168] on link "Tools +" at bounding box center [777, 170] width 54 height 43
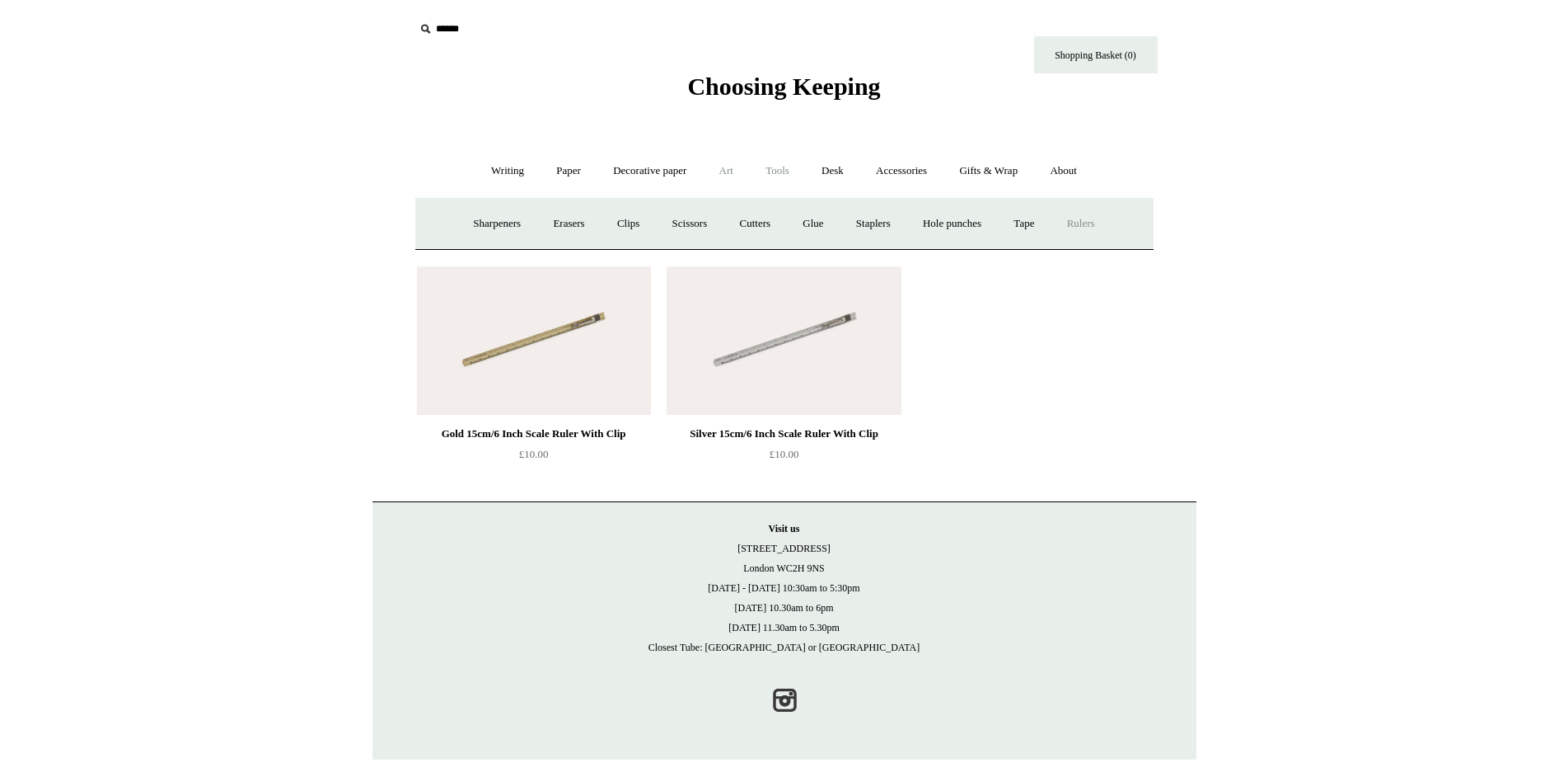
click at [724, 167] on link "Art +" at bounding box center [725, 170] width 43 height 43
